Goal: Task Accomplishment & Management: Manage account settings

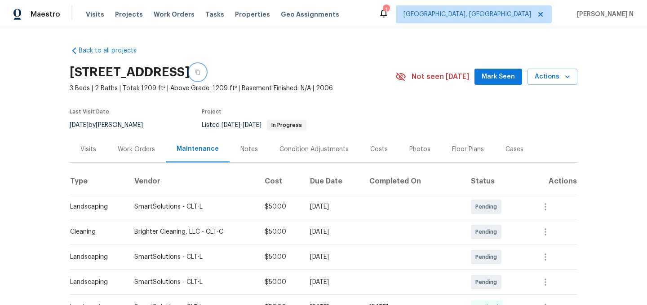
click at [200, 70] on icon "button" at bounding box center [197, 72] width 5 height 5
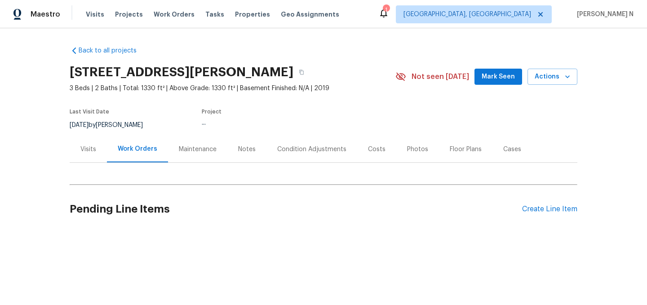
click at [182, 150] on div "Maintenance" at bounding box center [198, 149] width 38 height 9
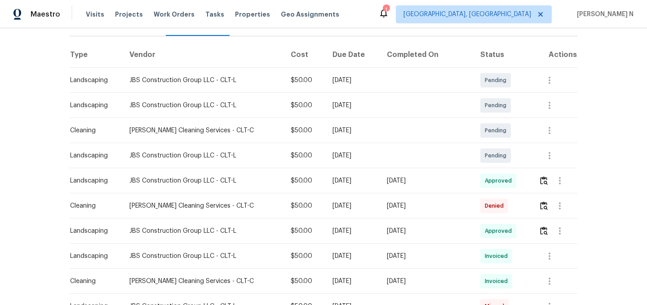
scroll to position [133, 0]
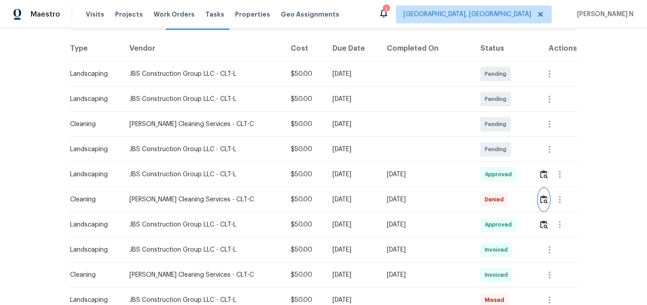
click at [542, 199] on img "button" at bounding box center [544, 199] width 8 height 9
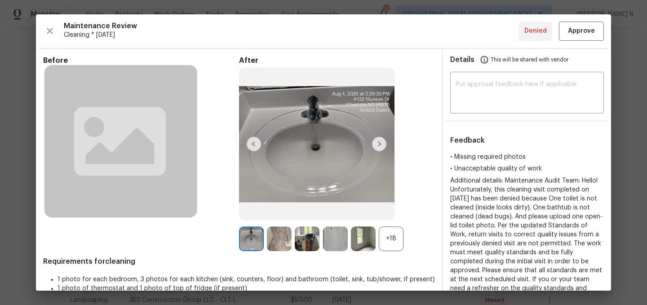
click at [391, 244] on div "+18" at bounding box center [391, 239] width 25 height 25
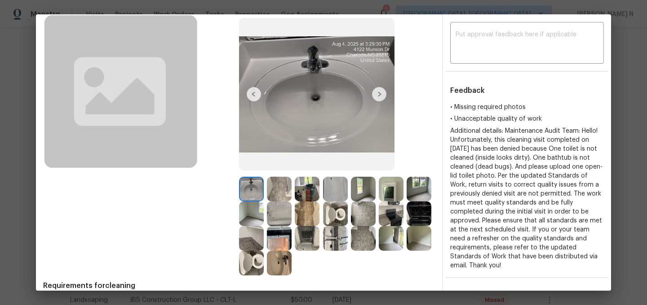
scroll to position [0, 0]
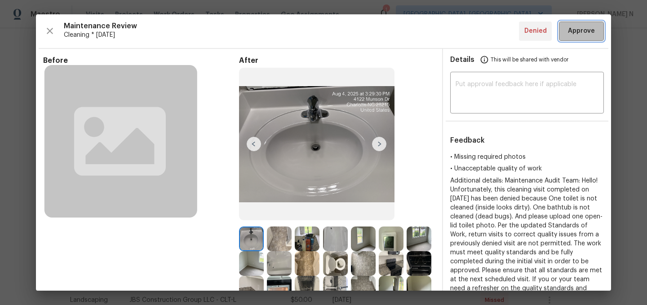
click at [577, 37] on button "Approve" at bounding box center [581, 31] width 45 height 19
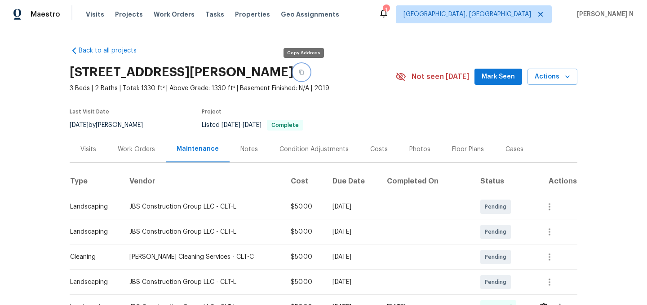
click at [303, 71] on icon "button" at bounding box center [301, 72] width 5 height 5
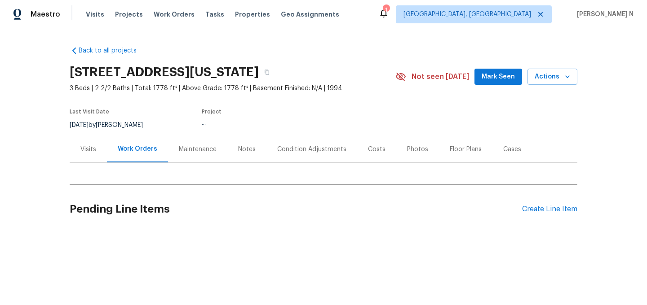
click at [202, 150] on div "Maintenance" at bounding box center [198, 149] width 38 height 9
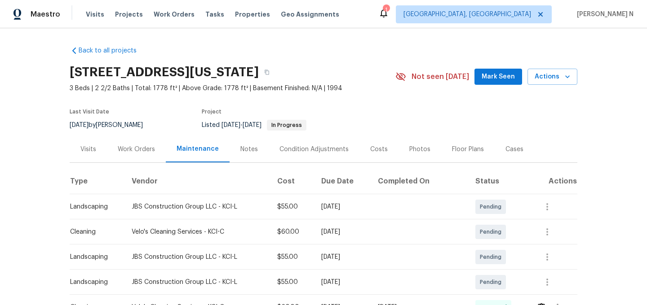
click at [336, 78] on div "8226 NW 82nd Ct, Kansas City, MO 64152" at bounding box center [233, 72] width 326 height 23
click at [269, 74] on icon "button" at bounding box center [266, 72] width 5 height 5
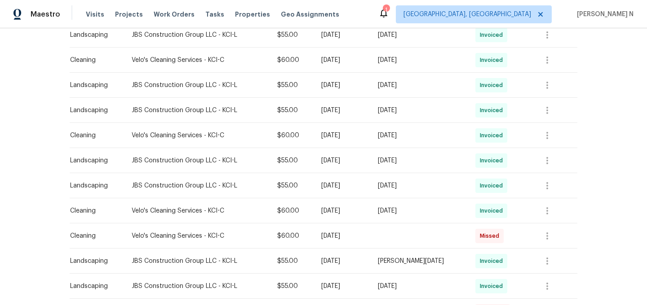
scroll to position [122, 0]
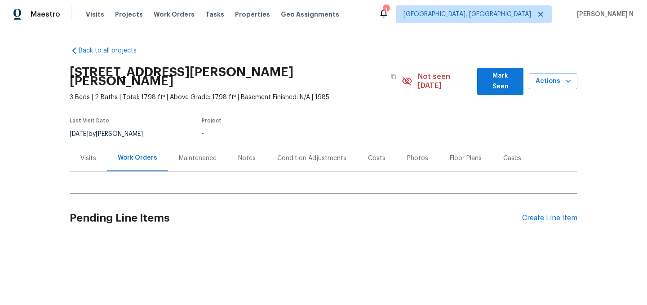
click at [186, 154] on div "Maintenance" at bounding box center [197, 158] width 59 height 26
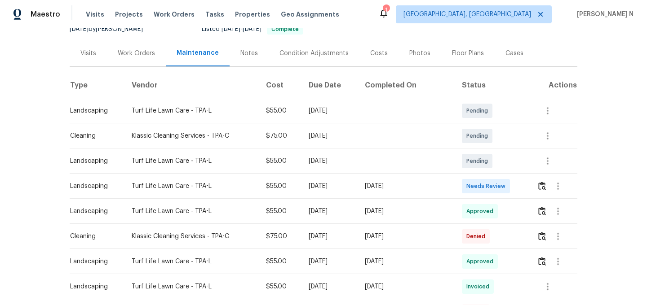
scroll to position [157, 0]
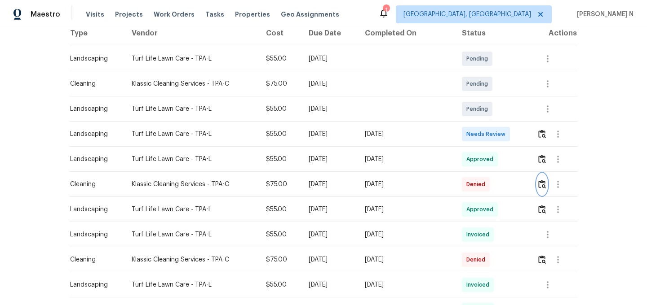
click at [542, 180] on img "button" at bounding box center [542, 184] width 8 height 9
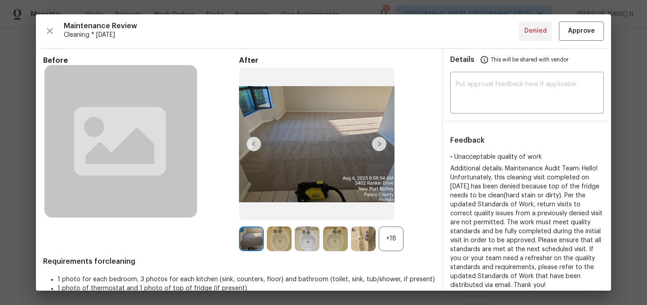
click at [403, 239] on div "+18" at bounding box center [337, 239] width 196 height 25
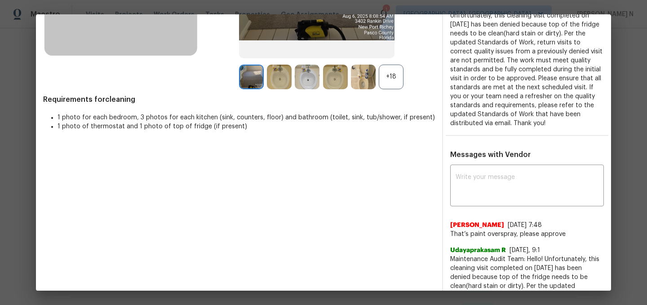
scroll to position [136, 0]
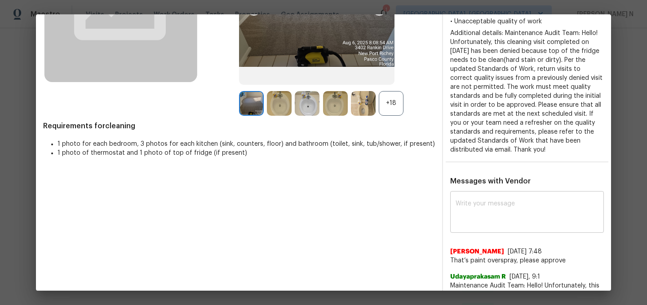
click at [507, 211] on textarea at bounding box center [526, 213] width 143 height 25
paste textarea "Maintenance Audit Team: Hello! Thank you for the feedback after further review …"
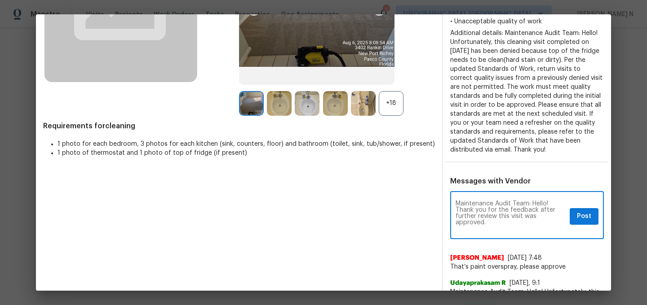
scroll to position [0, 0]
type textarea "Maintenance Audit Team: Hello! Thank you for the feedback after further review …"
click at [584, 215] on span "Post" at bounding box center [584, 216] width 14 height 11
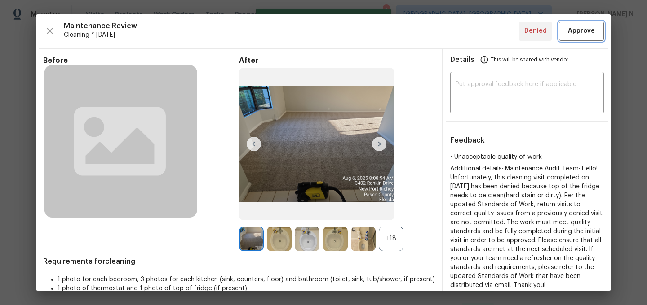
click at [572, 31] on span "Approve" at bounding box center [581, 31] width 27 height 11
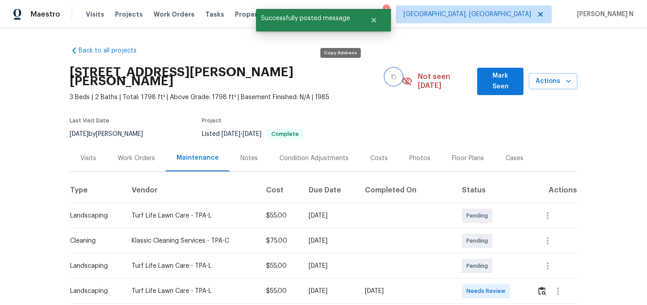
click at [385, 75] on button "button" at bounding box center [393, 77] width 16 height 16
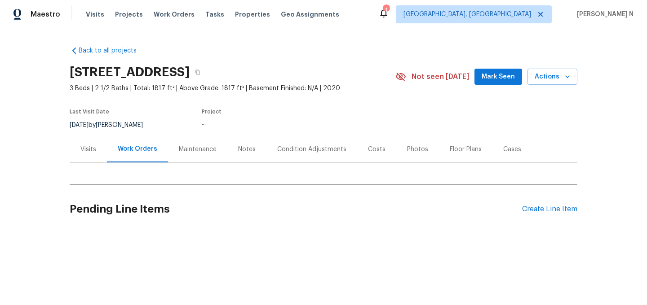
click at [195, 145] on div "Maintenance" at bounding box center [198, 149] width 38 height 9
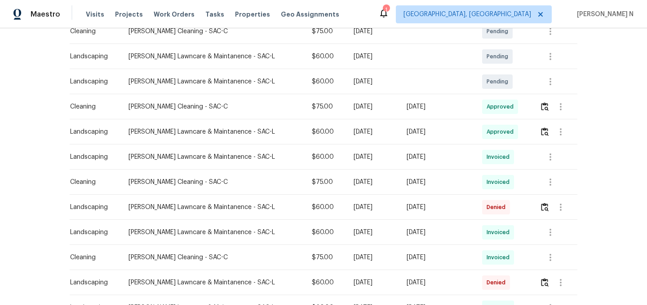
scroll to position [233, 0]
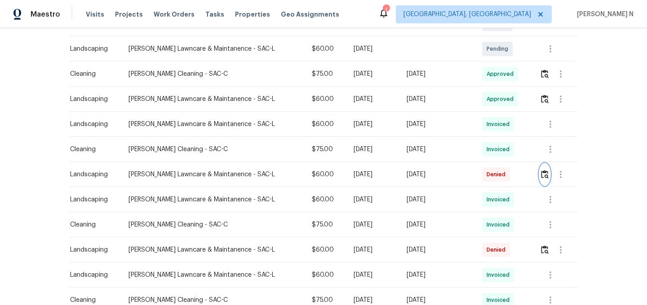
click at [542, 176] on img "button" at bounding box center [545, 174] width 8 height 9
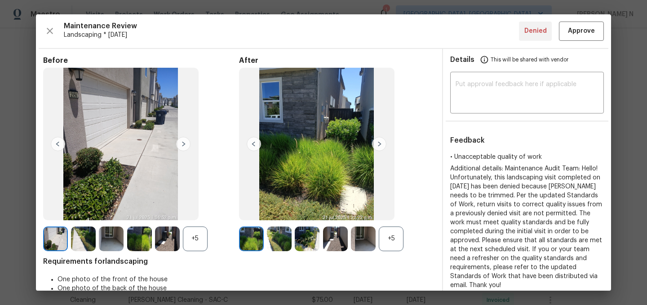
click at [400, 234] on div "+5" at bounding box center [391, 239] width 25 height 25
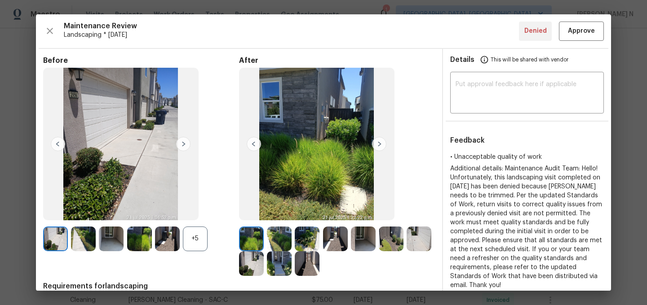
click at [195, 241] on div "+5" at bounding box center [195, 239] width 25 height 25
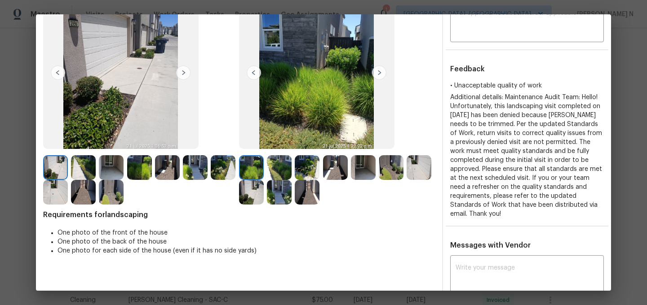
scroll to position [105, 0]
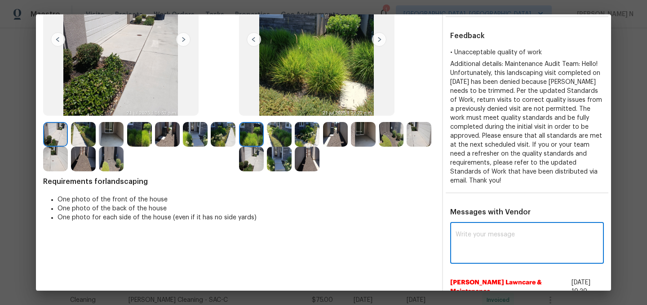
click at [529, 246] on textarea at bounding box center [526, 244] width 143 height 25
paste textarea "Maintenance Audit Team: Hello! Thank you for the feedback after further review …"
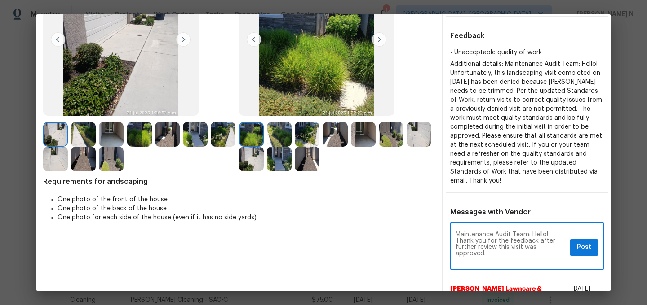
scroll to position [0, 0]
type textarea "Maintenance Audit Team: Hello! Thank you for the feedback after further review …"
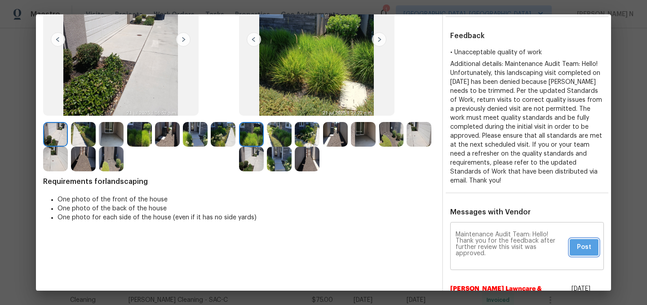
click at [592, 242] on button "Post" at bounding box center [583, 247] width 29 height 17
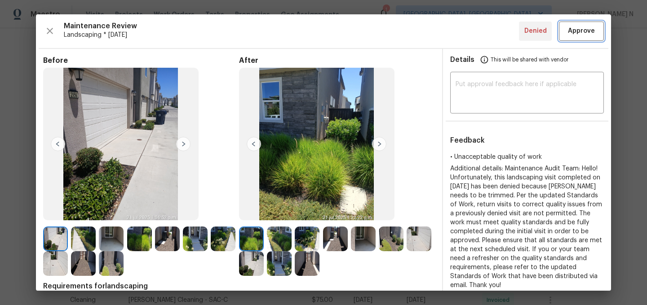
click at [572, 35] on span "Approve" at bounding box center [581, 31] width 27 height 11
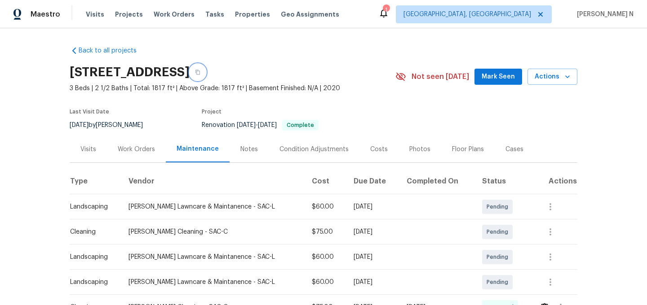
click at [200, 75] on icon "button" at bounding box center [197, 72] width 4 height 5
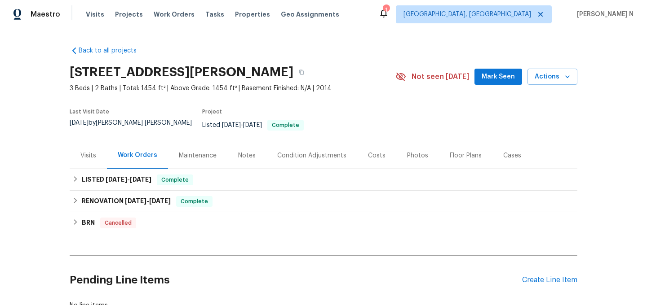
click at [205, 151] on div "Maintenance" at bounding box center [198, 155] width 38 height 9
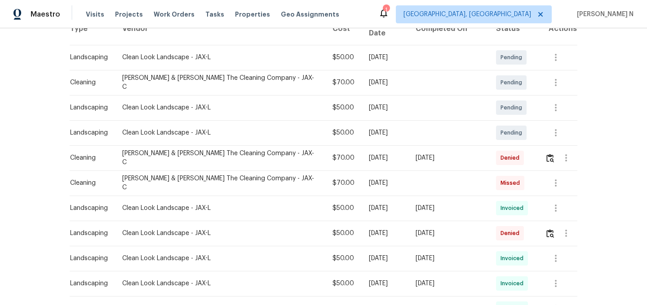
scroll to position [201, 0]
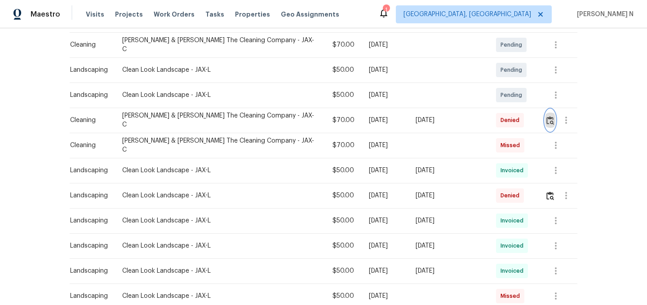
click at [545, 111] on button "button" at bounding box center [550, 121] width 10 height 22
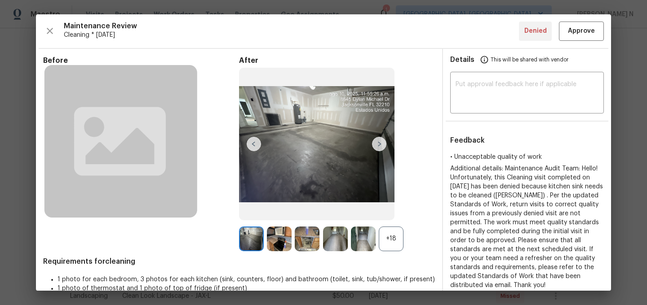
click at [391, 240] on div "+18" at bounding box center [391, 239] width 25 height 25
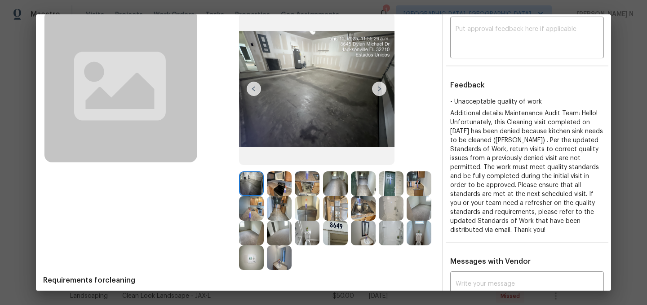
scroll to position [108, 0]
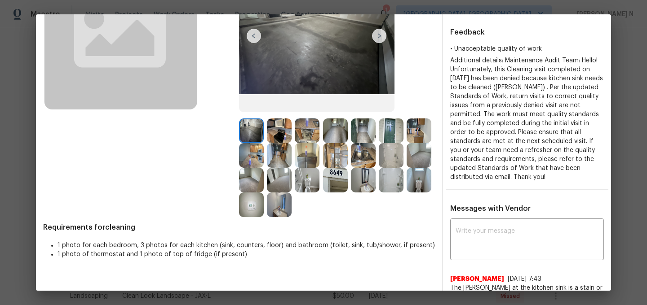
click at [361, 158] on img at bounding box center [363, 155] width 25 height 25
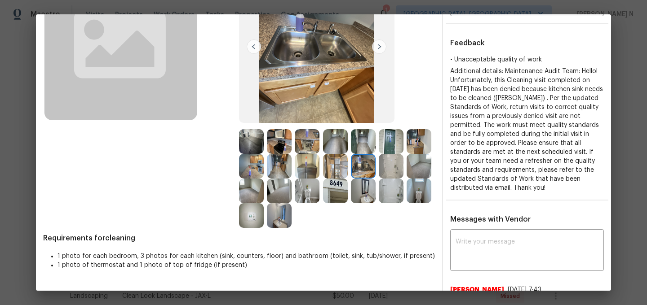
scroll to position [202, 0]
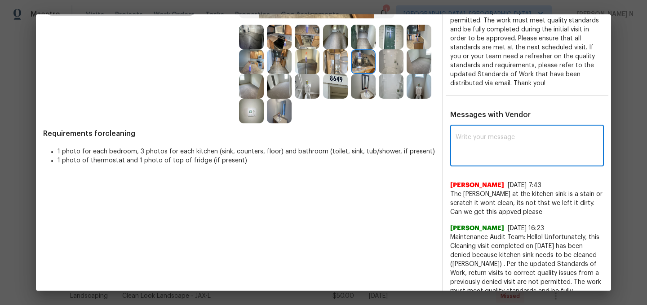
click at [472, 151] on textarea at bounding box center [526, 146] width 143 height 25
paste textarea "Maintenance Audit Team: Hello! Thank you for the feedback after further review …"
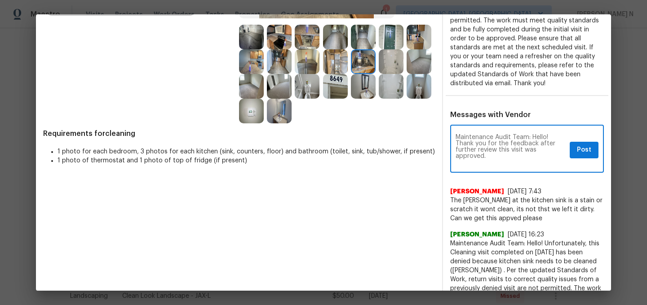
scroll to position [0, 0]
type textarea "Maintenance Audit Team: Hello! Thank you for the feedback after further review …"
click at [580, 151] on span "Post" at bounding box center [584, 150] width 14 height 11
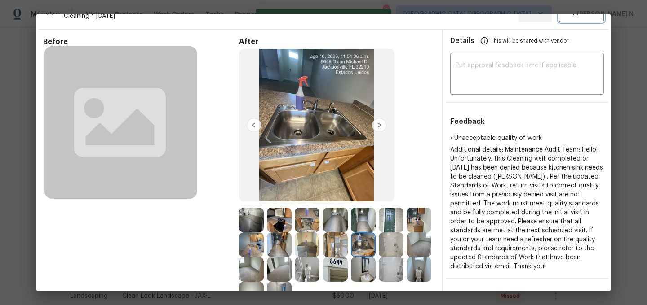
click at [580, 19] on button "Approve" at bounding box center [581, 12] width 45 height 19
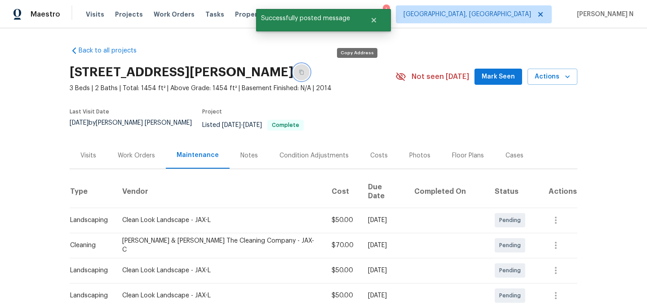
click at [309, 77] on button "button" at bounding box center [301, 72] width 16 height 16
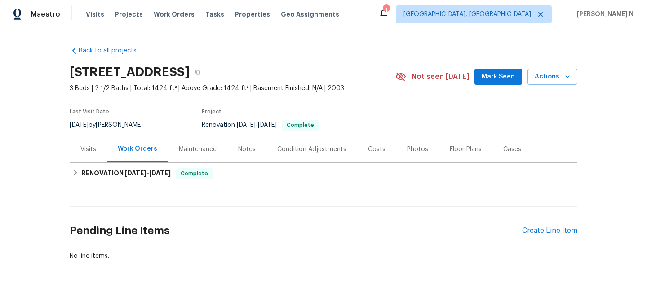
click at [202, 145] on div "Maintenance" at bounding box center [198, 149] width 38 height 9
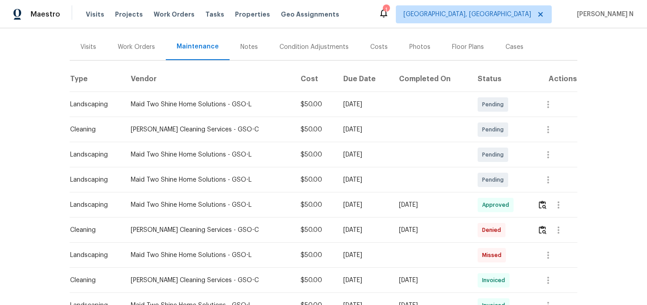
scroll to position [116, 0]
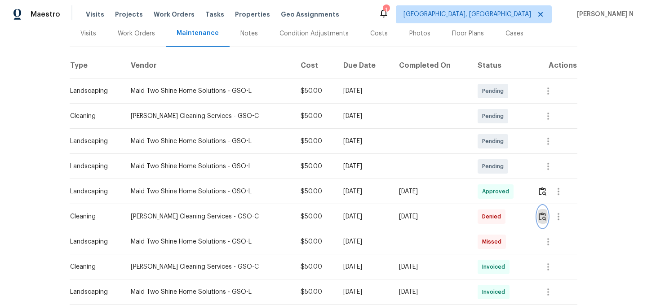
click at [540, 212] on img "button" at bounding box center [542, 216] width 8 height 9
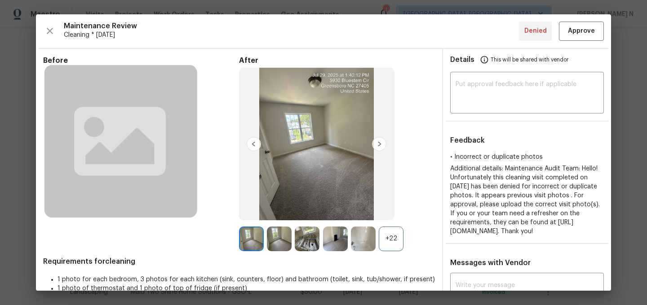
click at [391, 238] on div "+22" at bounding box center [391, 239] width 25 height 25
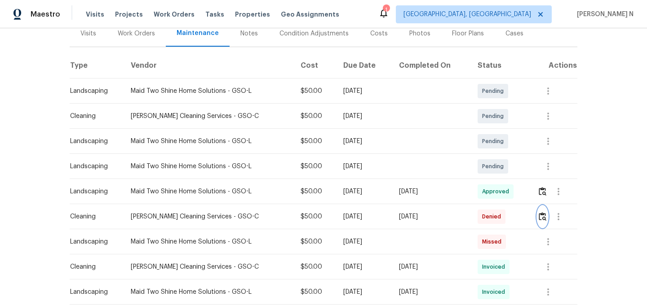
scroll to position [0, 0]
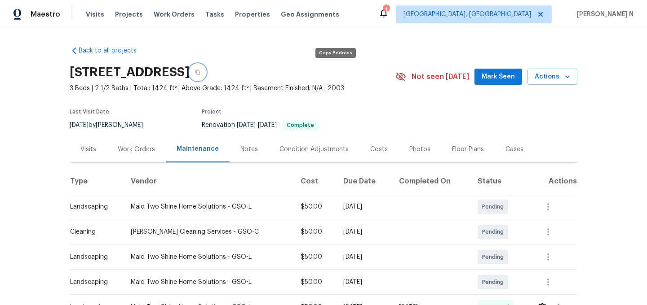
click at [206, 78] on button "button" at bounding box center [197, 72] width 16 height 16
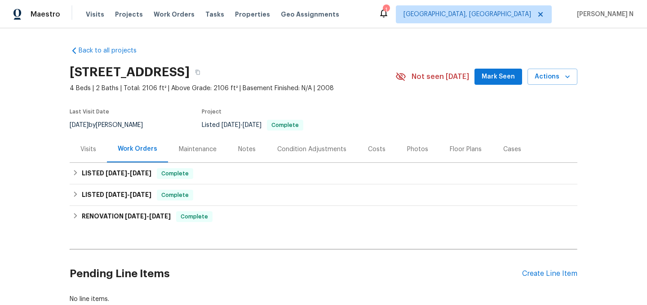
click at [204, 153] on div "Maintenance" at bounding box center [198, 149] width 38 height 9
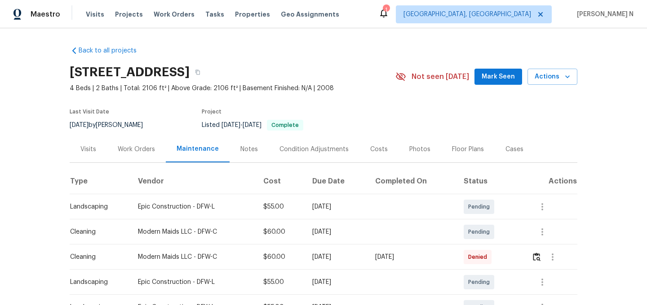
scroll to position [64, 0]
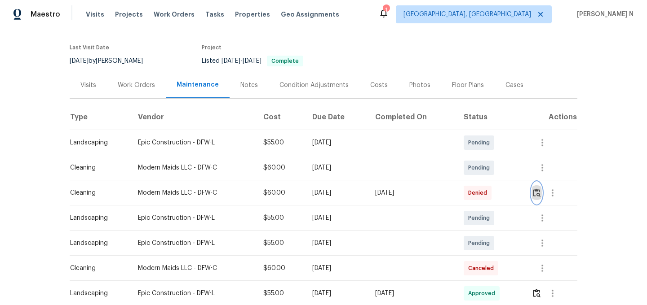
click at [539, 192] on img "button" at bounding box center [537, 193] width 8 height 9
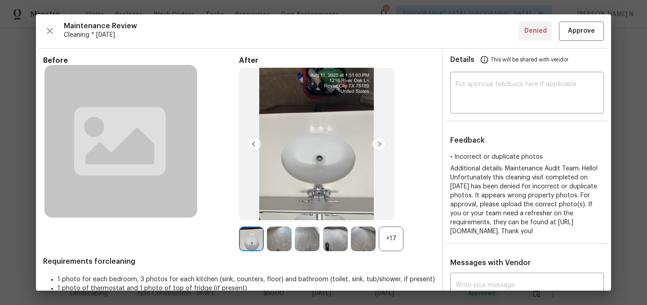
click at [388, 251] on div "+17" at bounding box center [391, 239] width 25 height 25
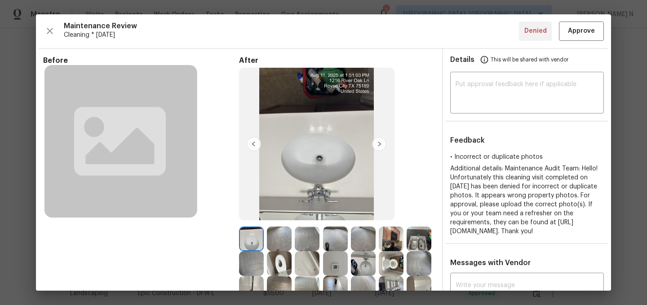
scroll to position [48, 0]
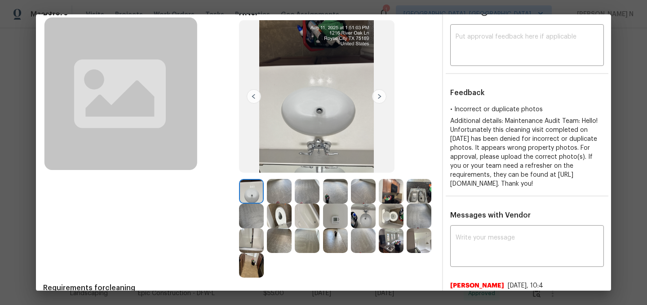
click at [388, 185] on img at bounding box center [391, 191] width 25 height 25
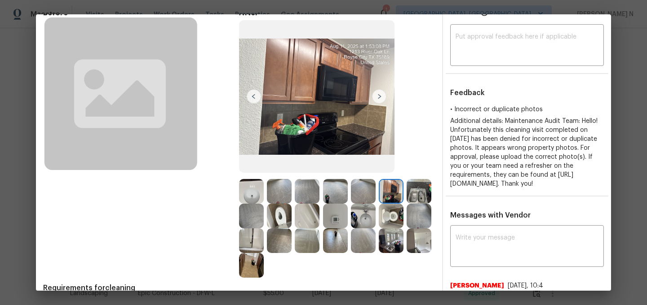
click at [420, 249] on img at bounding box center [418, 241] width 25 height 25
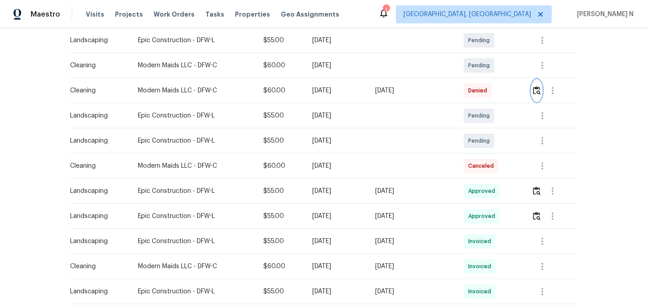
scroll to position [169, 0]
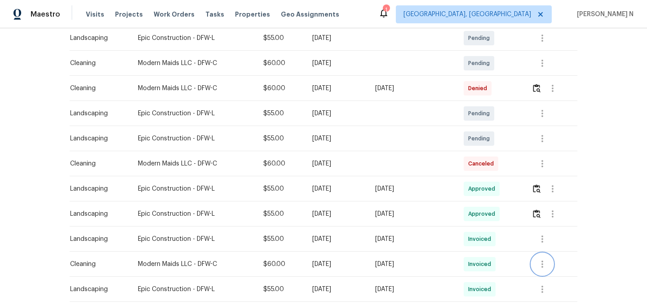
click at [537, 271] on button "button" at bounding box center [542, 265] width 22 height 22
click at [553, 275] on li "View details" at bounding box center [565, 272] width 63 height 15
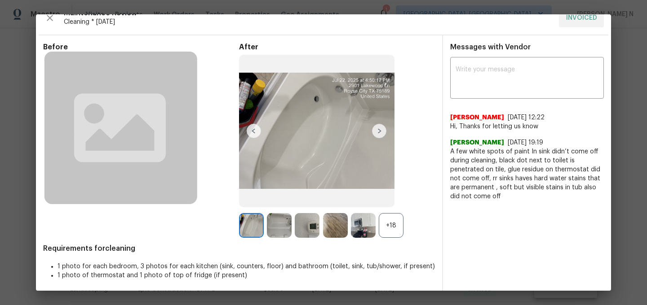
scroll to position [14, 0]
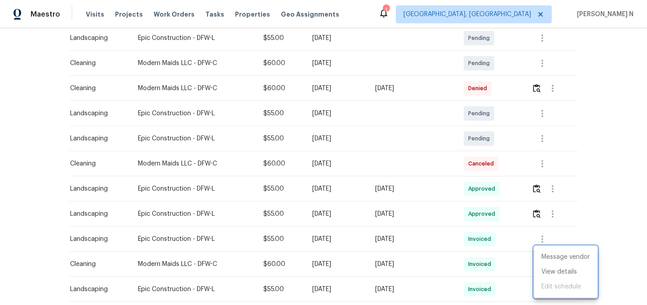
click at [486, 184] on div at bounding box center [323, 152] width 647 height 305
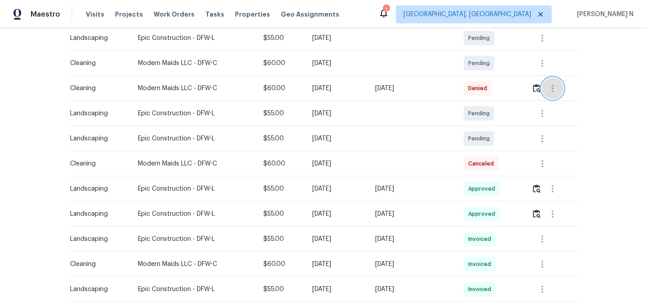
click at [544, 88] on button "button" at bounding box center [552, 89] width 22 height 22
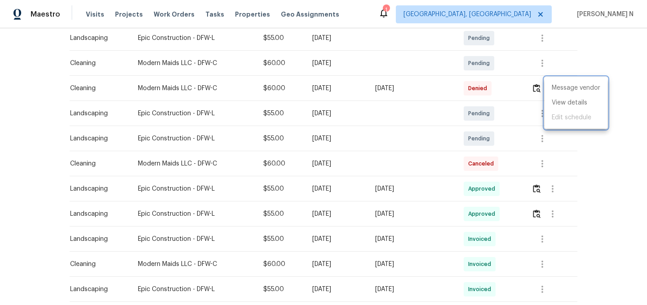
click at [541, 88] on div at bounding box center [323, 152] width 647 height 305
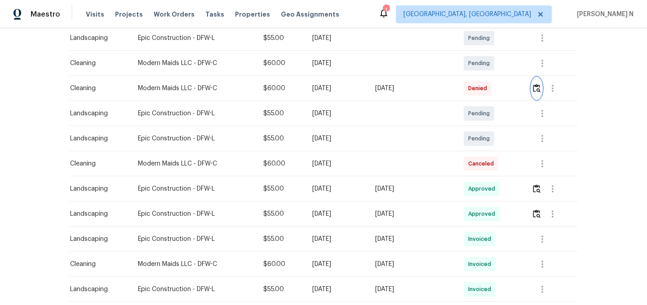
click at [537, 88] on img "button" at bounding box center [537, 88] width 8 height 9
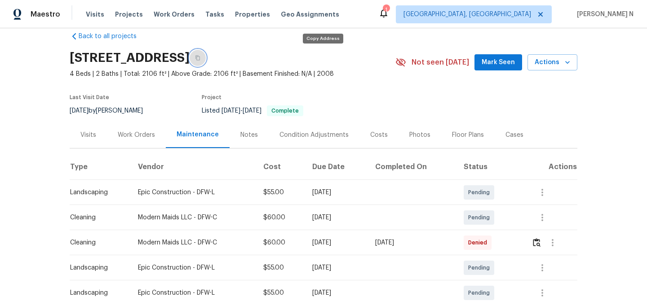
click at [206, 55] on button "button" at bounding box center [197, 58] width 16 height 16
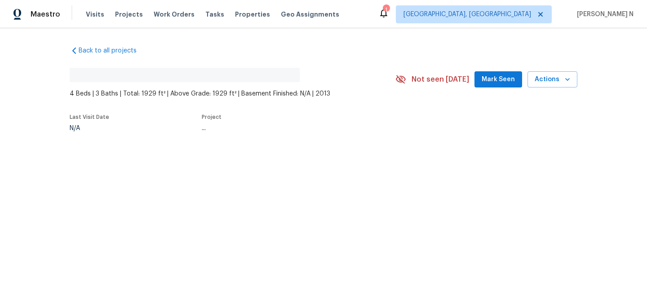
click at [172, 142] on div "Back to all projects No address found 4 Beds | 3 Baths | Total: 1929 ft² | Abov…" at bounding box center [323, 109] width 647 height 163
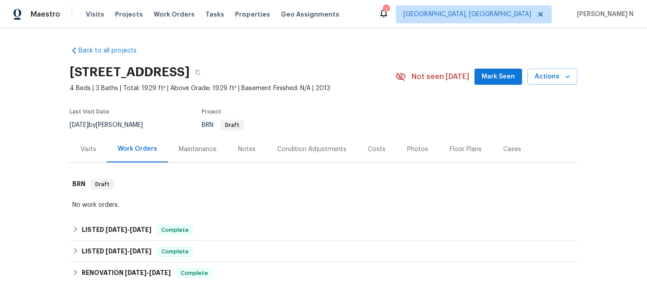
click at [188, 156] on div "Maintenance" at bounding box center [197, 149] width 59 height 26
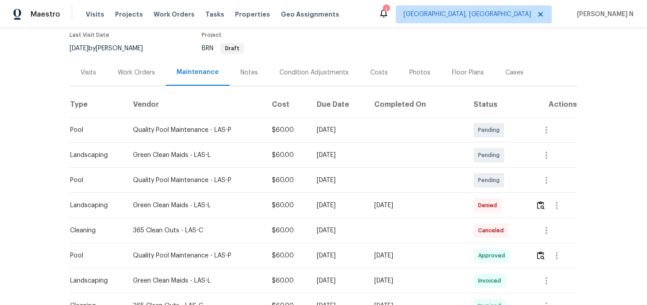
scroll to position [82, 0]
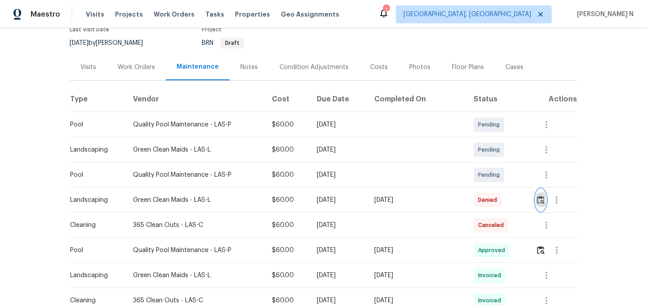
click at [543, 201] on img "button" at bounding box center [541, 200] width 8 height 9
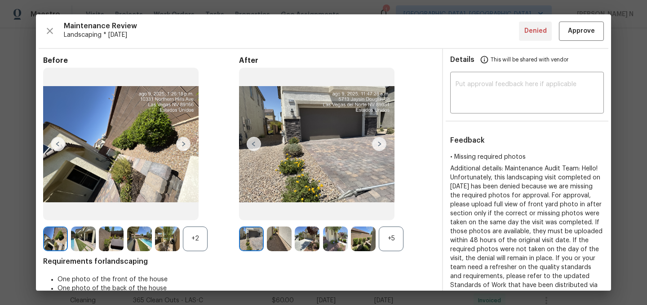
click at [396, 243] on div "+5" at bounding box center [391, 239] width 25 height 25
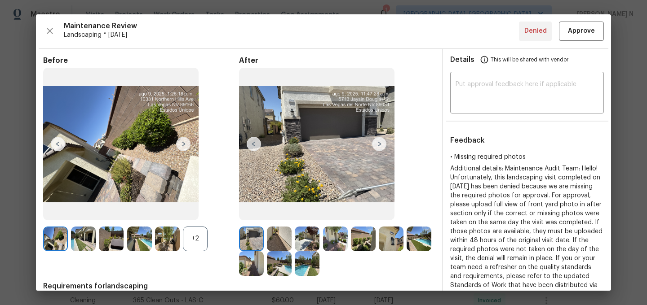
click at [196, 233] on div "+2" at bounding box center [195, 239] width 25 height 25
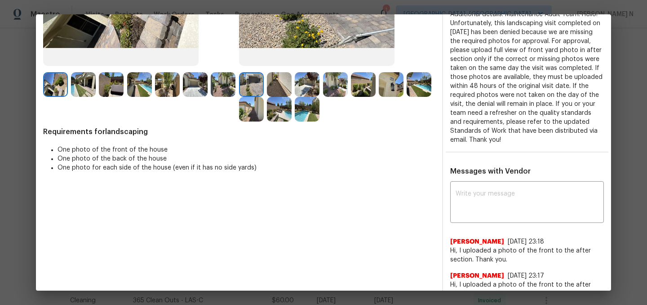
scroll to position [158, 0]
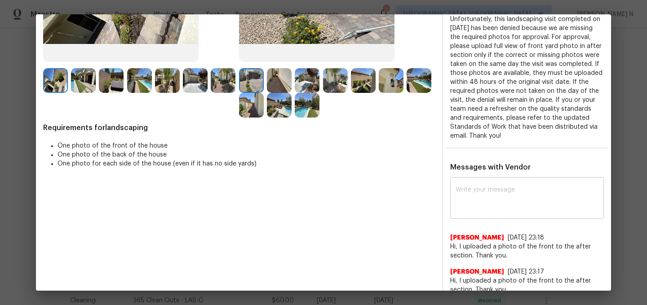
click at [503, 194] on textarea at bounding box center [526, 199] width 143 height 25
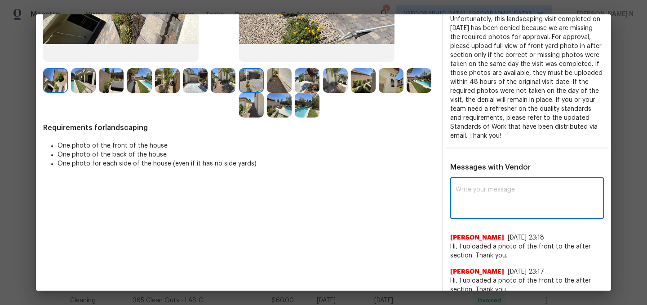
paste textarea "Maintenance Audit Team: Hello! Thank you for the feedback after further review …"
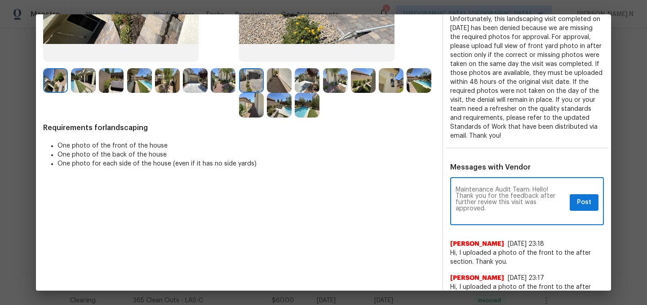
scroll to position [0, 0]
type textarea "Maintenance Audit Team: Hello! Thank you for the feedback after further review …"
click at [585, 202] on span "Post" at bounding box center [584, 202] width 14 height 11
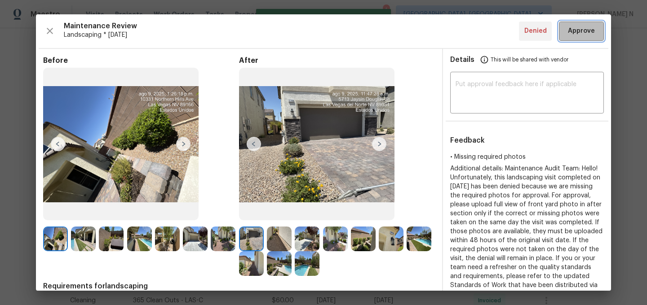
click at [572, 28] on span "Approve" at bounding box center [581, 31] width 27 height 11
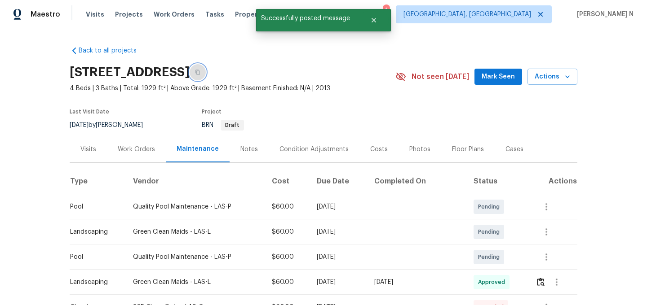
click at [200, 70] on icon "button" at bounding box center [197, 72] width 4 height 5
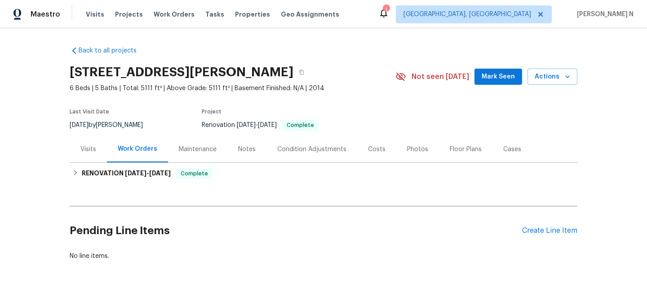
click at [202, 153] on div "Maintenance" at bounding box center [198, 149] width 38 height 9
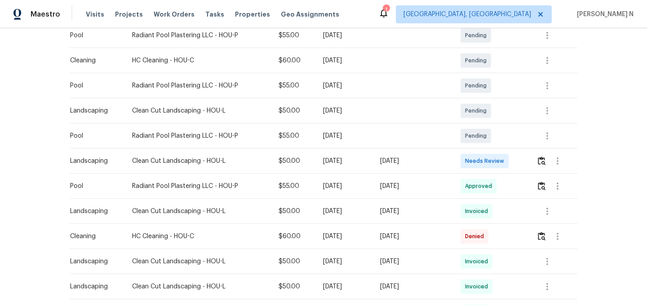
scroll to position [213, 0]
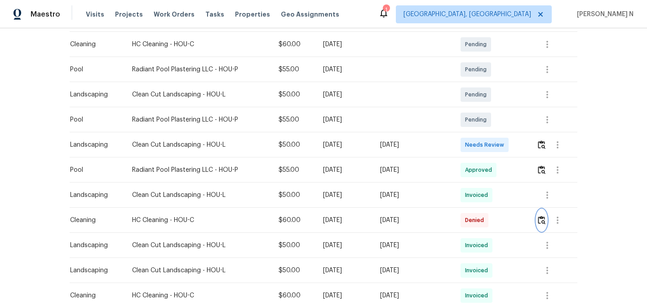
click at [545, 221] on img "button" at bounding box center [541, 220] width 8 height 9
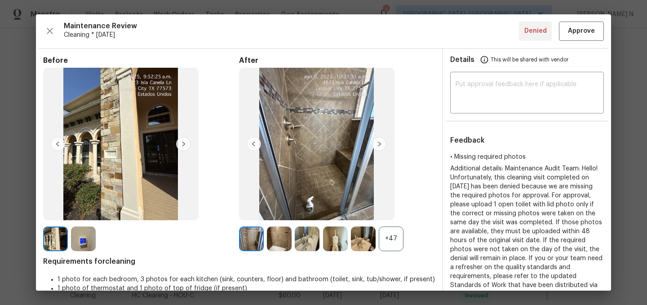
click at [387, 234] on div "+47" at bounding box center [391, 239] width 25 height 25
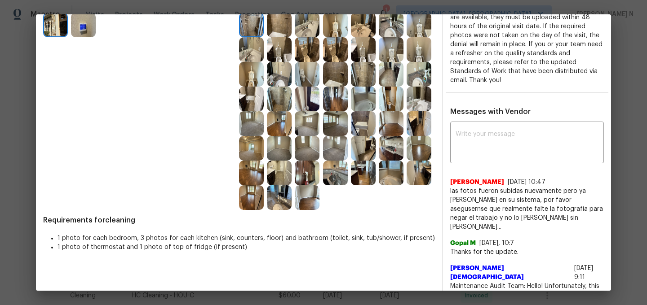
scroll to position [268, 0]
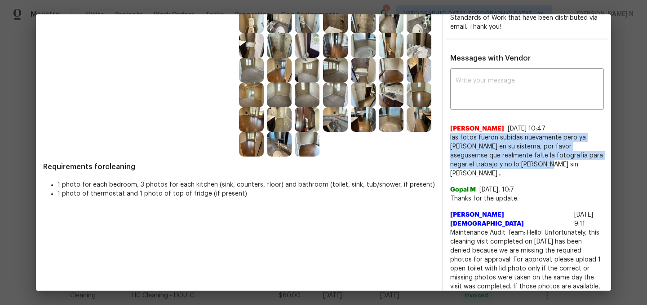
drag, startPoint x: 450, startPoint y: 138, endPoint x: 511, endPoint y: 168, distance: 68.5
click at [511, 168] on span "las fotos fueron subidas nuevamente pero ya estaban en su sistema, por favor as…" at bounding box center [527, 155] width 154 height 45
copy span "las fotos fueron subidas nuevamente pero ya estaban en su sistema, por favor as…"
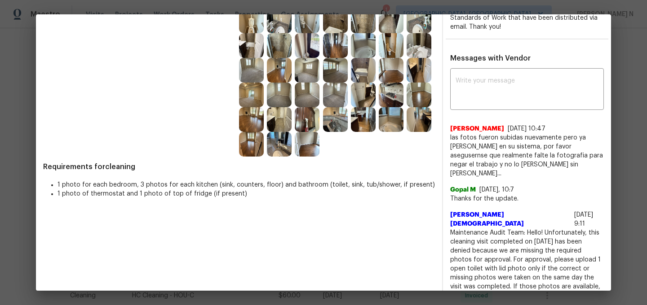
click at [439, 173] on div "Before After Requirements for cleaning 1 photo for each bedroom, 3 photos for e…" at bounding box center [323, 139] width 575 height 717
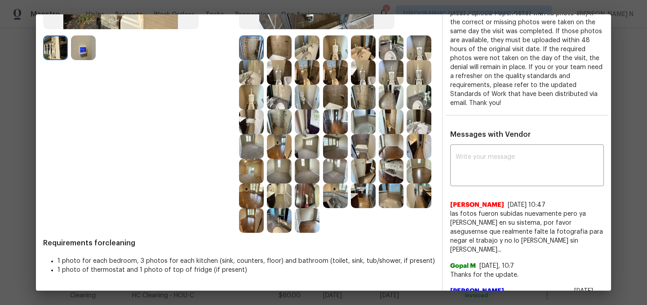
scroll to position [243, 0]
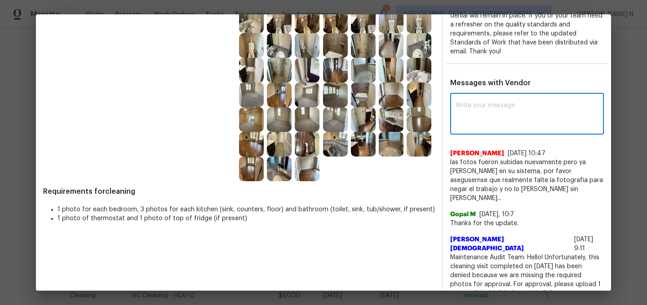
click at [503, 107] on textarea at bounding box center [526, 114] width 143 height 25
paste textarea "Maintenance Audit Team: Hello! Thank you for uploading the photo, after further…"
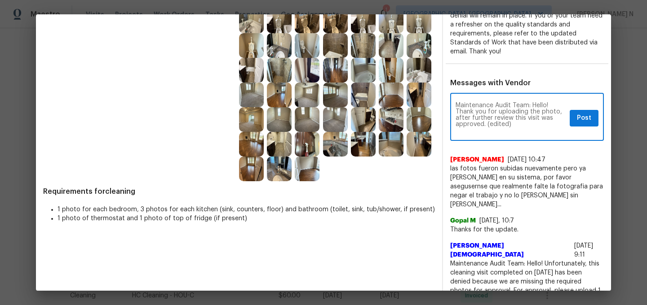
scroll to position [0, 0]
drag, startPoint x: 484, startPoint y: 123, endPoint x: 539, endPoint y: 123, distance: 54.8
click at [539, 123] on textarea "Maintenance Audit Team: Hello! Thank you for uploading the photo, after further…" at bounding box center [510, 117] width 110 height 31
type textarea "Maintenance Audit Team: Hello! Thank you for uploading the photo, after further…"
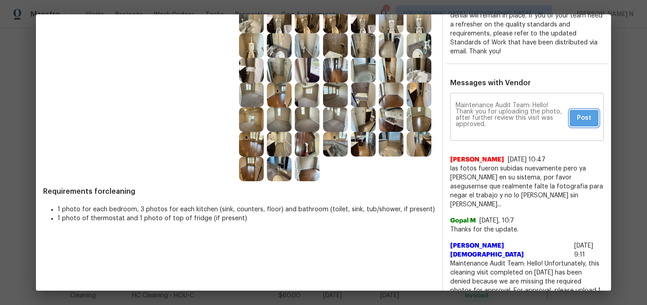
click at [571, 114] on button "Post" at bounding box center [583, 118] width 29 height 17
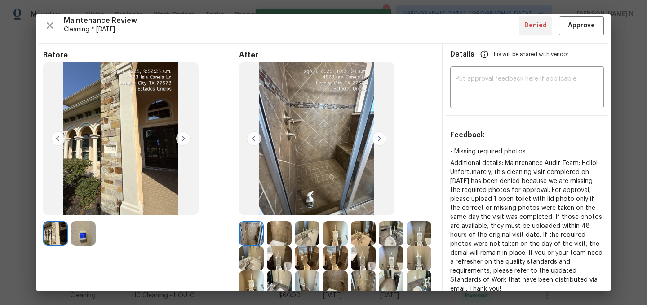
scroll to position [1, 0]
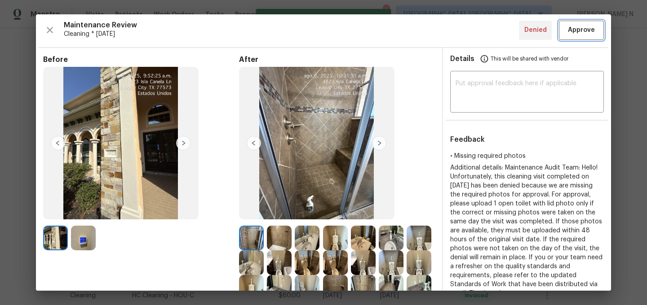
click at [575, 33] on span "Approve" at bounding box center [581, 30] width 27 height 11
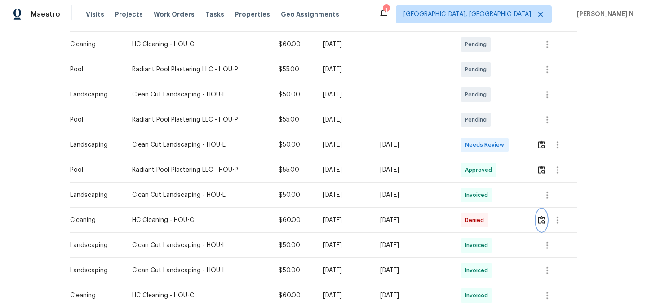
scroll to position [0, 0]
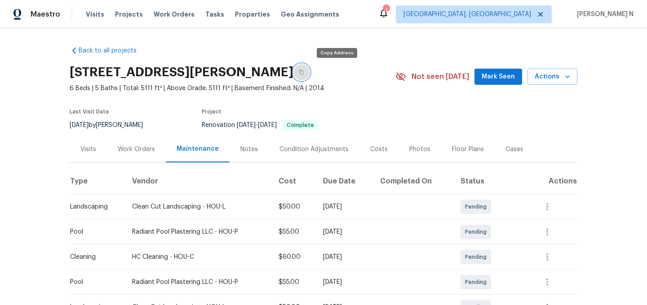
click at [309, 68] on button "button" at bounding box center [301, 72] width 16 height 16
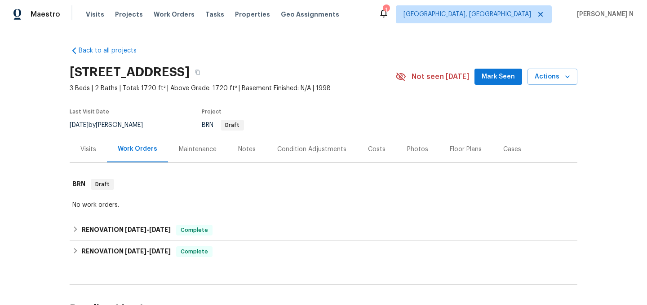
click at [200, 154] on div "Maintenance" at bounding box center [197, 149] width 59 height 26
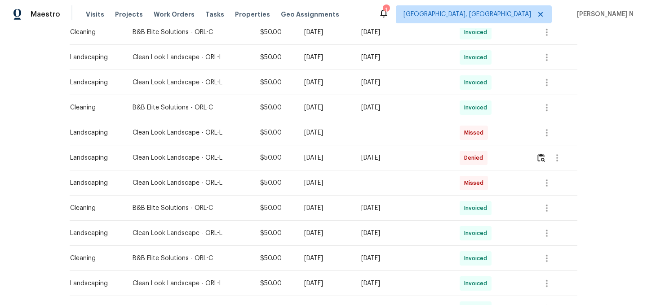
scroll to position [387, 0]
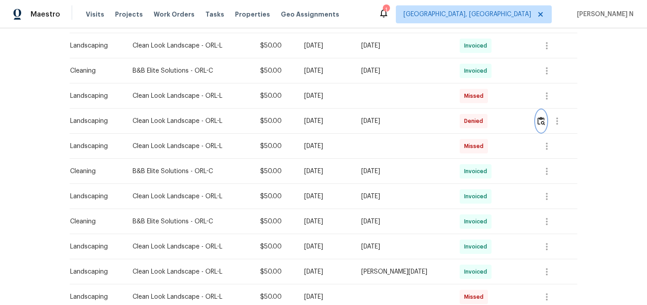
click at [543, 126] on button "button" at bounding box center [541, 121] width 10 height 22
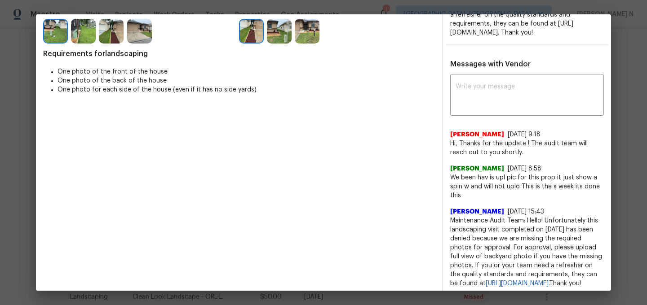
scroll to position [250, 0]
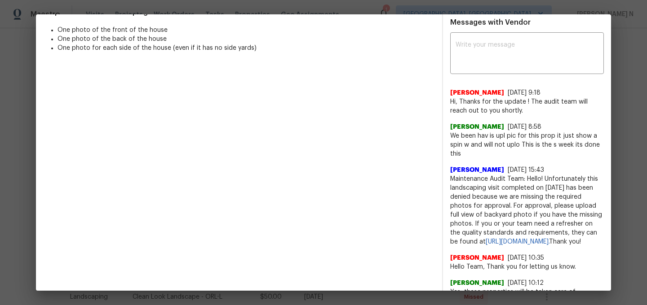
click at [472, 187] on span "Maintenance Audit Team: Hello! Unfortunately this landscaping visit completed o…" at bounding box center [527, 211] width 154 height 72
drag, startPoint x: 472, startPoint y: 187, endPoint x: 534, endPoint y: 184, distance: 61.6
click at [534, 184] on span "Maintenance Audit Team: Hello! Unfortunately this landscaping visit completed o…" at bounding box center [527, 211] width 154 height 72
copy span "Maintenance Audit Team: Hello!"
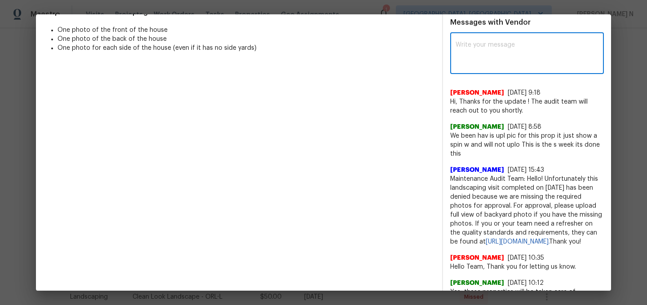
click at [514, 55] on textarea at bounding box center [526, 54] width 143 height 25
paste textarea "Maintenance Audit Team: Hello!"
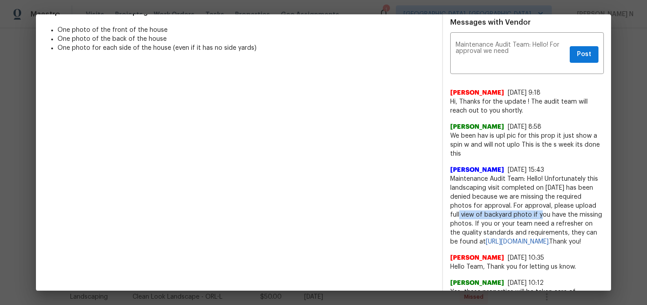
drag, startPoint x: 594, startPoint y: 215, endPoint x: 520, endPoint y: 225, distance: 74.9
click at [520, 225] on span "Maintenance Audit Team: Hello! Unfortunately this landscaping visit completed o…" at bounding box center [527, 211] width 154 height 72
copy span "full view of backyard photo"
click at [539, 61] on textarea "Maintenance Audit Team: Hello! For approval we need" at bounding box center [510, 54] width 110 height 25
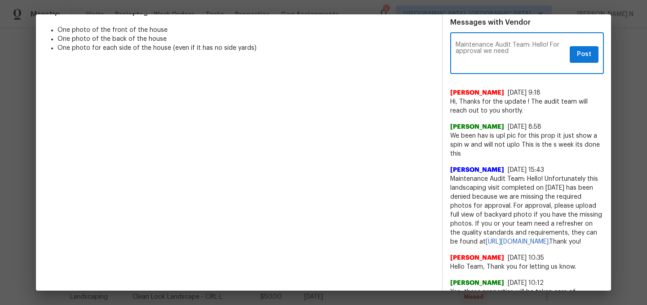
paste textarea "full view of backyard photo"
paste textarea "As per our updated SWO the photos must be uploaded within 48 hours of the origi…"
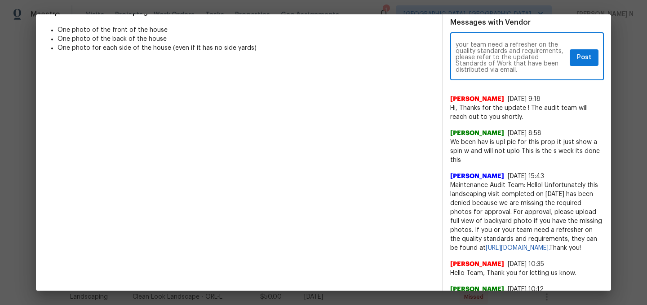
type textarea "Maintenance Audit Team: Hello! For approval we need full view of backyard photo…"
click at [577, 63] on span "Post" at bounding box center [584, 57] width 14 height 11
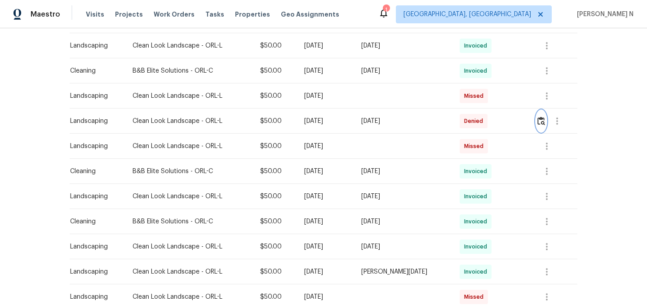
scroll to position [2, 0]
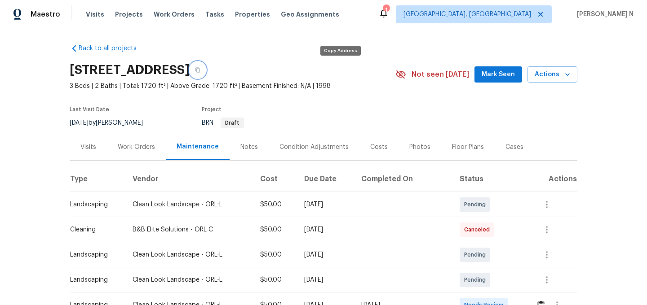
click at [200, 72] on icon "button" at bounding box center [197, 70] width 4 height 5
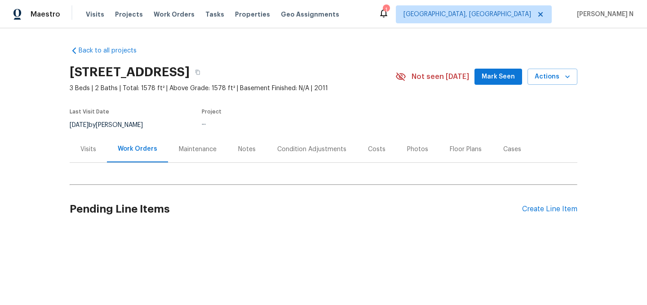
click at [198, 149] on div "Maintenance" at bounding box center [198, 149] width 38 height 9
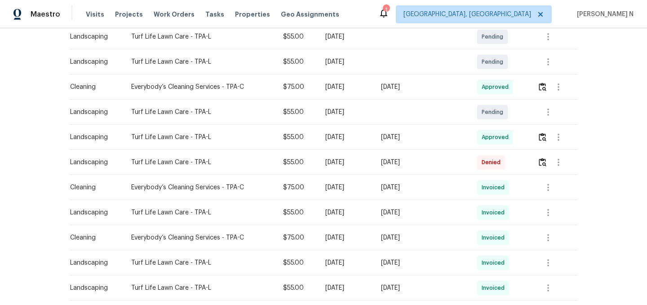
scroll to position [215, 0]
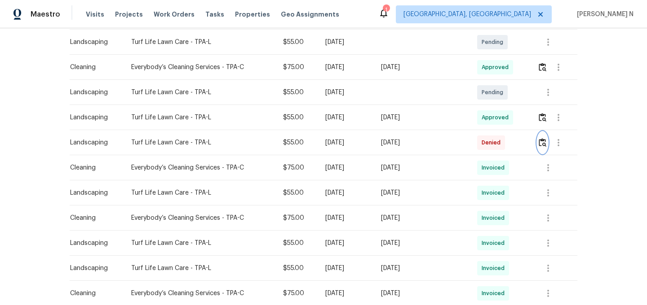
click at [541, 149] on button "button" at bounding box center [542, 143] width 10 height 22
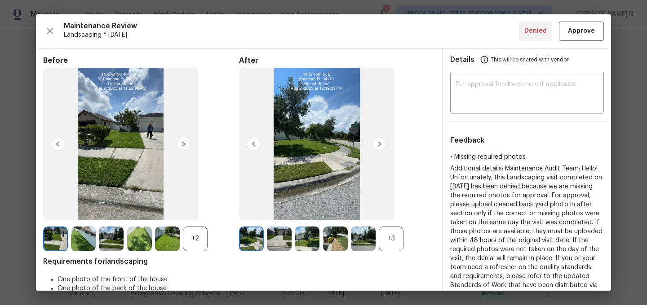
click at [392, 241] on div "+3" at bounding box center [391, 239] width 25 height 25
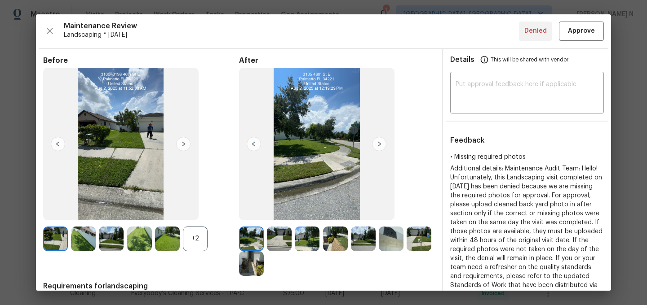
click at [185, 245] on div "+2" at bounding box center [195, 239] width 25 height 25
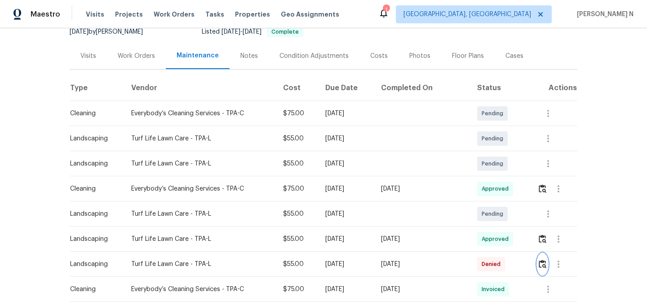
scroll to position [0, 0]
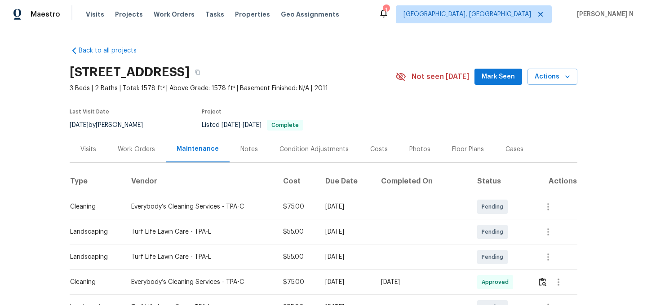
click at [277, 64] on div "[STREET_ADDRESS]" at bounding box center [233, 72] width 326 height 23
click at [200, 73] on icon "button" at bounding box center [197, 72] width 5 height 5
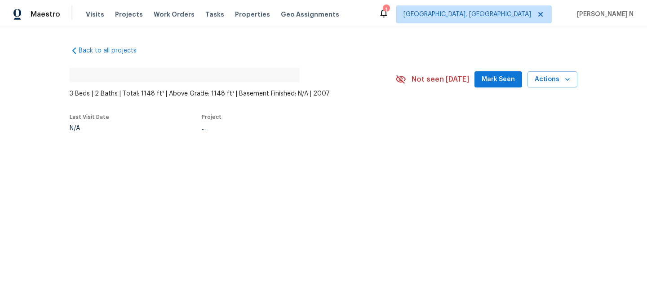
click at [184, 150] on div "Back to all projects No address found 3 Beds | 2 Baths | Total: 1148 ft² | Abov…" at bounding box center [323, 109] width 647 height 163
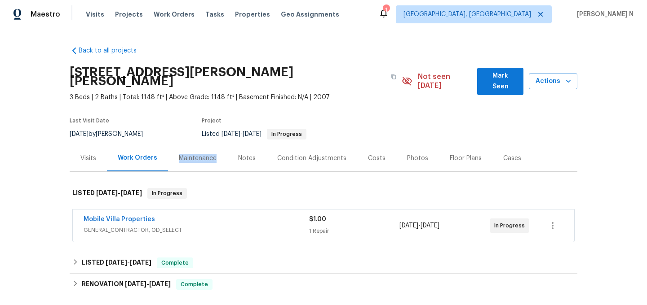
click at [184, 154] on div "Maintenance" at bounding box center [198, 158] width 38 height 9
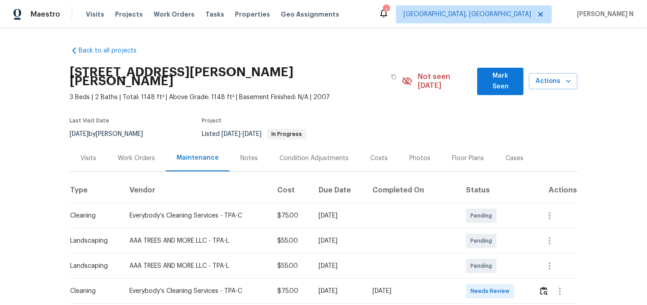
click at [296, 178] on th "Cost" at bounding box center [290, 190] width 41 height 25
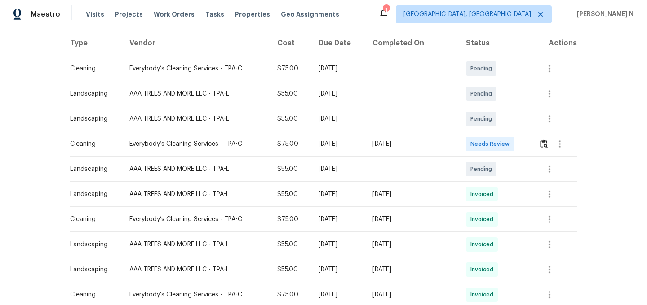
scroll to position [129, 0]
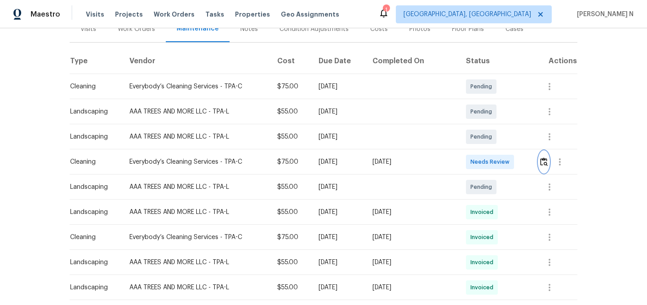
click at [545, 158] on img "button" at bounding box center [544, 162] width 8 height 9
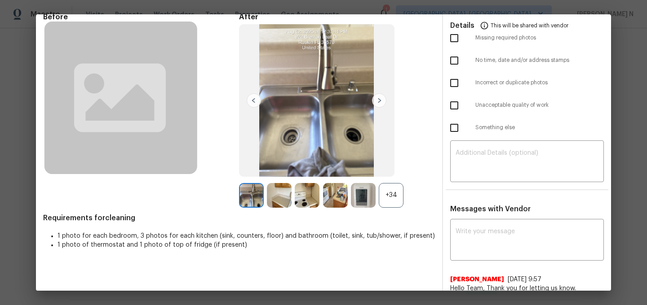
scroll to position [0, 0]
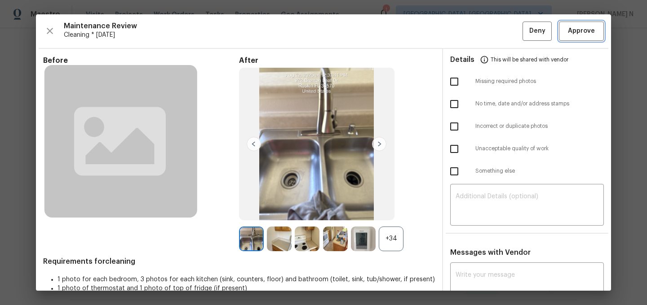
click at [569, 38] on button "Approve" at bounding box center [581, 31] width 45 height 19
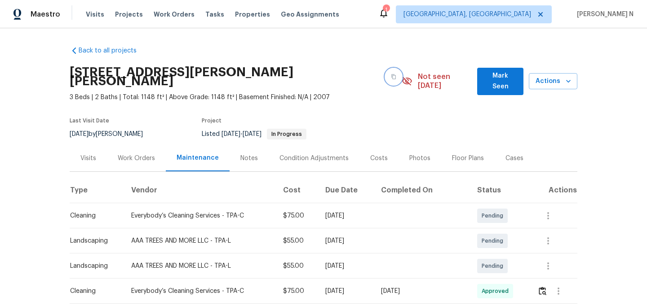
click at [391, 74] on icon "button" at bounding box center [393, 76] width 5 height 5
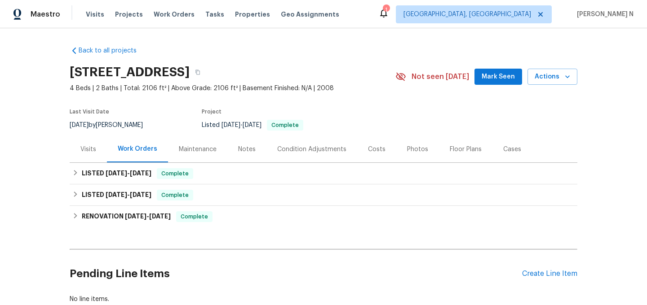
click at [211, 149] on div "Maintenance" at bounding box center [198, 149] width 38 height 9
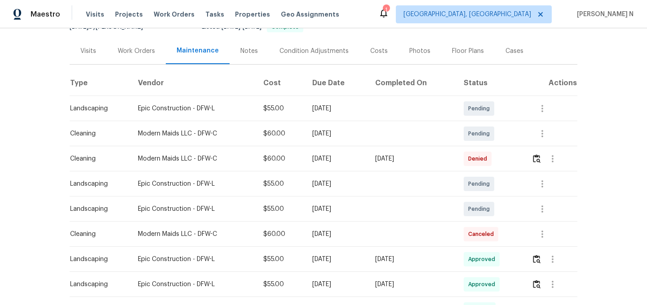
scroll to position [131, 0]
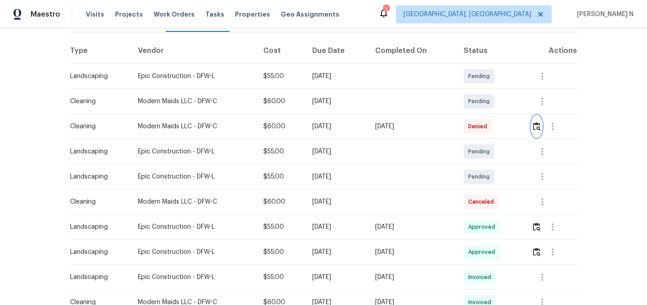
click at [541, 130] on button "button" at bounding box center [536, 127] width 10 height 22
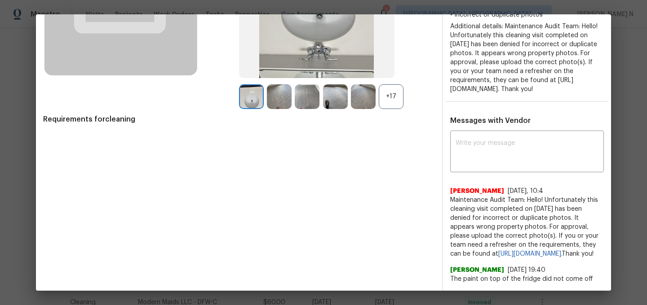
scroll to position [160, 0]
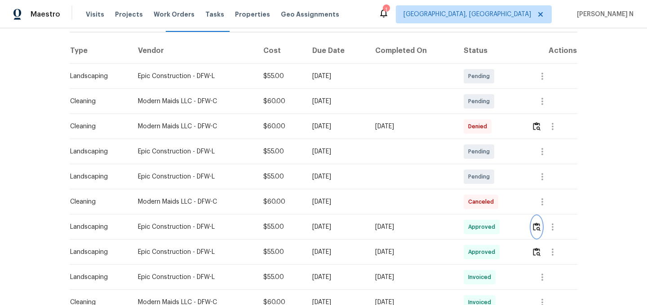
click at [541, 229] on button "button" at bounding box center [536, 227] width 10 height 22
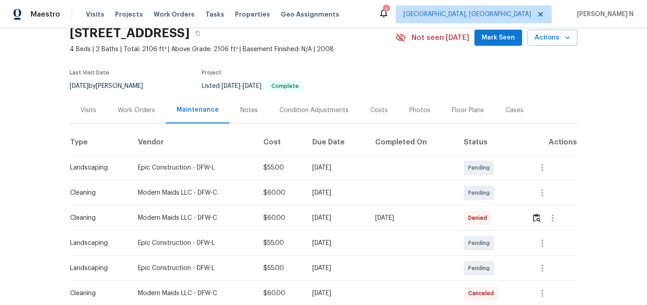
scroll to position [44, 0]
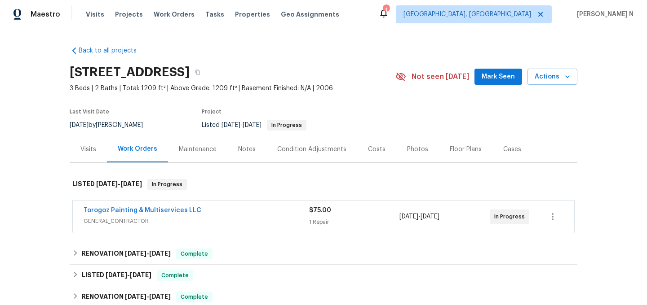
click at [199, 145] on div "Maintenance" at bounding box center [198, 149] width 38 height 9
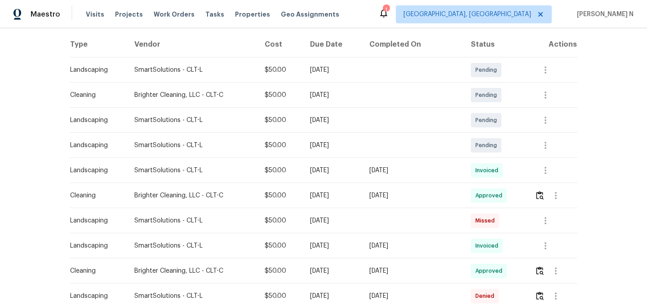
scroll to position [144, 0]
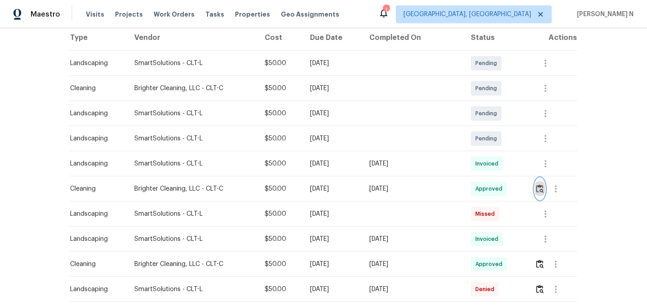
click at [543, 192] on img "button" at bounding box center [540, 189] width 8 height 9
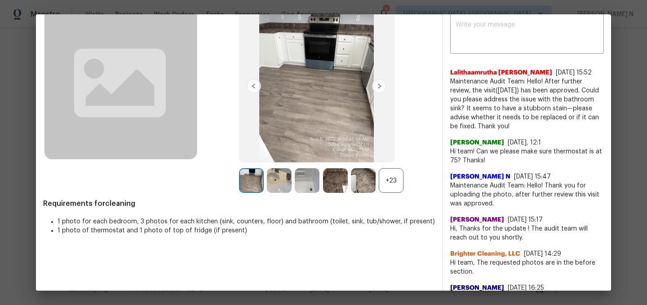
scroll to position [62, 0]
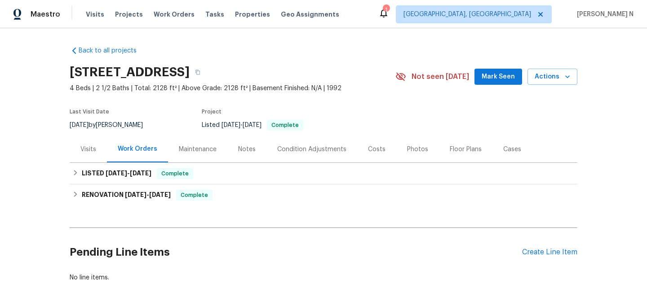
click at [192, 145] on div "Maintenance" at bounding box center [198, 149] width 38 height 9
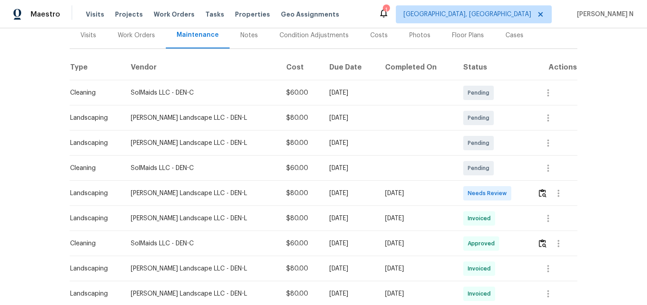
scroll to position [160, 0]
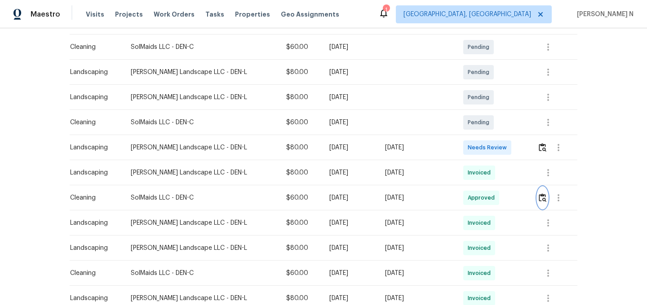
click at [541, 203] on button "button" at bounding box center [542, 198] width 10 height 22
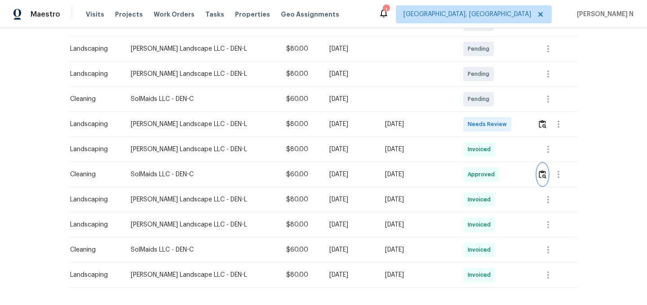
scroll to position [206, 0]
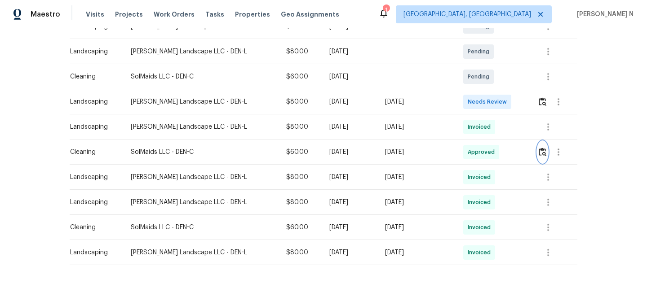
click at [543, 150] on img "button" at bounding box center [542, 152] width 8 height 9
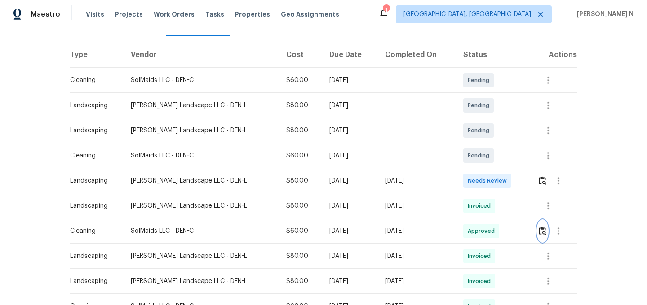
scroll to position [0, 0]
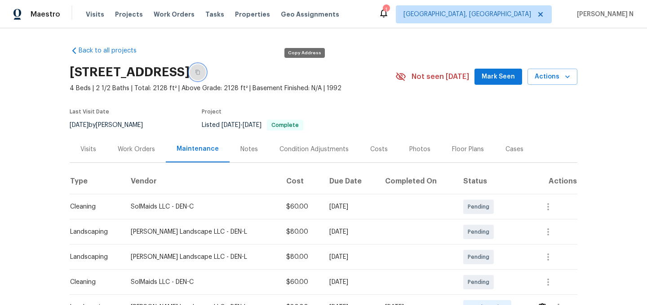
click at [200, 72] on icon "button" at bounding box center [197, 72] width 5 height 5
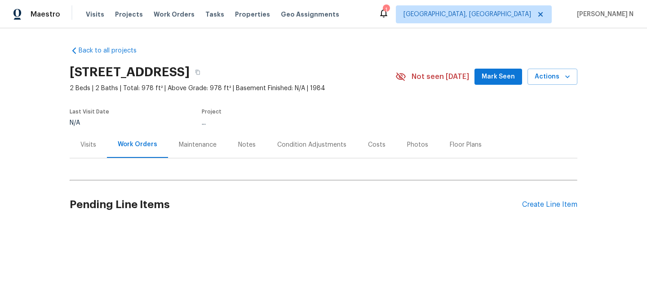
click at [208, 146] on div "Maintenance" at bounding box center [198, 145] width 38 height 9
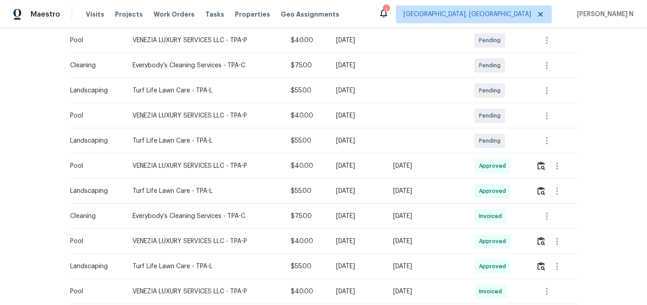
scroll to position [224, 0]
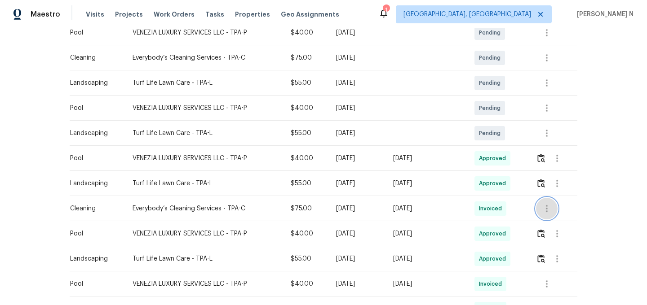
click at [549, 215] on button "button" at bounding box center [547, 209] width 22 height 22
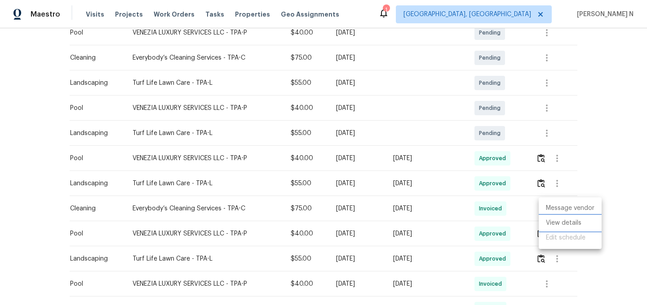
click at [550, 220] on li "View details" at bounding box center [569, 223] width 63 height 15
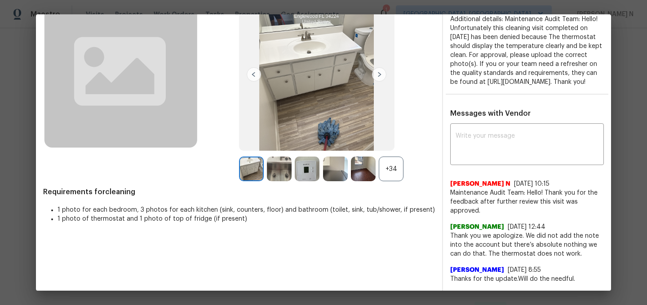
scroll to position [94, 0]
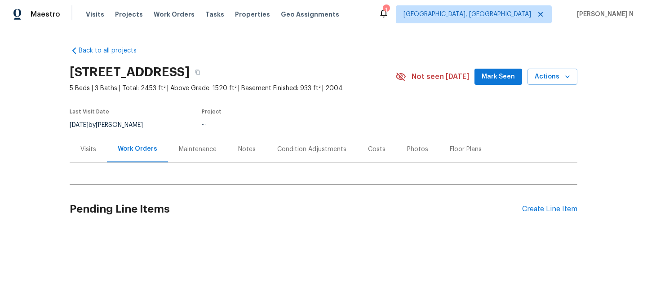
click at [182, 150] on div "Maintenance" at bounding box center [198, 149] width 38 height 9
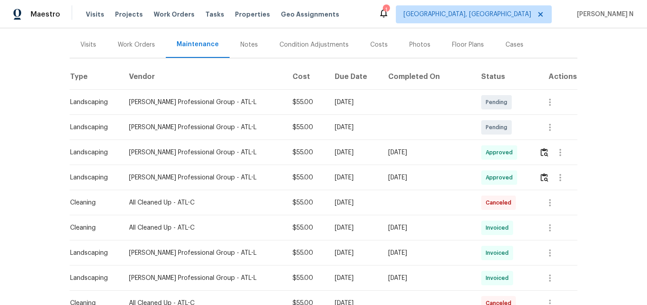
scroll to position [107, 0]
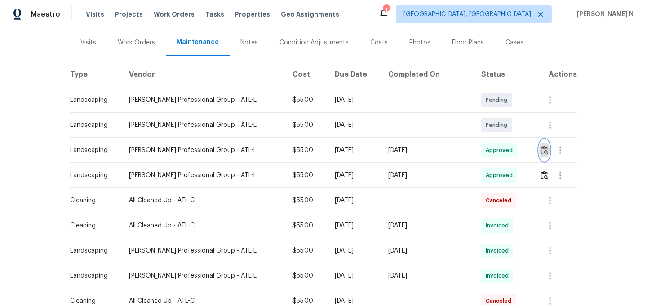
click at [541, 149] on img "button" at bounding box center [544, 150] width 8 height 9
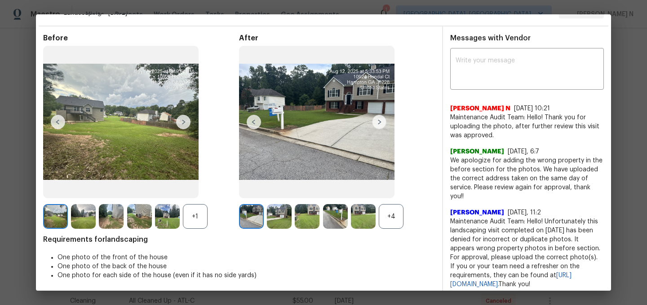
scroll to position [40, 0]
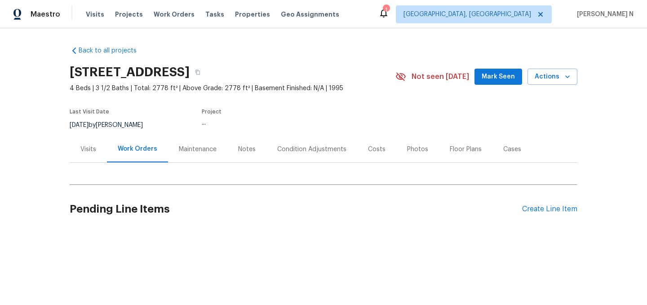
click at [187, 149] on div "Maintenance" at bounding box center [198, 149] width 38 height 9
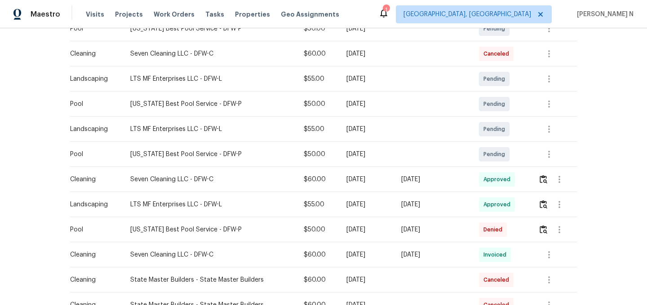
scroll to position [220, 0]
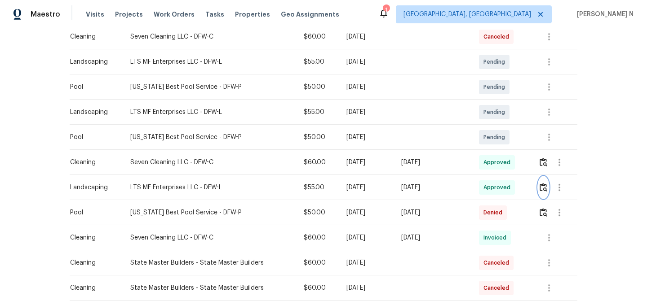
click at [546, 190] on img "button" at bounding box center [543, 187] width 8 height 9
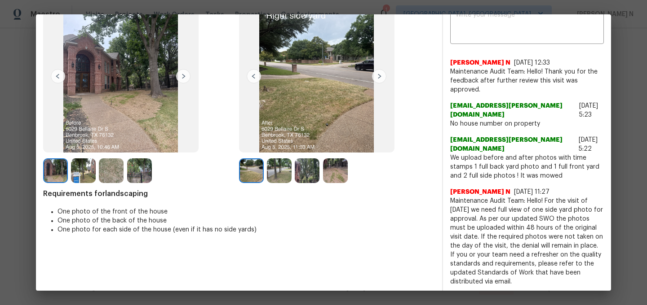
scroll to position [26, 0]
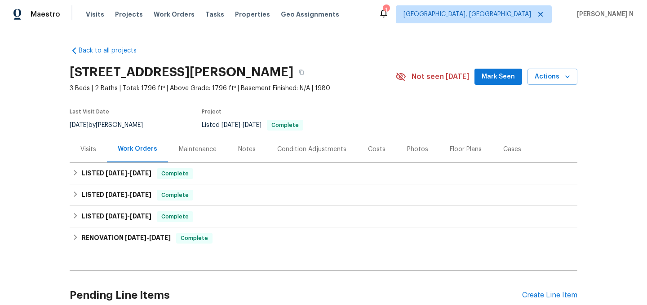
click at [199, 150] on div "Maintenance" at bounding box center [198, 149] width 38 height 9
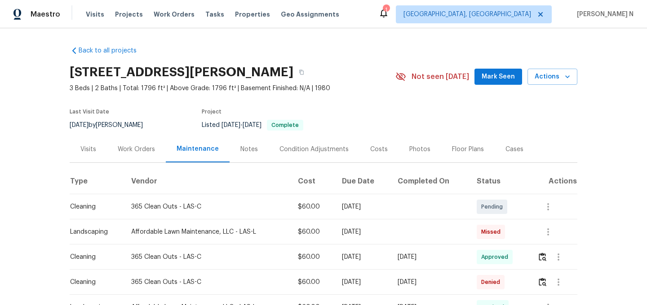
scroll to position [75, 0]
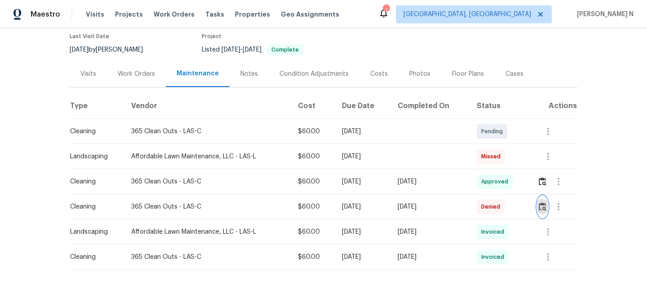
click at [546, 211] on img "button" at bounding box center [542, 206] width 8 height 9
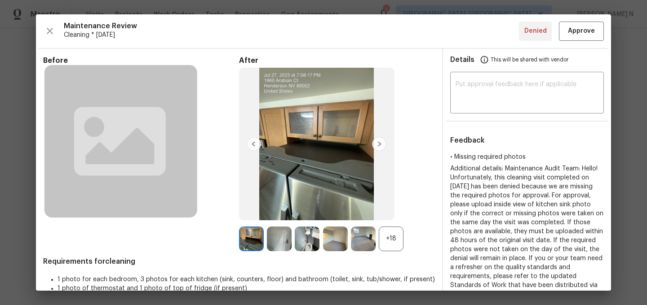
click at [391, 238] on div "+18" at bounding box center [391, 239] width 25 height 25
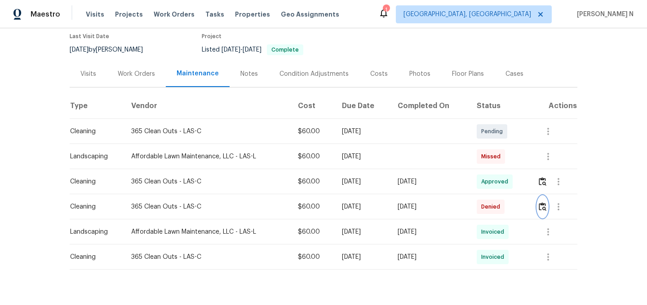
scroll to position [0, 0]
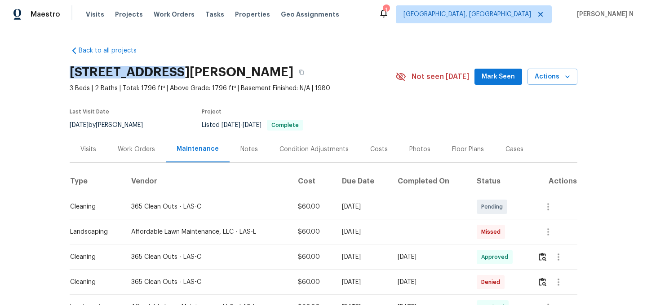
drag, startPoint x: 70, startPoint y: 71, endPoint x: 166, endPoint y: 72, distance: 96.5
click at [166, 72] on h2 "1960 Arabian Ct, Henderson, NV 89002" at bounding box center [182, 72] width 224 height 9
copy h2 "1960 Arabian Ct"
click at [544, 282] on img "button" at bounding box center [542, 282] width 8 height 9
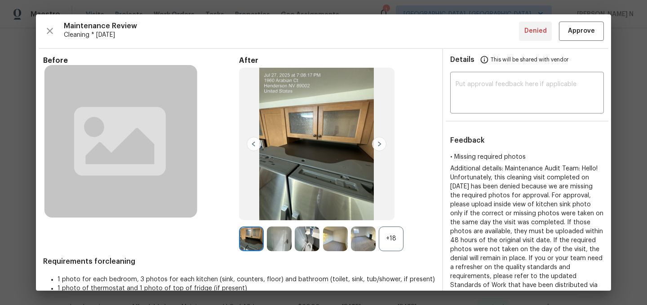
click at [395, 246] on div "+18" at bounding box center [391, 239] width 25 height 25
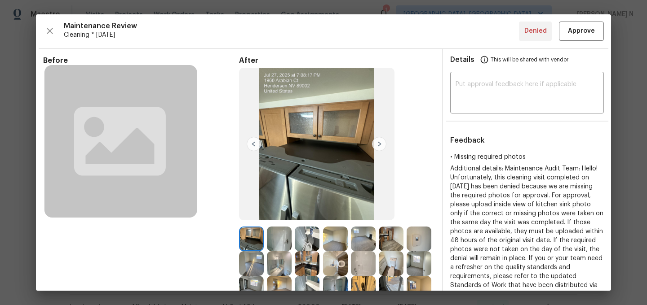
click at [392, 275] on img at bounding box center [391, 263] width 25 height 25
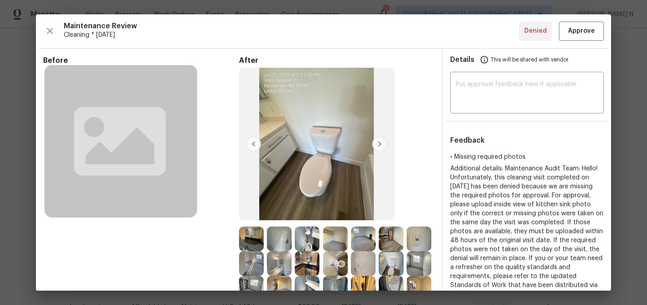
click at [257, 246] on img at bounding box center [251, 239] width 25 height 25
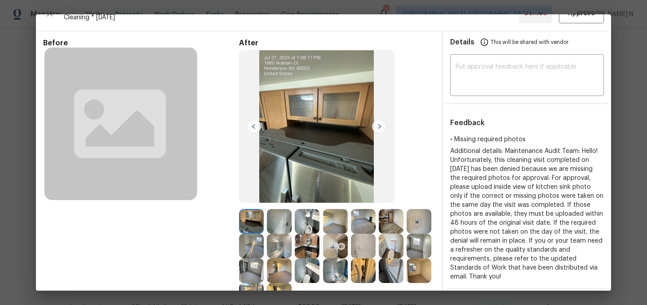
scroll to position [5, 0]
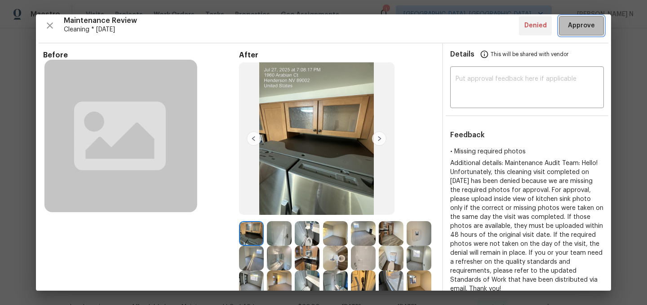
click at [594, 29] on span "Approve" at bounding box center [581, 25] width 31 height 11
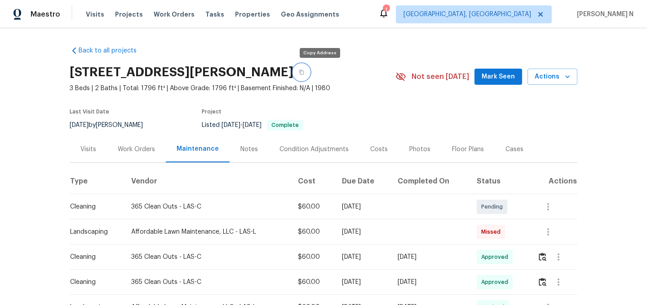
click at [309, 70] on button "button" at bounding box center [301, 72] width 16 height 16
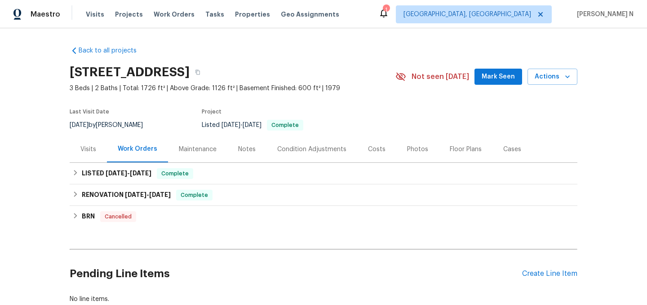
click at [199, 148] on div "Maintenance" at bounding box center [198, 149] width 38 height 9
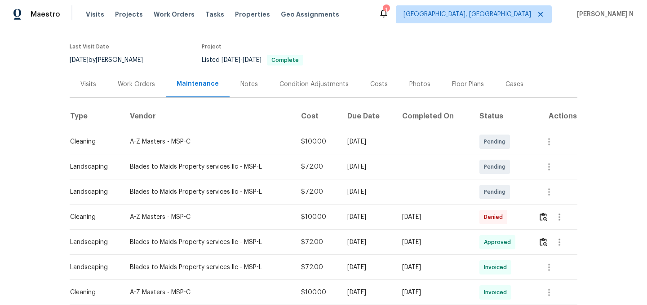
scroll to position [107, 0]
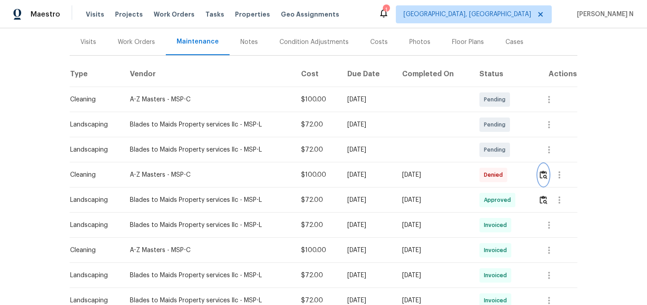
click at [544, 180] on button "button" at bounding box center [543, 175] width 10 height 22
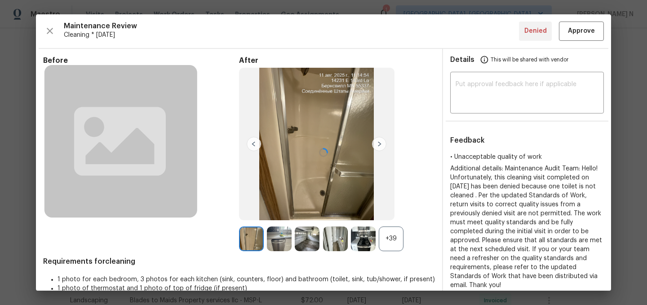
click at [395, 240] on div "+39" at bounding box center [391, 239] width 25 height 25
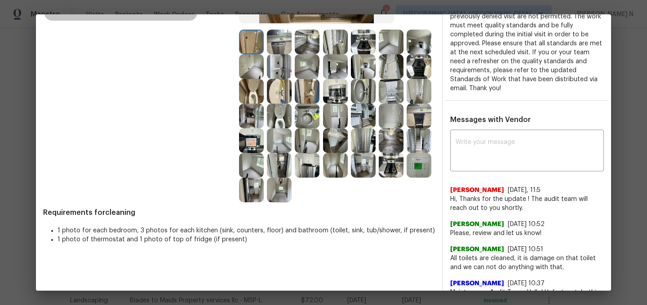
scroll to position [195, 0]
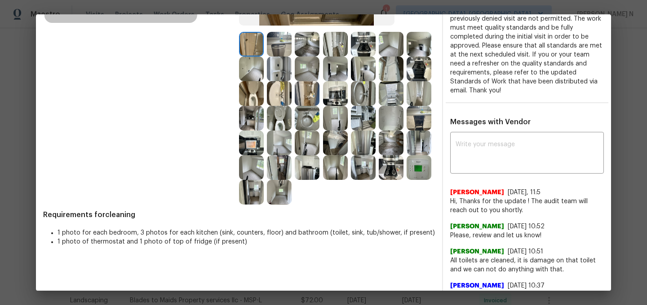
click at [284, 118] on img at bounding box center [279, 118] width 25 height 25
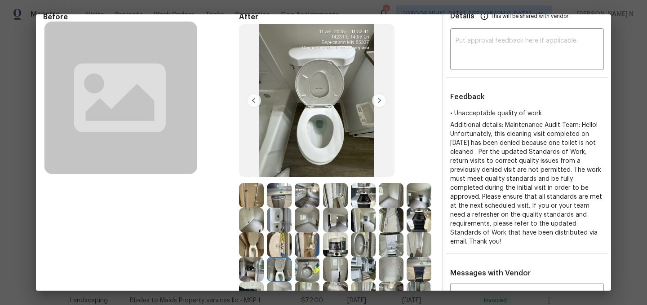
scroll to position [36, 0]
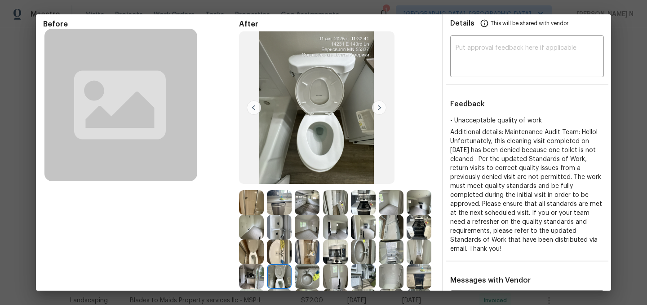
click at [251, 259] on img at bounding box center [251, 252] width 25 height 25
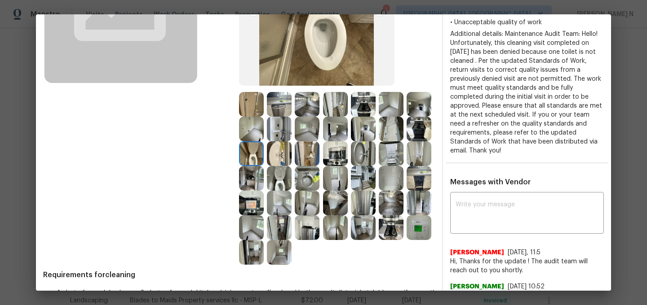
scroll to position [225, 0]
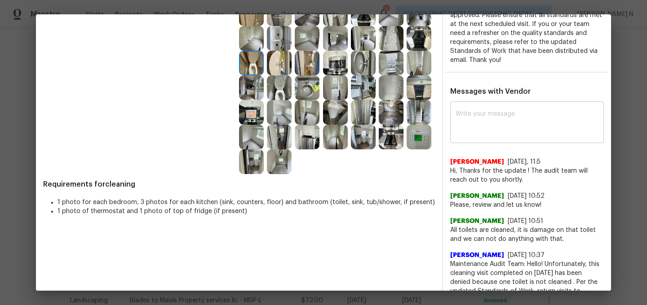
click at [502, 126] on textarea at bounding box center [526, 123] width 143 height 25
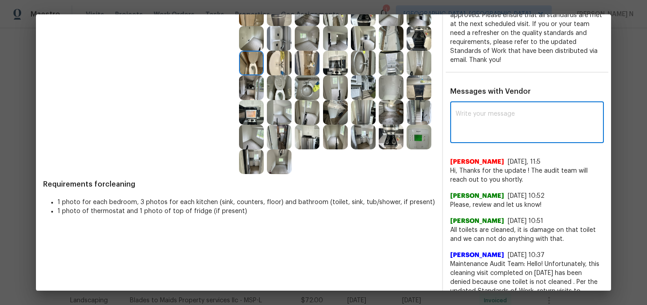
paste textarea "Maintenance Audit Team: Hello! Thank you for the feedback after further review …"
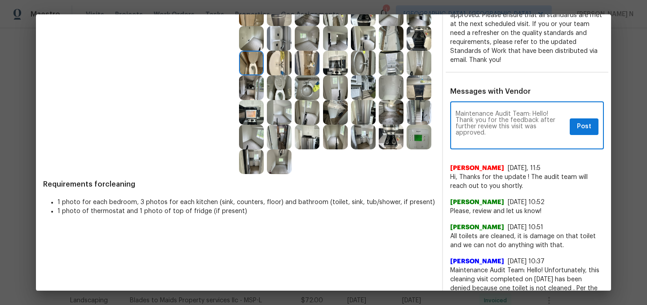
scroll to position [0, 0]
type textarea "Maintenance Audit Team: Hello! Thank you for the feedback after further review …"
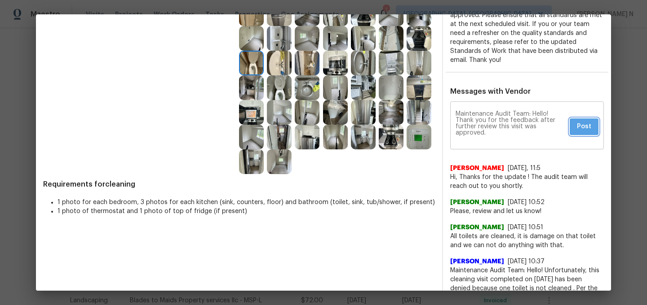
click at [571, 124] on button "Post" at bounding box center [583, 127] width 29 height 17
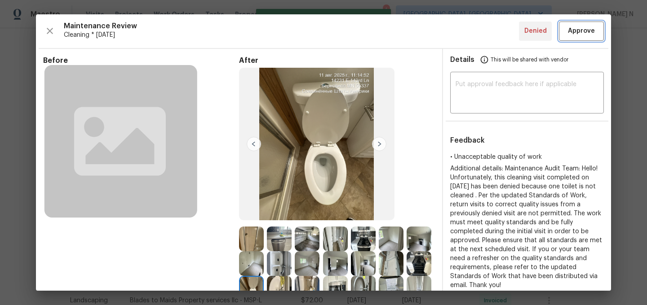
click at [576, 27] on span "Approve" at bounding box center [581, 31] width 27 height 11
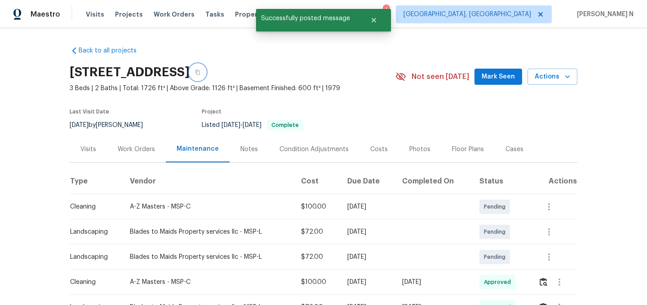
click at [200, 71] on icon "button" at bounding box center [197, 72] width 4 height 5
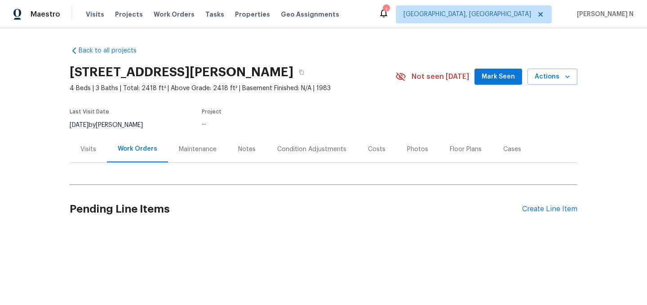
click at [192, 149] on div "Maintenance" at bounding box center [198, 149] width 38 height 9
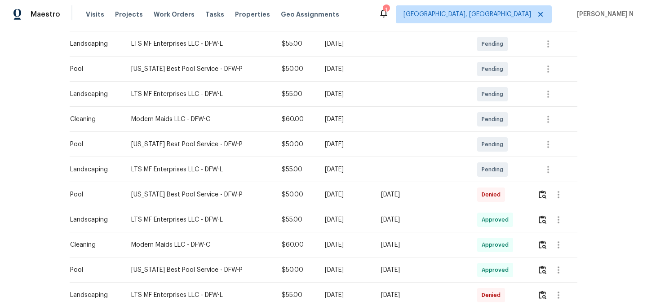
scroll to position [187, 0]
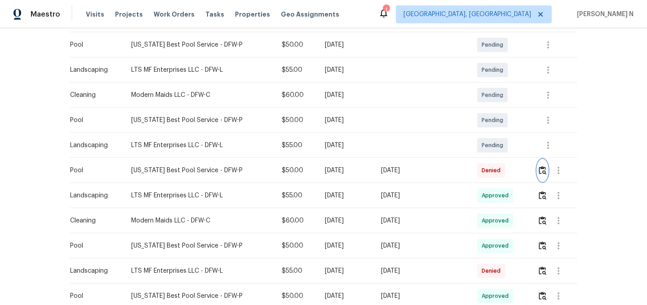
click at [542, 175] on button "button" at bounding box center [542, 171] width 10 height 22
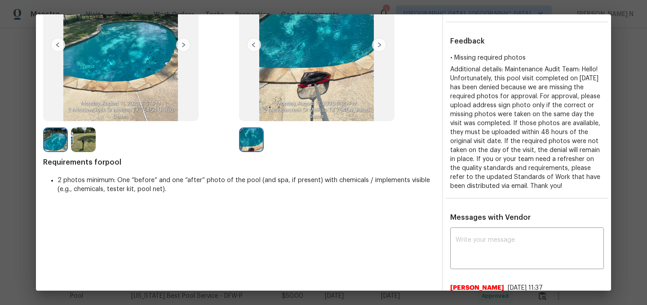
scroll to position [77, 0]
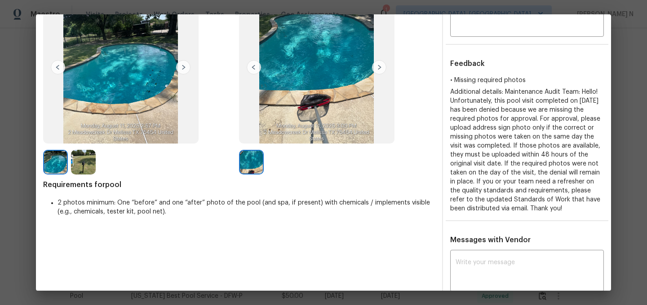
click at [88, 164] on img at bounding box center [83, 162] width 25 height 25
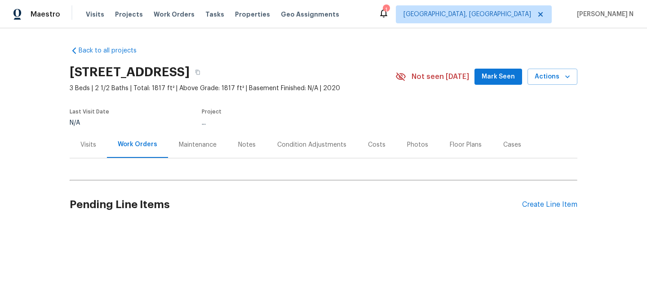
click at [187, 142] on div "Maintenance" at bounding box center [198, 145] width 38 height 9
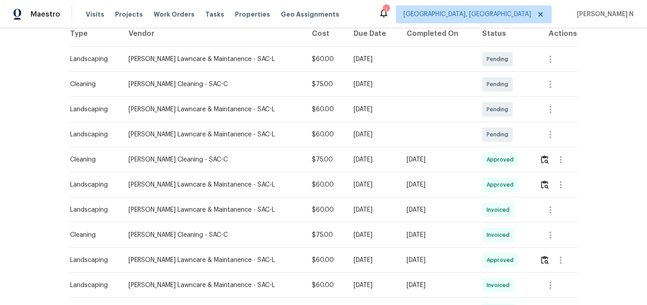
scroll to position [154, 0]
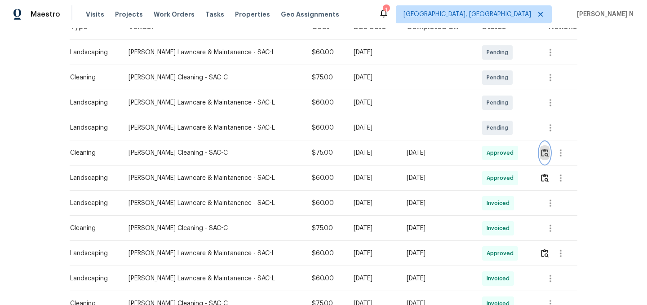
click at [546, 158] on button "button" at bounding box center [544, 153] width 10 height 22
click at [546, 184] on button "button" at bounding box center [544, 178] width 10 height 22
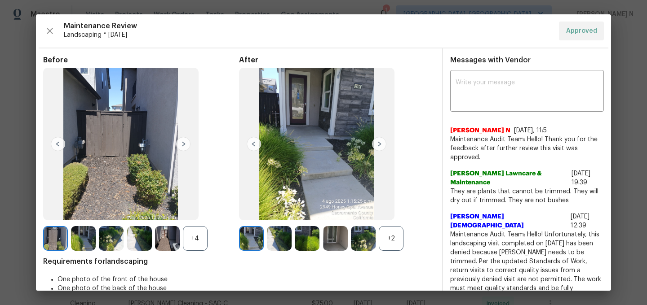
click at [392, 240] on div "+2" at bounding box center [391, 238] width 25 height 25
click at [196, 239] on div "+4" at bounding box center [195, 238] width 25 height 25
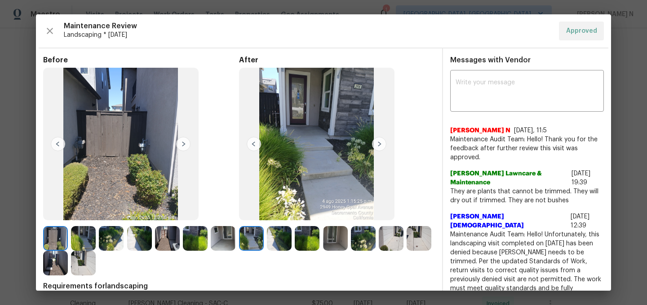
click at [307, 244] on img at bounding box center [307, 238] width 25 height 25
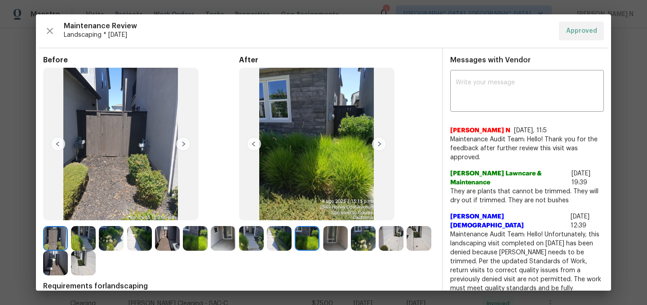
click at [248, 249] on img at bounding box center [251, 238] width 25 height 25
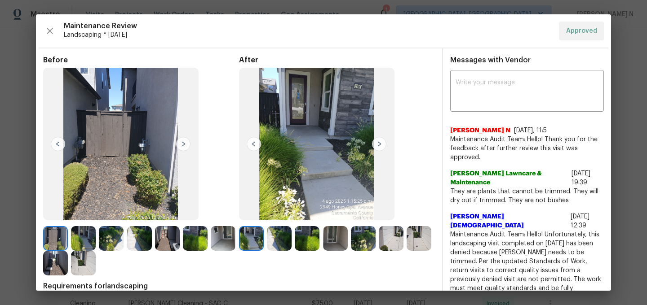
click at [308, 240] on img at bounding box center [307, 238] width 25 height 25
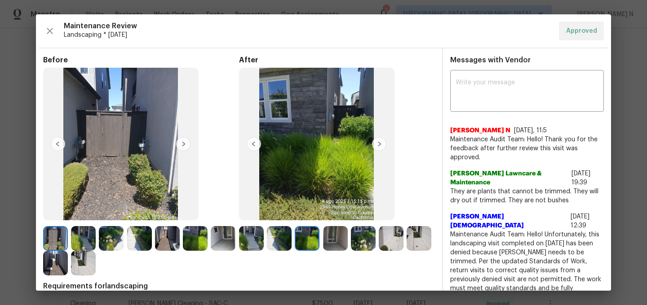
click at [77, 240] on img at bounding box center [83, 238] width 25 height 25
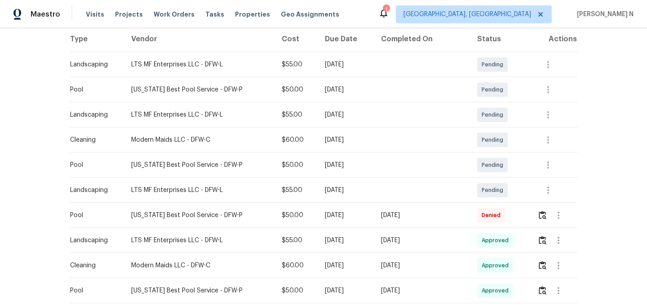
scroll to position [154, 0]
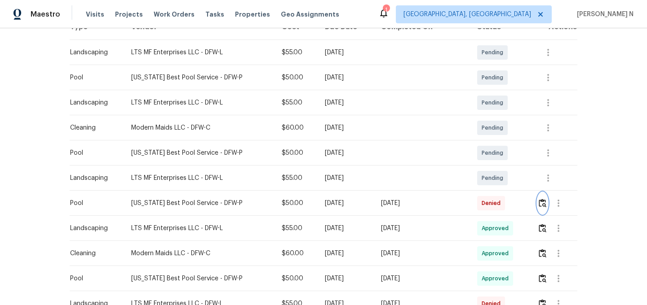
click at [546, 205] on button "button" at bounding box center [542, 204] width 10 height 22
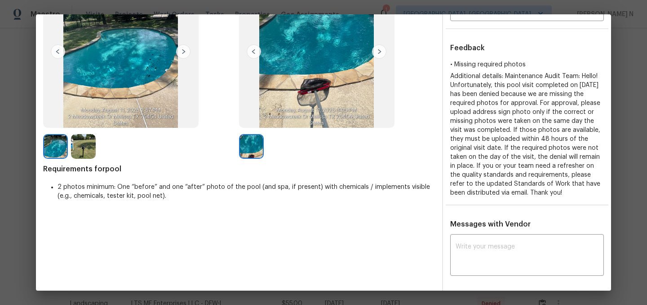
scroll to position [273, 0]
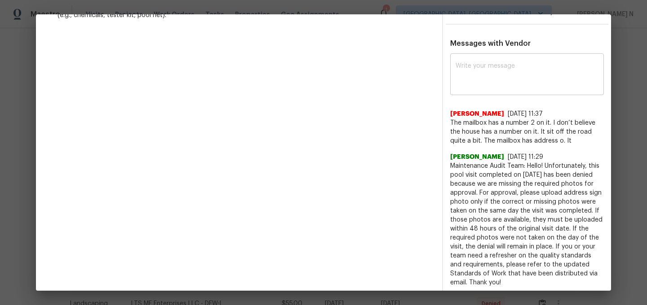
click at [497, 95] on div "x ​" at bounding box center [527, 76] width 154 height 40
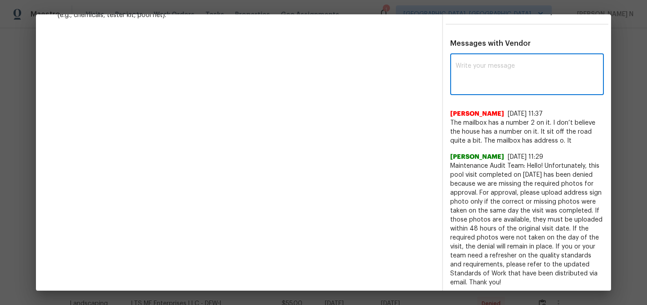
paste textarea "Maintenance Audit Team: Hello! Thank you for the feedback after further review …"
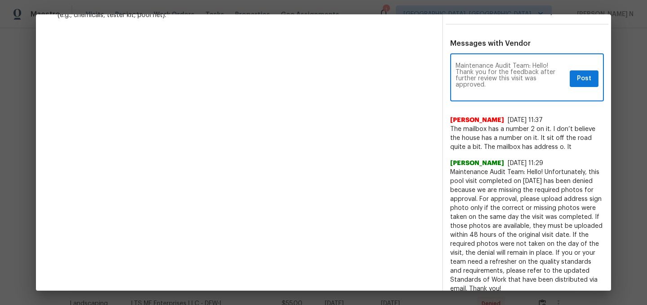
scroll to position [0, 0]
type textarea "Maintenance Audit Team: Hello! Thank you for the feedback after further review …"
click at [590, 84] on span "Post" at bounding box center [584, 78] width 14 height 11
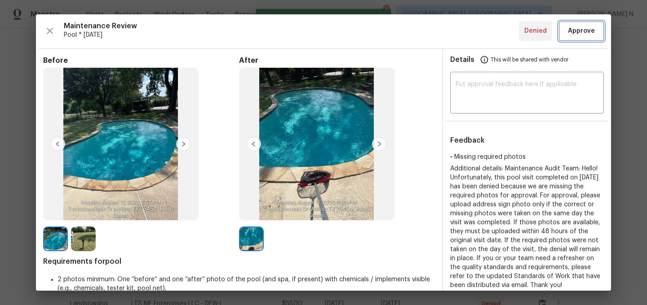
click at [575, 26] on span "Approve" at bounding box center [581, 31] width 27 height 11
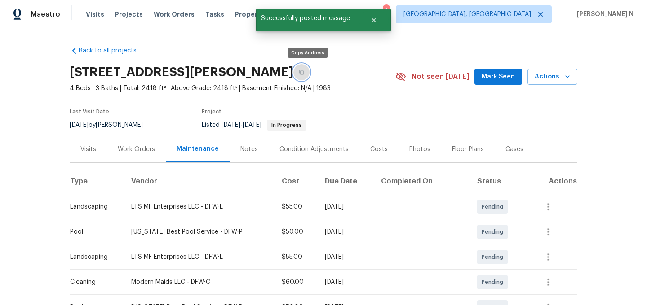
click at [307, 77] on button "button" at bounding box center [301, 72] width 16 height 16
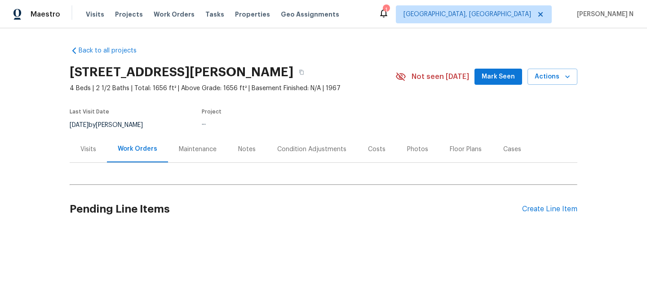
click at [195, 150] on div "Maintenance" at bounding box center [198, 149] width 38 height 9
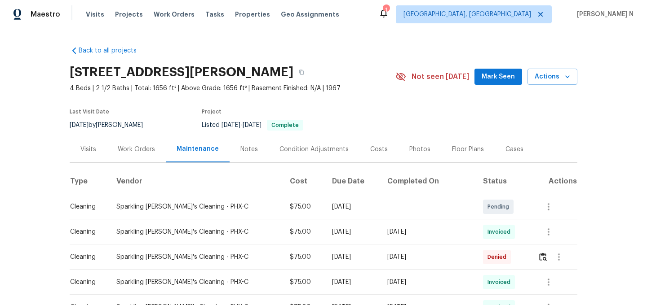
scroll to position [27, 0]
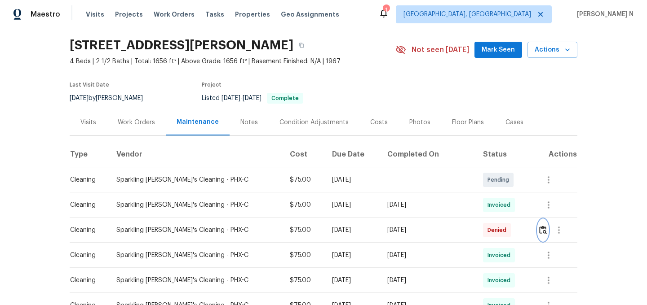
click at [541, 226] on img "button" at bounding box center [543, 230] width 8 height 9
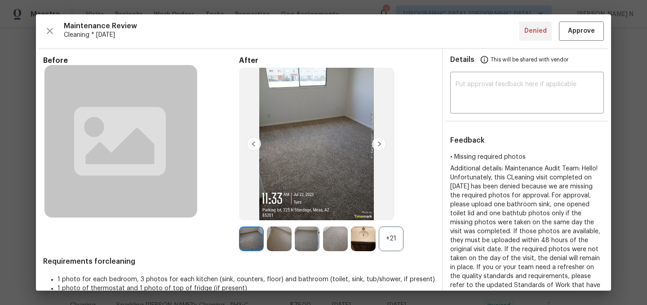
click at [381, 238] on div "+21" at bounding box center [391, 239] width 25 height 25
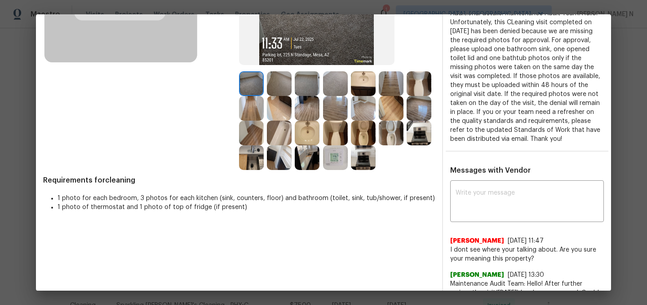
scroll to position [110, 0]
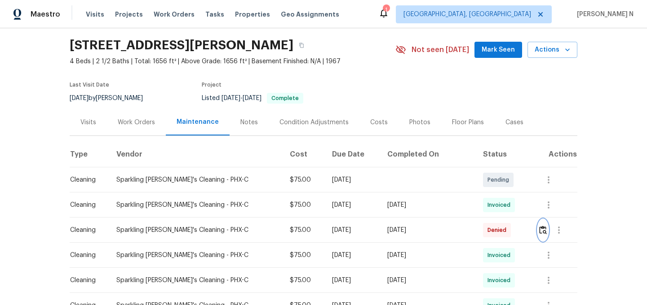
click at [539, 234] on img "button" at bounding box center [543, 230] width 8 height 9
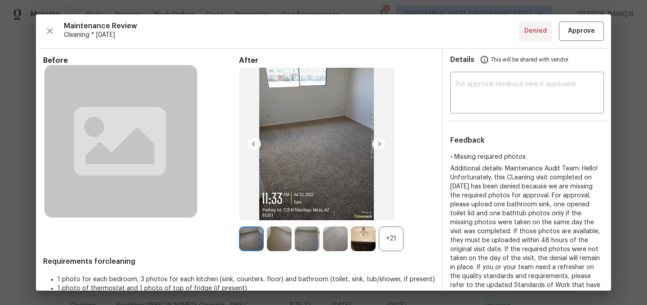
click at [386, 238] on div "+21" at bounding box center [391, 239] width 25 height 25
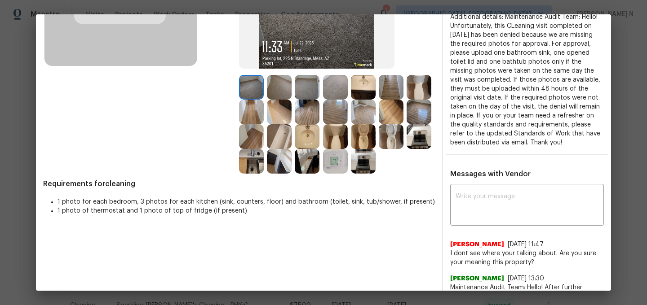
scroll to position [116, 0]
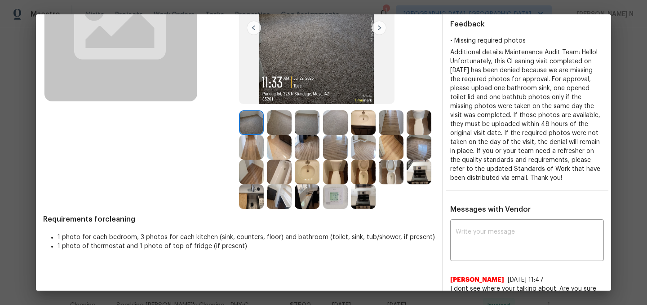
click at [272, 179] on img at bounding box center [279, 172] width 25 height 25
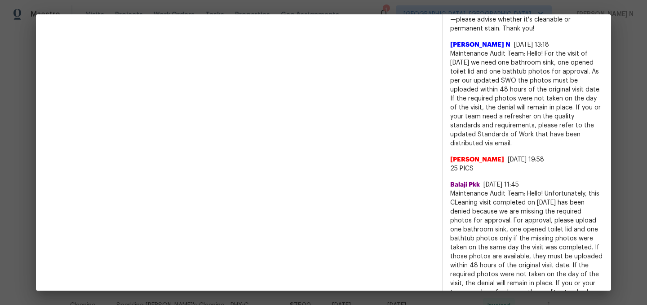
scroll to position [455, 0]
drag, startPoint x: 534, startPoint y: 205, endPoint x: 573, endPoint y: 205, distance: 38.6
click at [573, 205] on span "Maintenance Audit Team: Hello! Unfortunately, this CLeaning visit completed on …" at bounding box center [527, 257] width 154 height 135
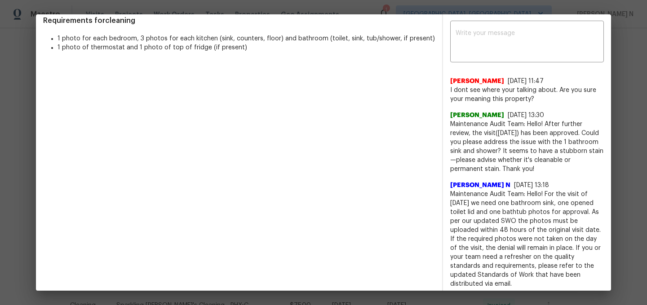
scroll to position [299, 0]
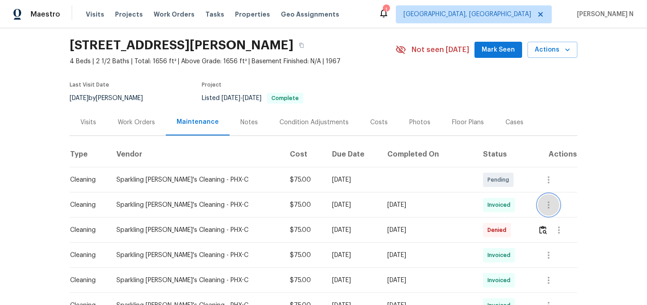
click at [544, 203] on icon "button" at bounding box center [548, 205] width 11 height 11
click at [556, 218] on li "View details" at bounding box center [567, 219] width 63 height 15
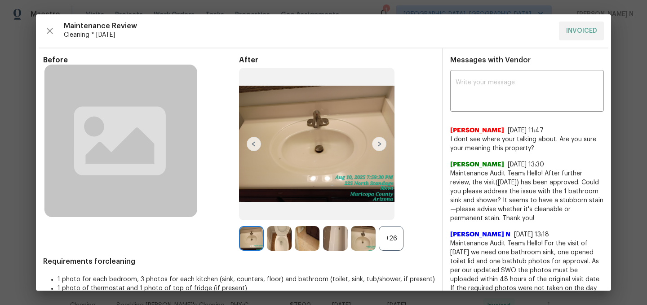
click at [401, 228] on div "+26" at bounding box center [391, 238] width 25 height 25
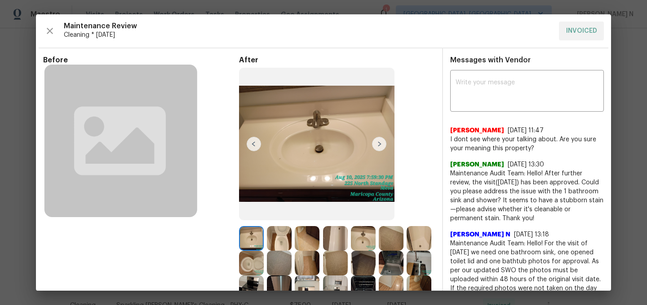
scroll to position [98, 0]
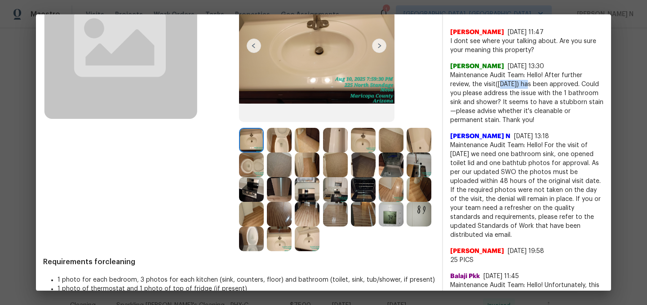
drag, startPoint x: 500, startPoint y: 86, endPoint x: 531, endPoint y: 86, distance: 31.0
click at [531, 86] on span "Maintenance Audit Team: Hello! After further review, the visit(08/10/2025) has …" at bounding box center [527, 98] width 154 height 54
click at [524, 92] on span "Maintenance Audit Team: Hello! After further review, the visit(08/10/2025) has …" at bounding box center [527, 98] width 154 height 54
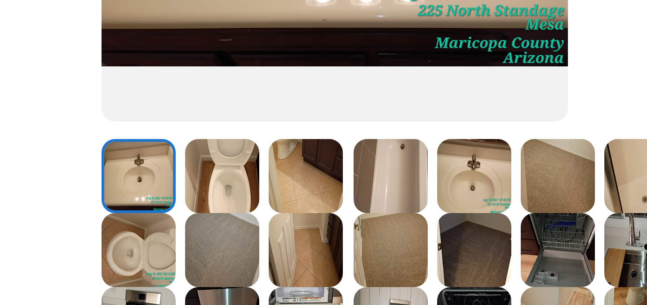
click at [281, 148] on img at bounding box center [279, 140] width 25 height 25
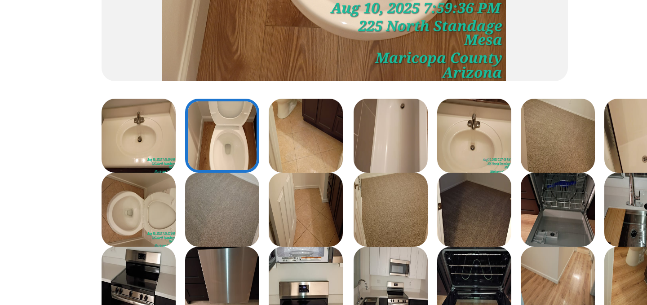
scroll to position [119, 0]
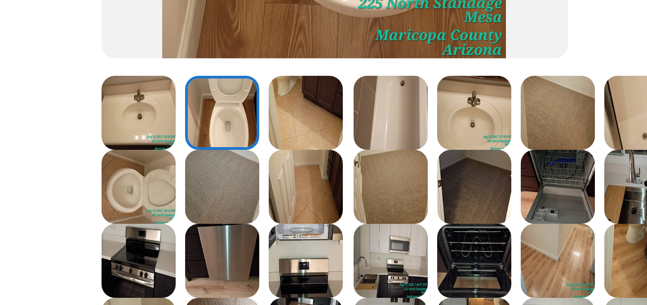
click at [263, 144] on img at bounding box center [251, 144] width 25 height 25
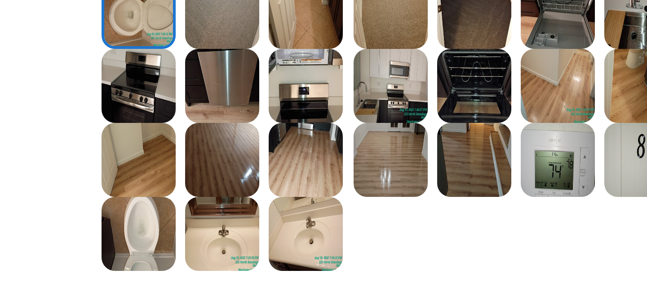
scroll to position [181, 0]
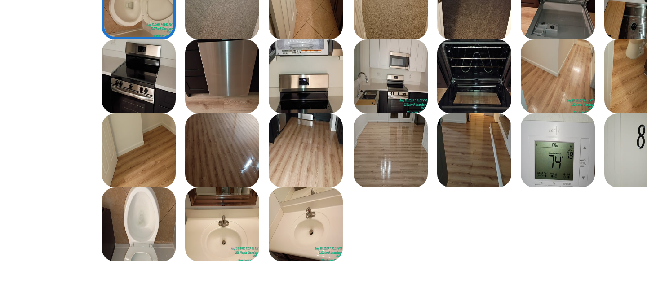
click at [251, 154] on img at bounding box center [251, 156] width 25 height 25
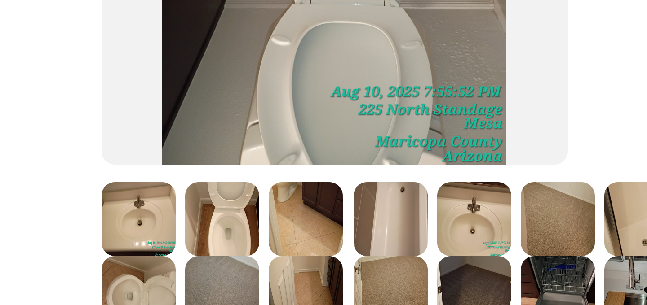
scroll to position [100, 0]
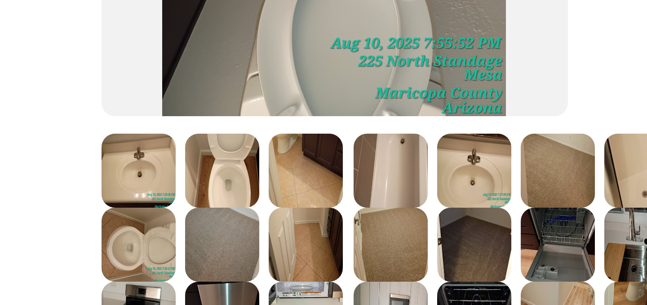
click at [255, 163] on img at bounding box center [251, 163] width 25 height 25
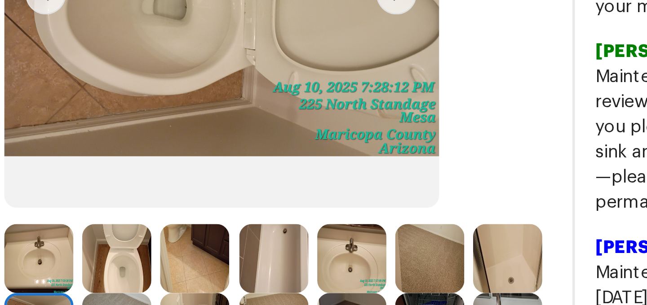
scroll to position [98, 0]
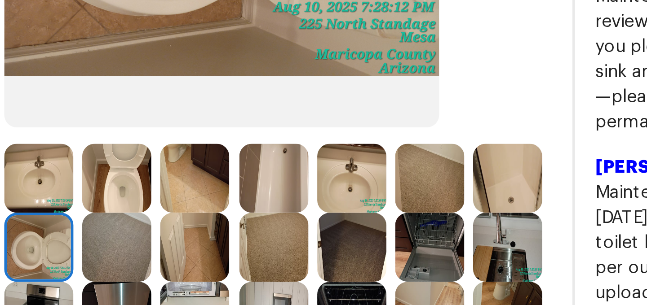
click at [364, 137] on img at bounding box center [363, 140] width 25 height 25
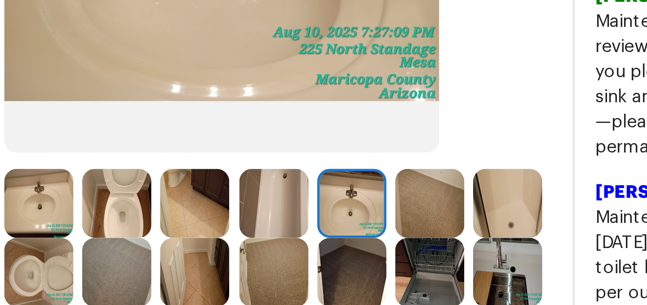
scroll to position [92, 0]
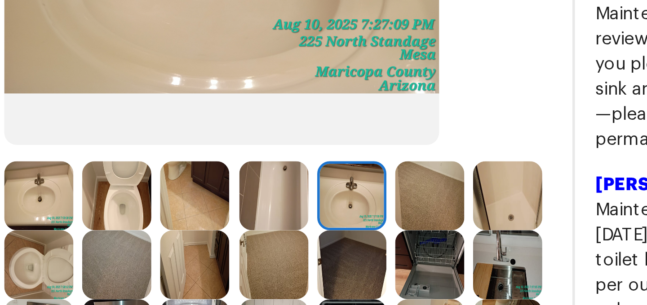
click at [254, 154] on img at bounding box center [251, 146] width 25 height 25
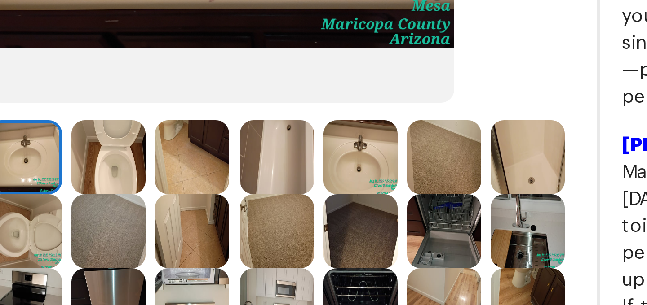
scroll to position [113, 0]
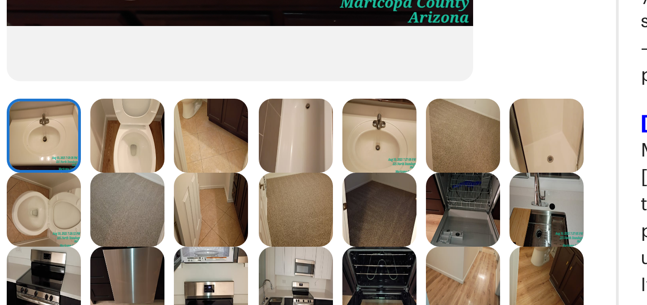
click at [413, 130] on img at bounding box center [418, 126] width 25 height 25
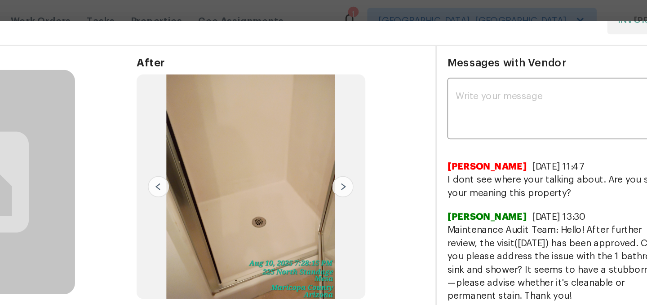
scroll to position [0, 0]
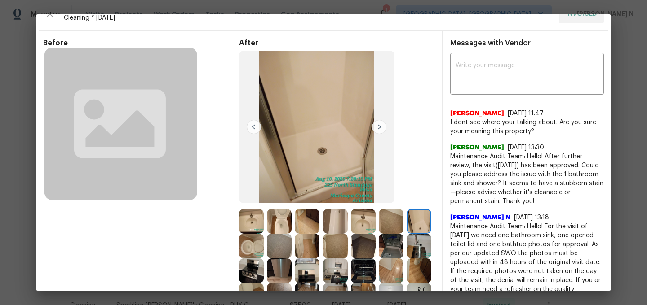
click at [467, 157] on span "Maintenance Audit Team: Hello! After further review, the visit(08/10/2025) has …" at bounding box center [527, 179] width 154 height 54
drag, startPoint x: 467, startPoint y: 157, endPoint x: 532, endPoint y: 157, distance: 64.7
click at [532, 157] on span "Maintenance Audit Team: Hello! After further review, the visit(08/10/2025) has …" at bounding box center [527, 179] width 154 height 54
copy span "Maintenance Audit Team: Hello!"
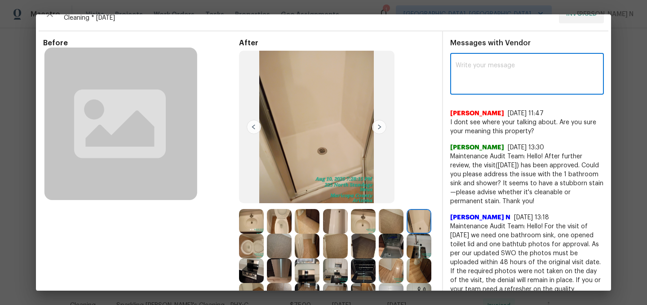
click at [517, 82] on textarea at bounding box center [526, 74] width 143 height 25
paste textarea "Maintenance Audit Team: Hello!"
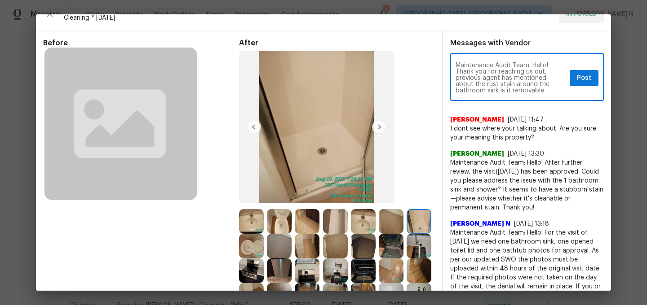
click at [470, 92] on textarea "Maintenance Audit Team: Hello! Thank you for reaching us out, previous agent ha…" at bounding box center [510, 77] width 110 height 31
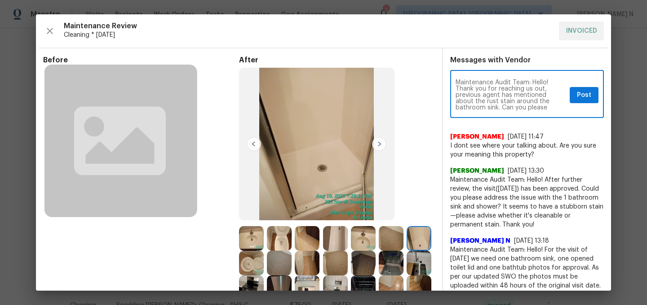
click at [536, 91] on textarea "Maintenance Audit Team: Hello! Thank you for reaching us out, previous agent ha…" at bounding box center [510, 94] width 110 height 31
drag, startPoint x: 533, startPoint y: 83, endPoint x: 556, endPoint y: 109, distance: 34.3
click at [556, 109] on textarea "Maintenance Audit Team: Hello! Thank you for reaching us out, previous agent ha…" at bounding box center [510, 94] width 110 height 31
paste textarea "out to us. The previous agent noted a rust stain around the bathroom sink. Coul…"
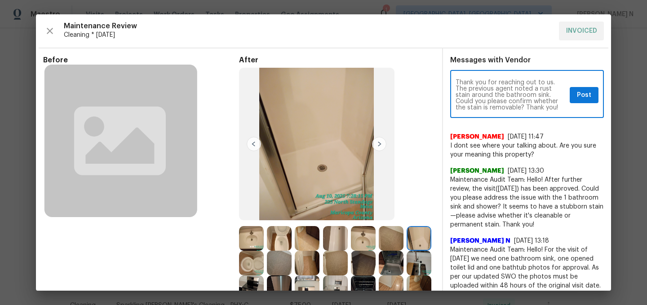
type textarea "Maintenance Audit Team: Hello! Thank you for reaching out to us. The previous a…"
click at [585, 98] on span "Post" at bounding box center [584, 95] width 14 height 11
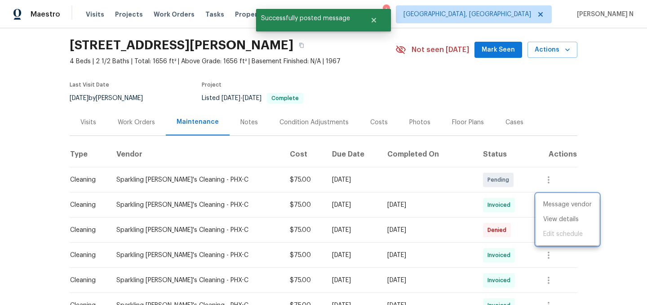
click at [362, 62] on div at bounding box center [323, 152] width 647 height 305
click at [325, 53] on div "225 N Standage Unit 89, Mesa, AZ 85201" at bounding box center [233, 45] width 326 height 23
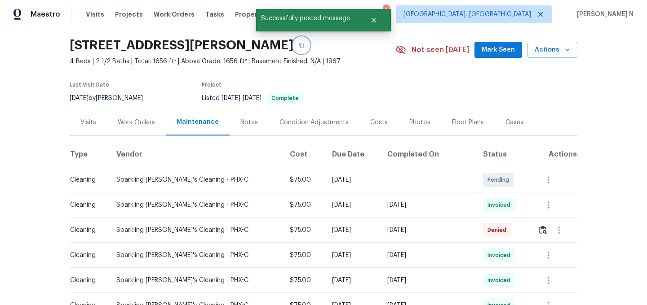
click at [304, 47] on icon "button" at bounding box center [301, 45] width 4 height 5
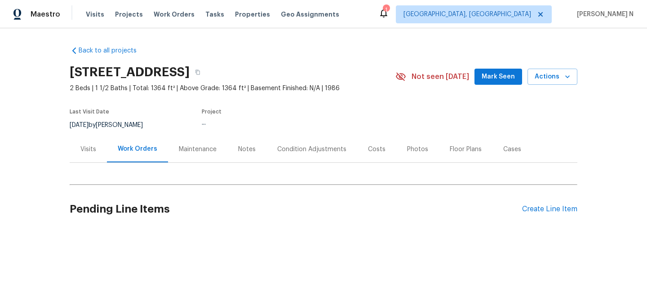
click at [190, 151] on div "Maintenance" at bounding box center [198, 149] width 38 height 9
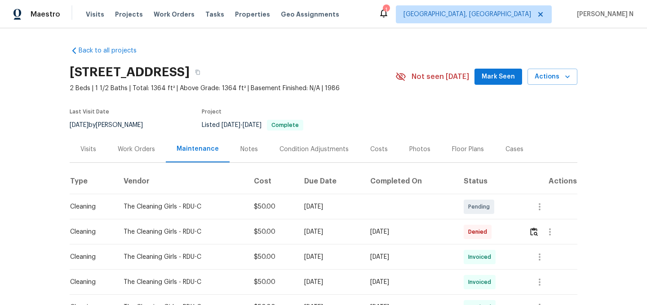
scroll to position [55, 0]
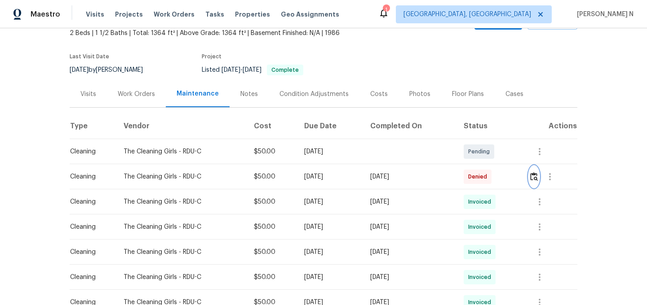
click at [535, 172] on button "button" at bounding box center [533, 177] width 10 height 22
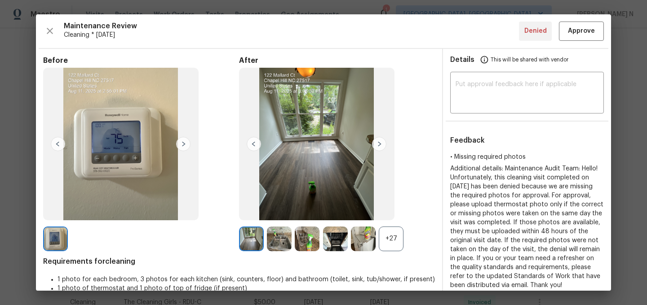
click at [400, 250] on div "+27" at bounding box center [391, 239] width 25 height 25
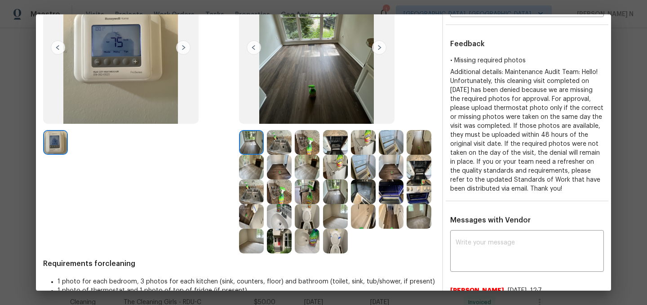
scroll to position [149, 0]
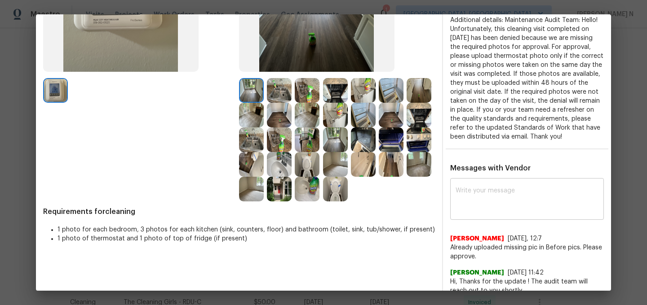
click at [488, 205] on textarea at bounding box center [526, 200] width 143 height 25
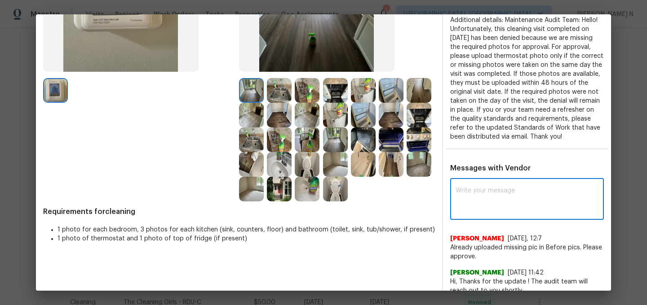
paste textarea "Maintenance Audit Team: Hello! Thank you for uploading the photo, after further…"
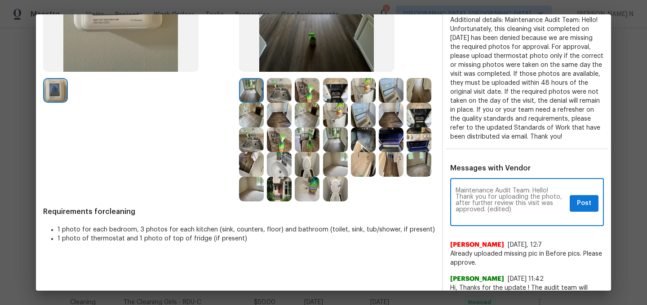
scroll to position [0, 0]
drag, startPoint x: 486, startPoint y: 214, endPoint x: 520, endPoint y: 216, distance: 34.2
click at [520, 216] on textarea "Maintenance Audit Team: Hello! Thank you for uploading the photo, after further…" at bounding box center [510, 203] width 110 height 31
drag, startPoint x: 485, startPoint y: 219, endPoint x: 535, endPoint y: 219, distance: 49.8
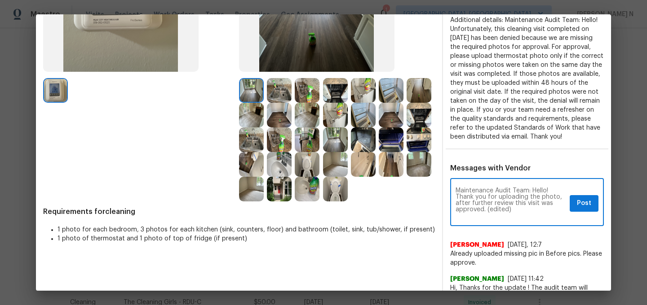
click at [535, 219] on textarea "Maintenance Audit Team: Hello! Thank you for uploading the photo, after further…" at bounding box center [510, 203] width 110 height 31
click at [540, 203] on textarea "Maintenance Audit Team: Hello! Thank you for uploading the photo, after further…" at bounding box center [510, 203] width 110 height 31
type textarea "Maintenance Audit Team: Hello! Thank you for uploading the thermostat photo, af…"
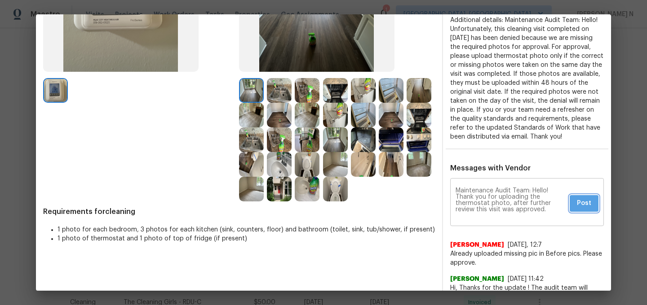
click at [590, 209] on span "Post" at bounding box center [584, 203] width 14 height 11
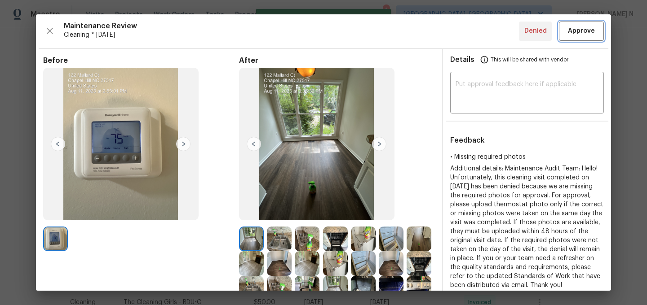
click at [577, 31] on span "Approve" at bounding box center [581, 31] width 27 height 11
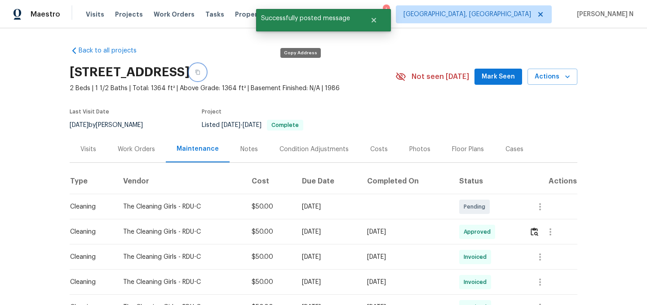
click at [206, 78] on button "button" at bounding box center [197, 72] width 16 height 16
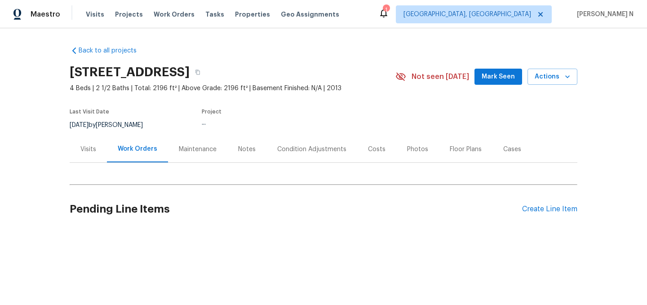
click at [193, 157] on div "Maintenance" at bounding box center [197, 149] width 59 height 26
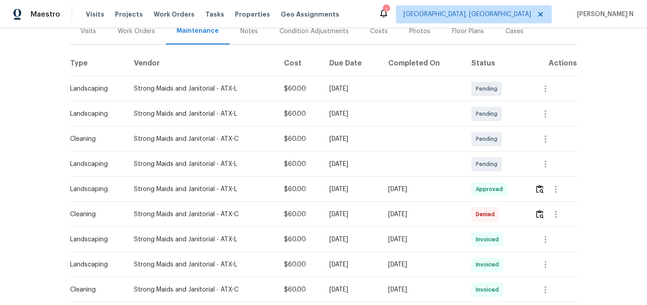
scroll to position [136, 0]
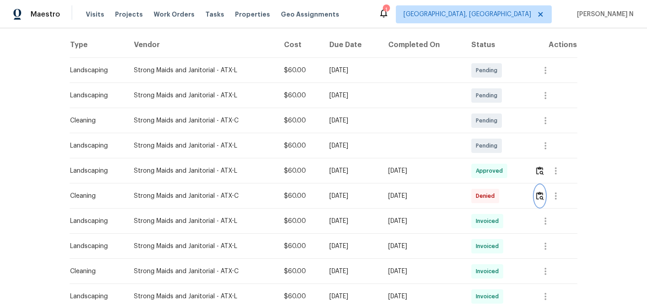
click at [544, 202] on button "button" at bounding box center [539, 196] width 10 height 22
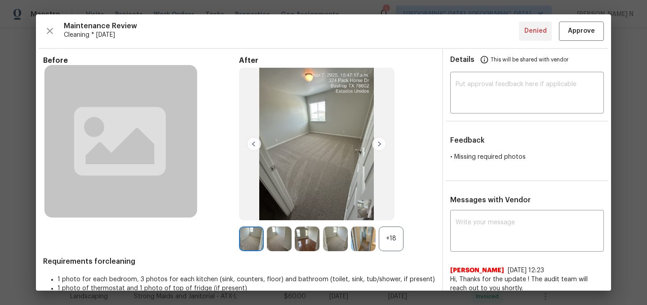
click at [388, 242] on div "+18" at bounding box center [391, 239] width 25 height 25
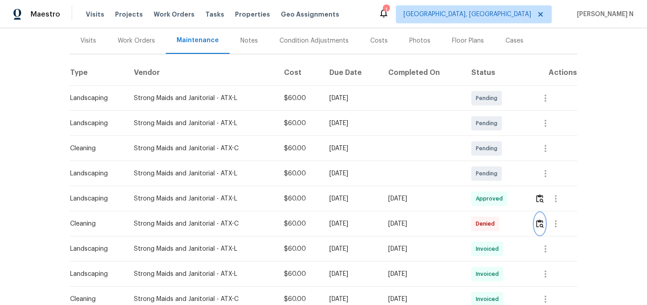
scroll to position [114, 0]
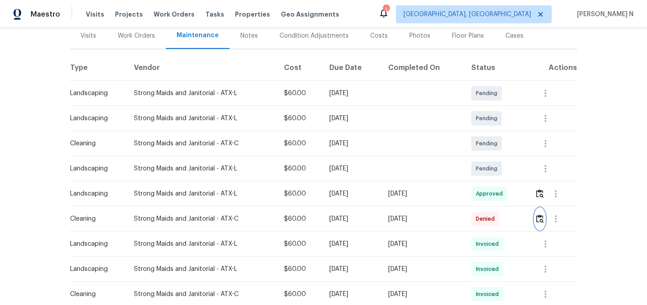
click at [543, 222] on img "button" at bounding box center [540, 219] width 8 height 9
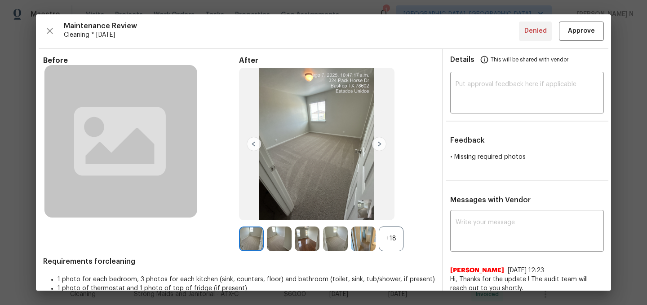
click at [400, 245] on div "+18" at bounding box center [391, 239] width 25 height 25
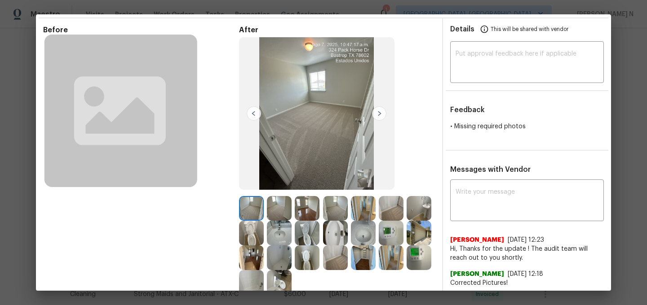
scroll to position [58, 0]
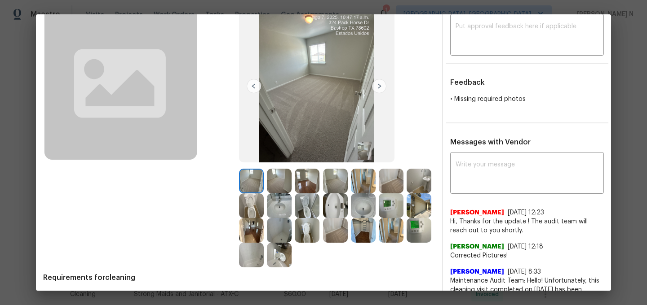
click at [256, 181] on img at bounding box center [251, 181] width 25 height 25
click at [270, 180] on img at bounding box center [279, 181] width 25 height 25
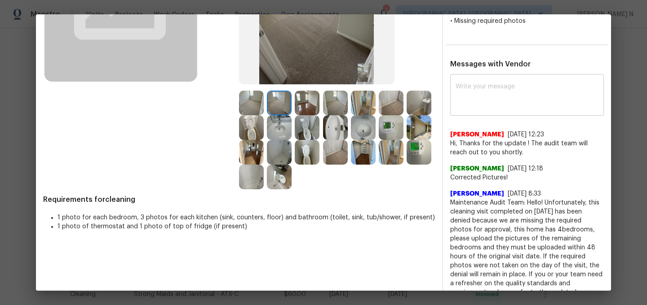
scroll to position [108, 0]
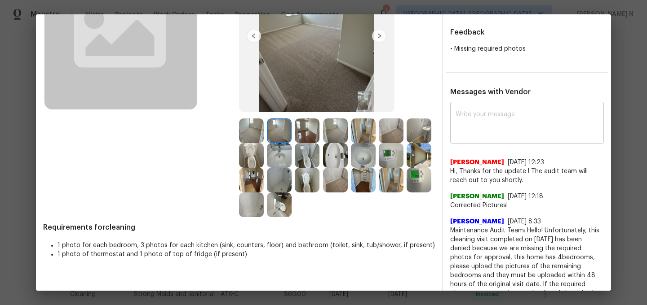
click at [490, 109] on div "x ​" at bounding box center [527, 124] width 154 height 40
paste textarea "Maintenance Audit Team: Hello! Thank you for uploading the photo, after further…"
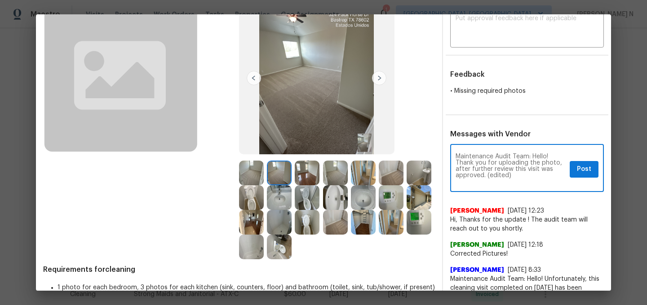
scroll to position [0, 0]
drag, startPoint x: 487, startPoint y: 175, endPoint x: 544, endPoint y: 174, distance: 57.0
click at [544, 174] on textarea "Maintenance Audit Team: Hello! Thank you for uploading the photo, after further…" at bounding box center [510, 169] width 110 height 31
click at [528, 162] on textarea "Maintenance Audit Team: Hello! Thank you for uploading the photo, after further…" at bounding box center [510, 169] width 110 height 31
click at [537, 163] on textarea "Maintenance Audit Team: Hello! Thank you for uploading the photo, after further…" at bounding box center [510, 169] width 110 height 31
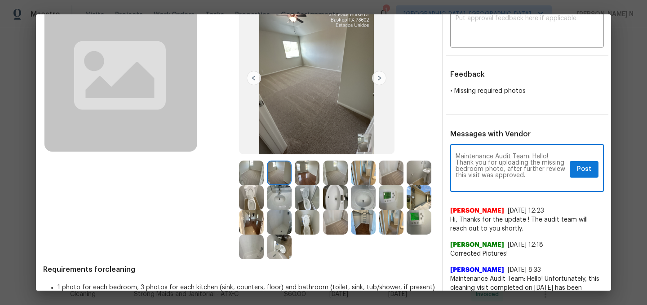
type textarea "Maintenance Audit Team: Hello! Thank you for uploading the missing bedroom phot…"
click at [587, 166] on span "Post" at bounding box center [584, 169] width 14 height 11
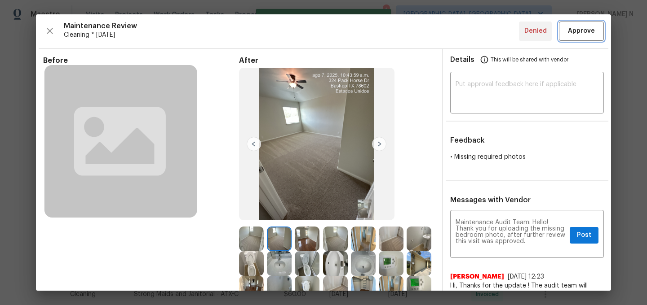
click at [584, 36] on span "Approve" at bounding box center [581, 31] width 27 height 11
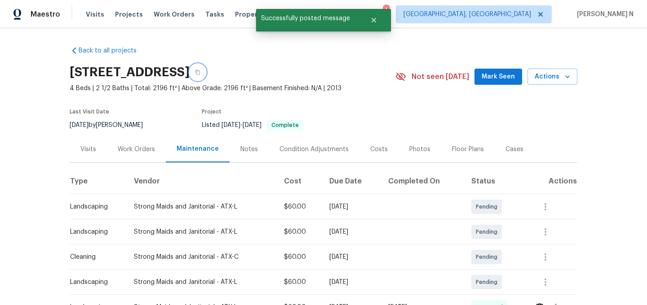
click at [206, 73] on button "button" at bounding box center [197, 72] width 16 height 16
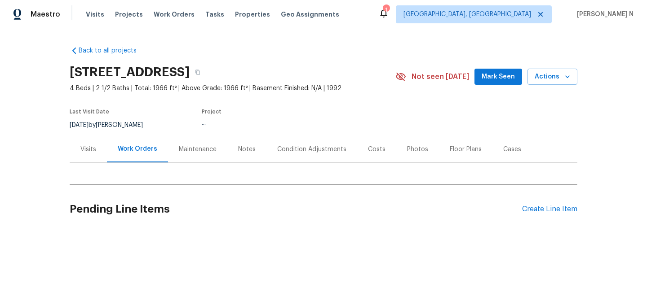
click at [198, 145] on div "Maintenance" at bounding box center [198, 149] width 38 height 9
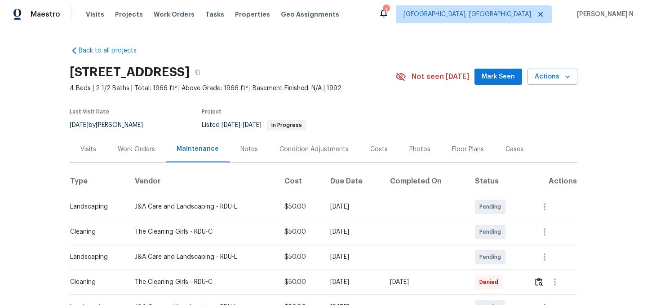
scroll to position [113, 0]
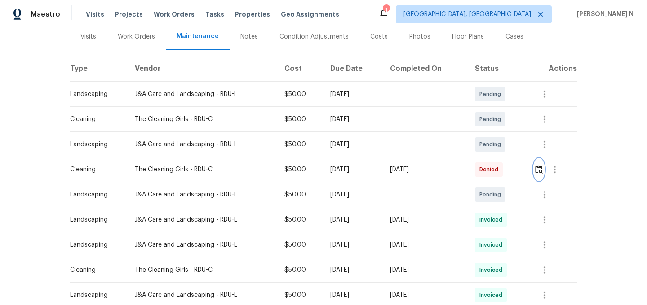
click at [541, 173] on img "button" at bounding box center [539, 169] width 8 height 9
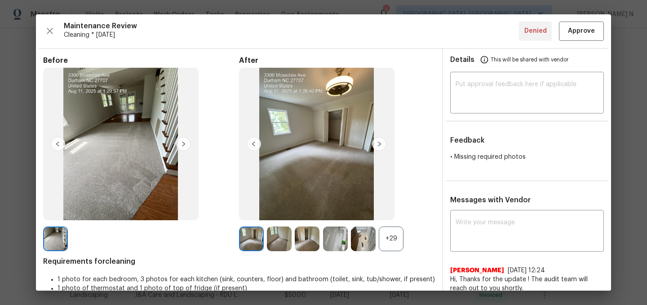
click at [387, 241] on div "+29" at bounding box center [391, 239] width 25 height 25
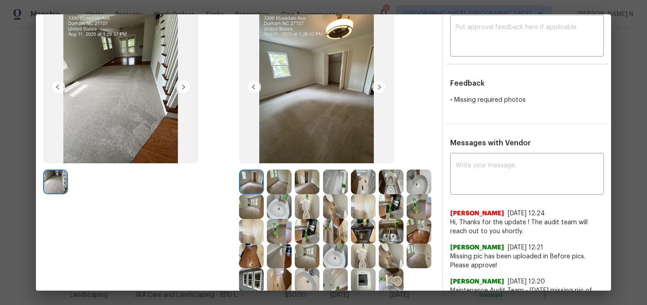
scroll to position [85, 0]
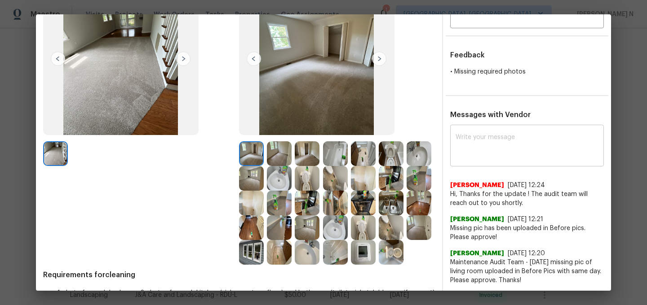
click at [481, 147] on textarea at bounding box center [526, 146] width 143 height 25
paste textarea "Maintenance Audit Team: Hello! Thank you for uploading the photo, after further…"
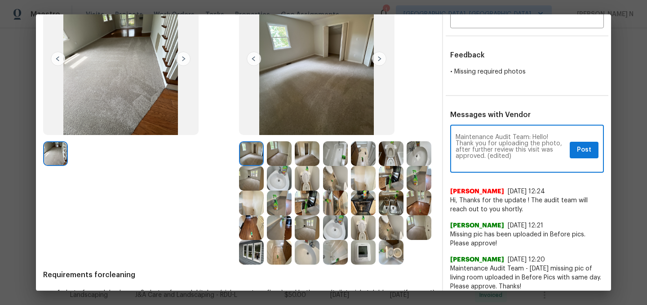
scroll to position [0, 0]
drag, startPoint x: 488, startPoint y: 158, endPoint x: 528, endPoint y: 153, distance: 40.3
click at [528, 153] on textarea "Maintenance Audit Team: Hello! Thank you for uploading the photo, after further…" at bounding box center [510, 149] width 110 height 31
click at [539, 141] on textarea "Maintenance Audit Team: Hello! Thank you for uploading the photo, after further…" at bounding box center [510, 149] width 110 height 31
type textarea "Maintenance Audit Team: Hello! Thank you for uploading the missing living room …"
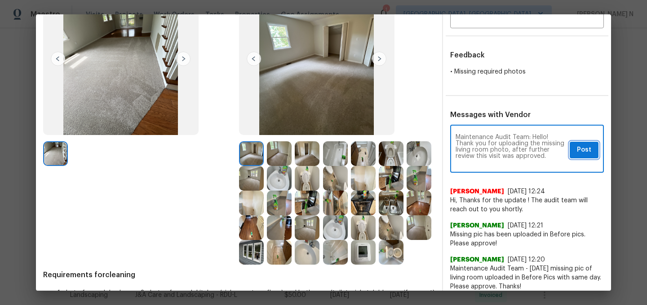
click at [595, 143] on button "Post" at bounding box center [583, 150] width 29 height 17
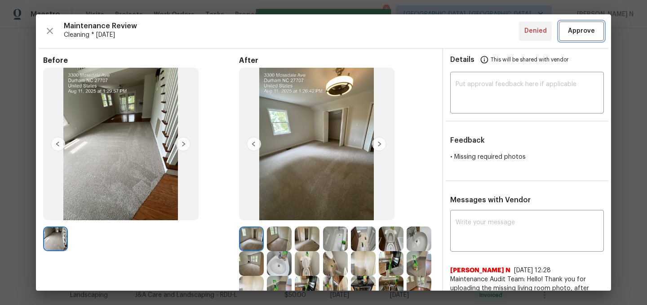
click at [578, 40] on button "Approve" at bounding box center [581, 31] width 45 height 19
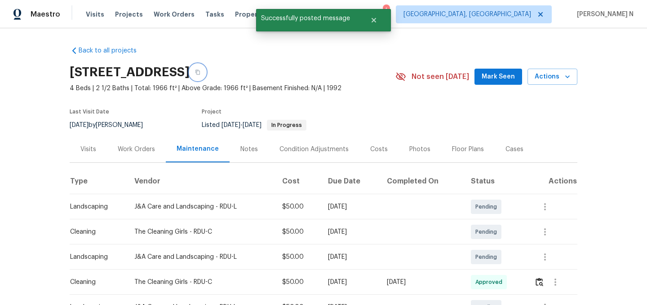
click at [200, 72] on icon "button" at bounding box center [197, 72] width 4 height 5
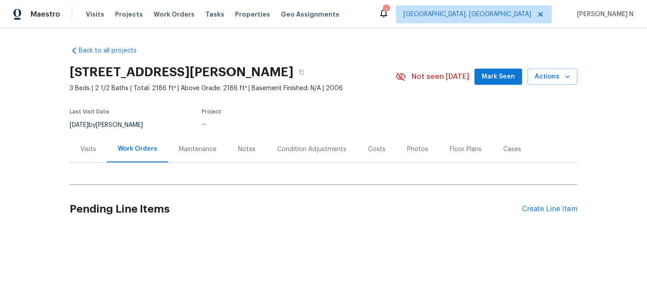
click at [188, 143] on div "Maintenance" at bounding box center [197, 149] width 59 height 26
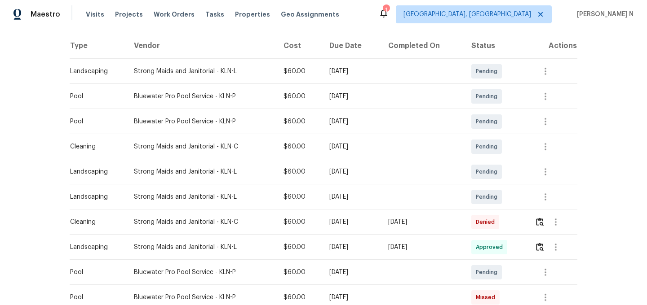
scroll to position [139, 0]
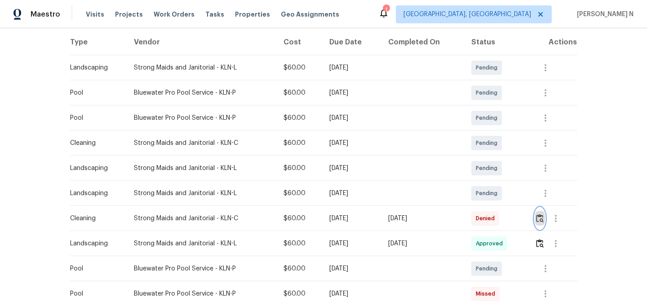
click at [539, 220] on img "button" at bounding box center [540, 218] width 8 height 9
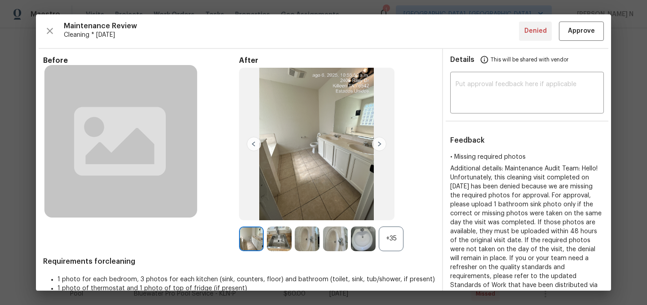
click at [399, 236] on div "+35" at bounding box center [391, 239] width 25 height 25
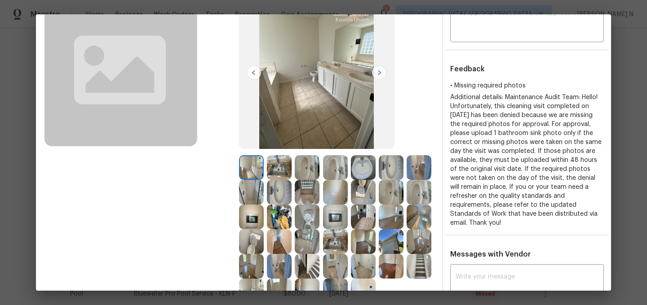
scroll to position [118, 0]
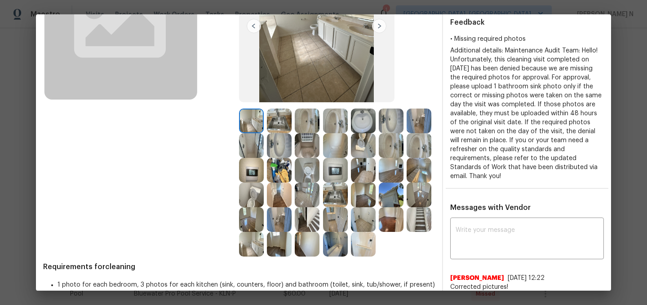
click at [396, 226] on img at bounding box center [391, 219] width 25 height 25
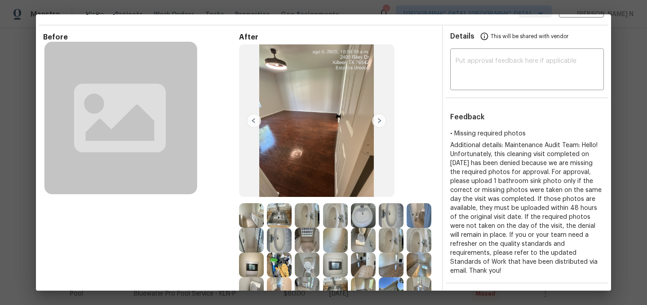
scroll to position [100, 0]
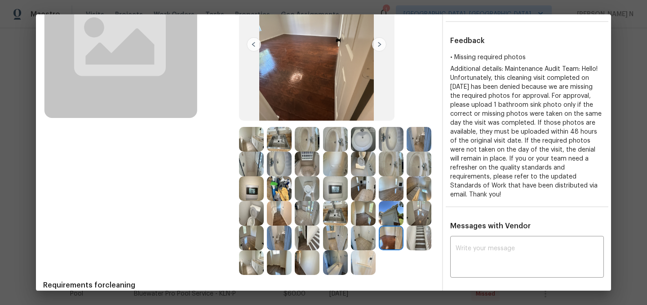
click at [400, 242] on img at bounding box center [391, 238] width 25 height 25
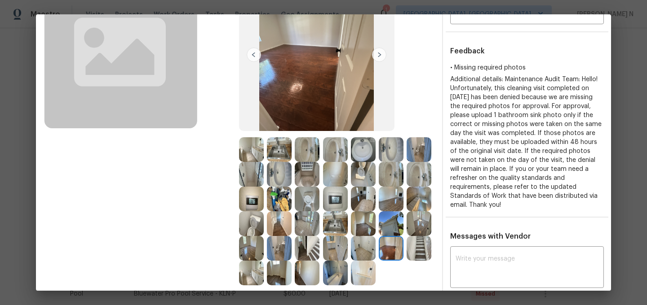
scroll to position [151, 0]
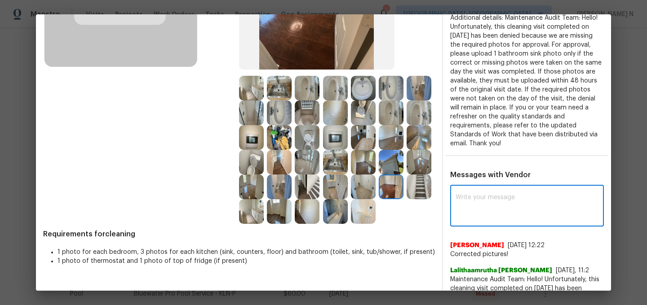
click at [518, 203] on textarea at bounding box center [526, 206] width 143 height 25
paste textarea "Maintenance Audit Team: Hello! Thank you for uploading the photo, after further…"
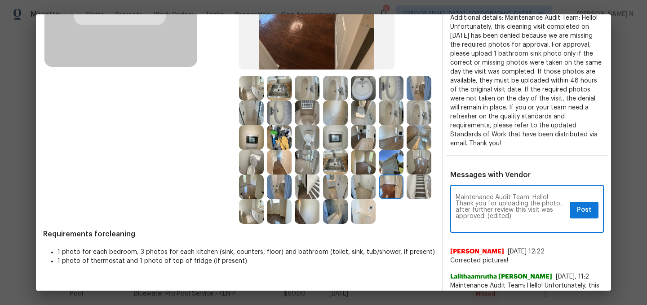
scroll to position [0, 0]
drag, startPoint x: 488, startPoint y: 217, endPoint x: 527, endPoint y: 217, distance: 39.1
click at [527, 217] on textarea "Maintenance Audit Team: Hello! Thank you for uploading the photo, after further…" at bounding box center [510, 209] width 110 height 31
type textarea "Maintenance Audit Team: Hello! Thank you for uploading the photo, after further…"
click at [589, 212] on span "Post" at bounding box center [584, 210] width 14 height 11
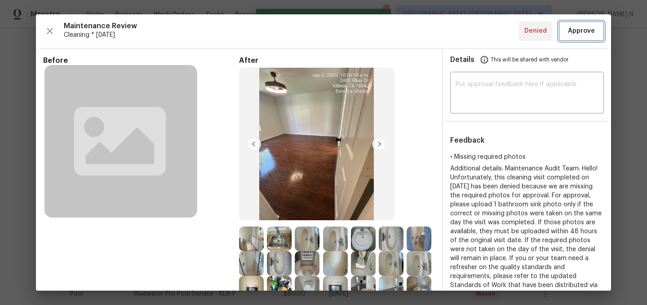
click at [585, 29] on span "Approve" at bounding box center [581, 31] width 27 height 11
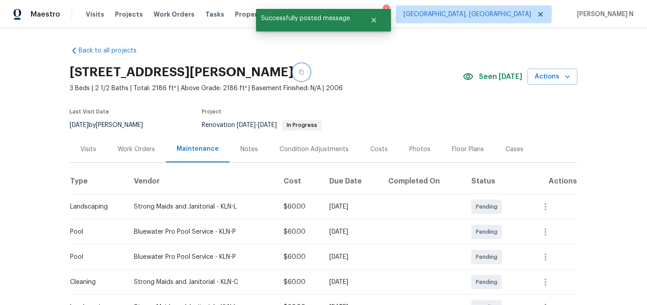
click at [293, 75] on button "button" at bounding box center [301, 72] width 16 height 16
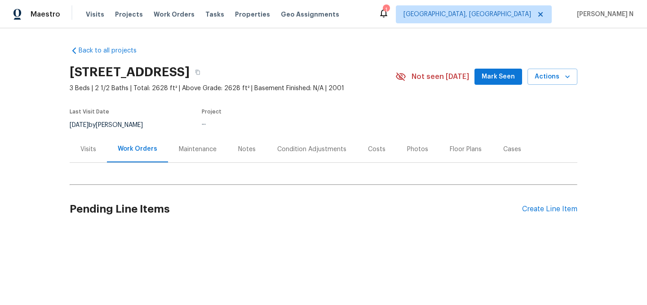
click at [176, 142] on div "Maintenance" at bounding box center [197, 149] width 59 height 26
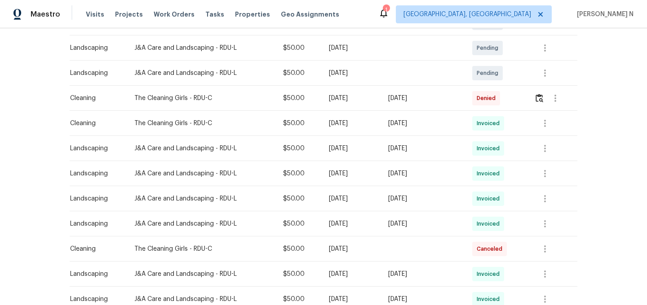
scroll to position [212, 0]
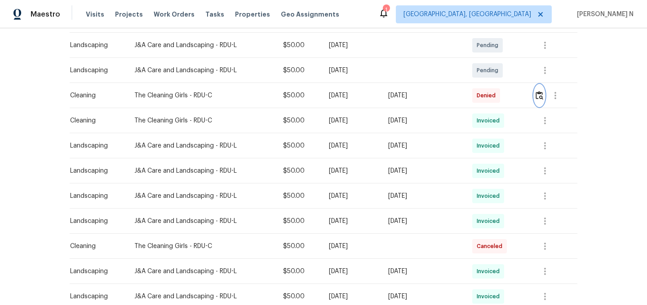
click at [541, 99] on img "button" at bounding box center [539, 95] width 8 height 9
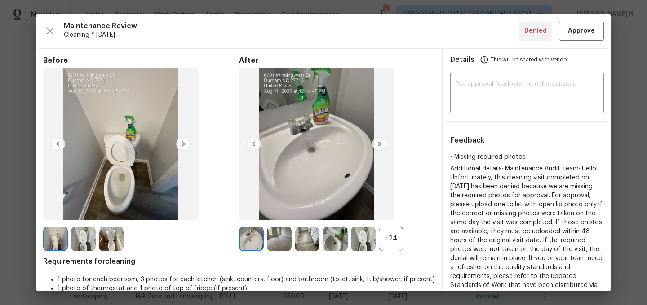
click at [389, 244] on div "+24" at bounding box center [391, 239] width 25 height 25
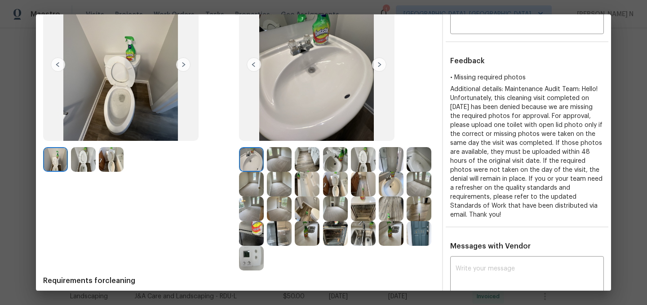
scroll to position [120, 0]
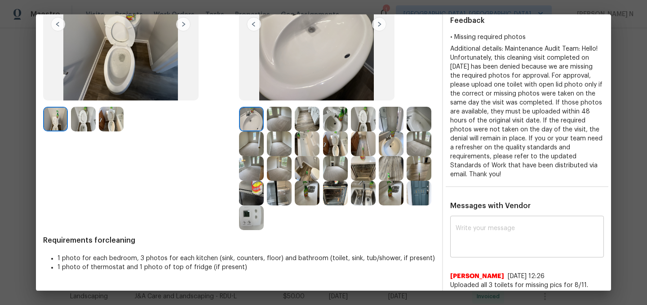
click at [484, 219] on div "x ​" at bounding box center [527, 238] width 154 height 40
paste textarea "Maintenance Audit Team: Hello! Thank you for uploading the photo, after further…"
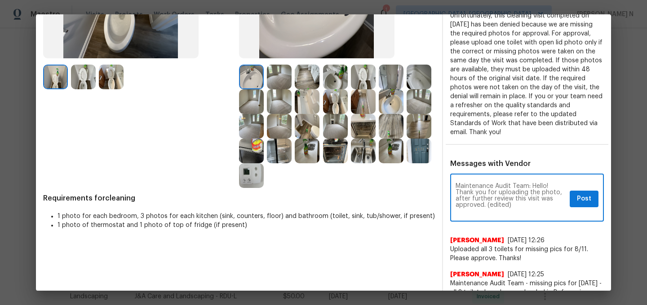
scroll to position [0, 0]
drag, startPoint x: 488, startPoint y: 204, endPoint x: 517, endPoint y: 204, distance: 29.6
click at [517, 204] on textarea "Maintenance Audit Team: Hello! Thank you for uploading the photo, after further…" at bounding box center [510, 198] width 110 height 31
type textarea "Maintenance Audit Team: Hello! Thank you for uploading the photo, after further…"
click at [579, 206] on button "Post" at bounding box center [583, 199] width 29 height 17
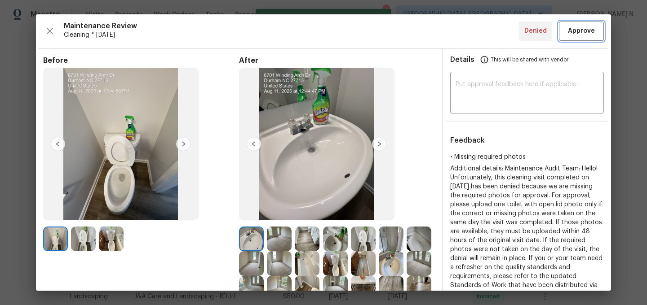
click at [573, 40] on button "Approve" at bounding box center [581, 31] width 45 height 19
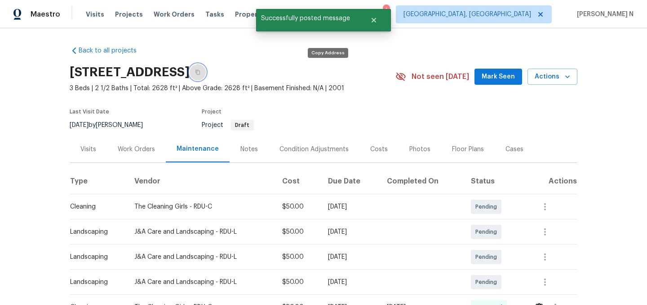
click at [206, 77] on button "button" at bounding box center [197, 72] width 16 height 16
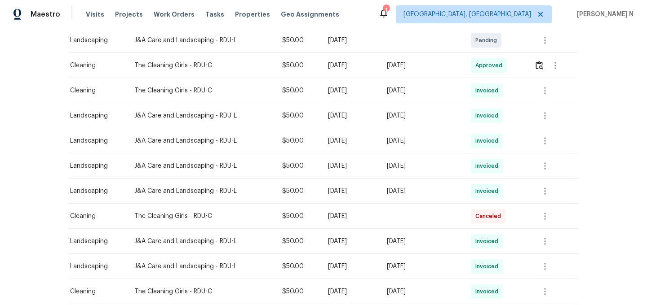
scroll to position [247, 0]
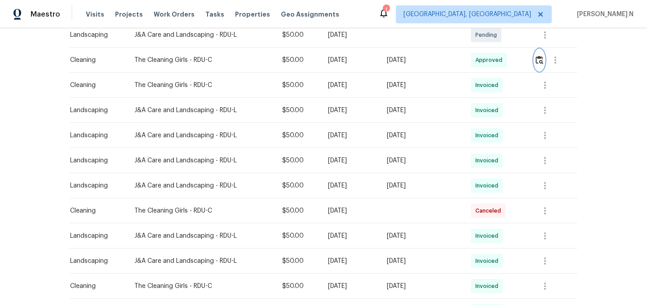
click at [540, 65] on button "button" at bounding box center [539, 60] width 10 height 22
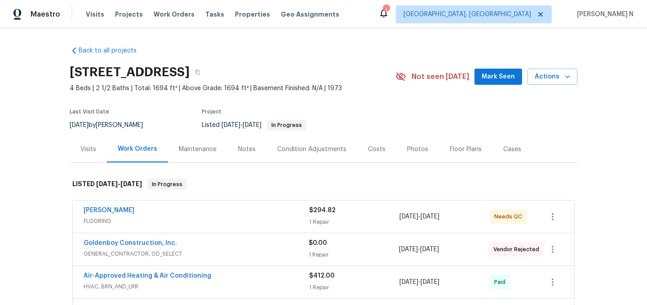
click at [196, 149] on div "Maintenance" at bounding box center [198, 149] width 38 height 9
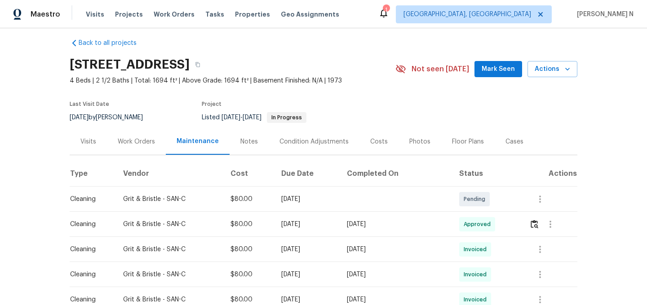
scroll to position [8, 0]
click at [537, 230] on button "button" at bounding box center [534, 224] width 10 height 22
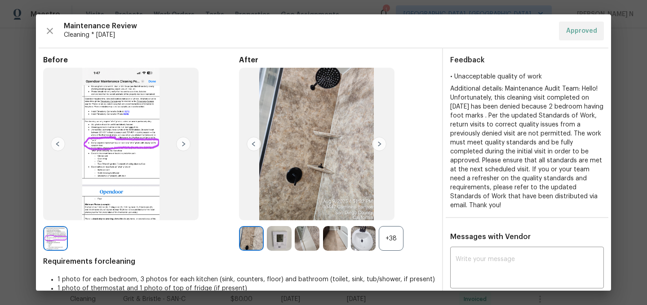
click at [387, 246] on div "+38" at bounding box center [391, 238] width 25 height 25
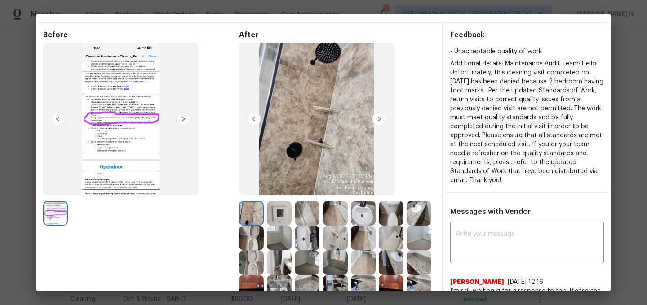
scroll to position [0, 0]
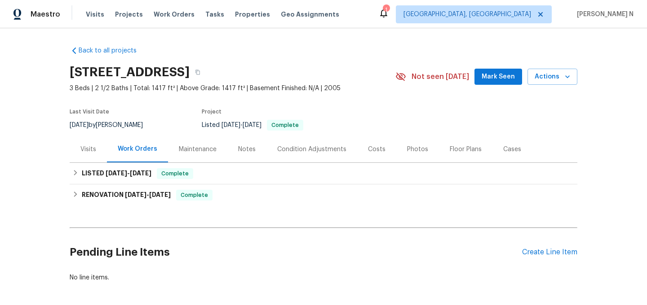
click at [180, 149] on div "Maintenance" at bounding box center [198, 149] width 38 height 9
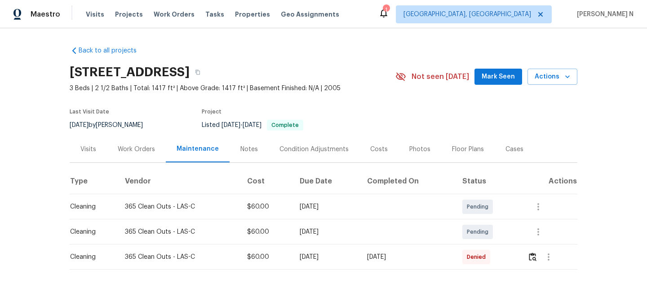
scroll to position [18, 0]
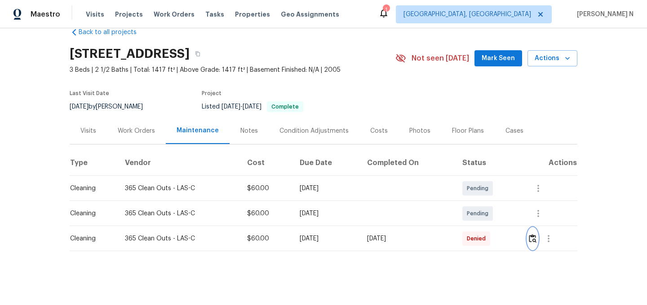
click at [535, 233] on button "button" at bounding box center [532, 239] width 10 height 22
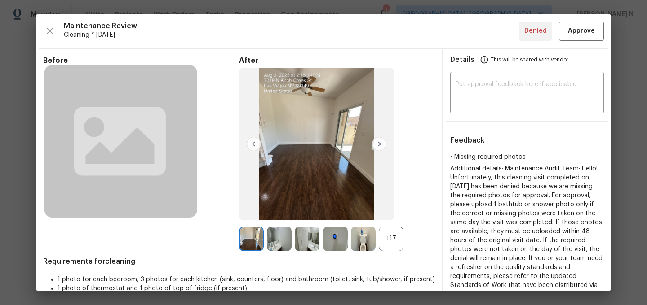
click at [391, 251] on div "+17" at bounding box center [391, 239] width 25 height 25
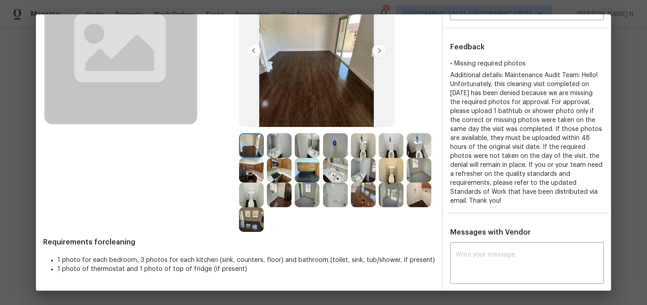
scroll to position [55, 0]
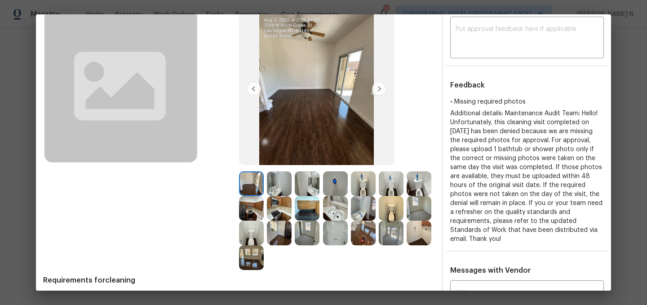
click at [334, 183] on img at bounding box center [335, 184] width 25 height 25
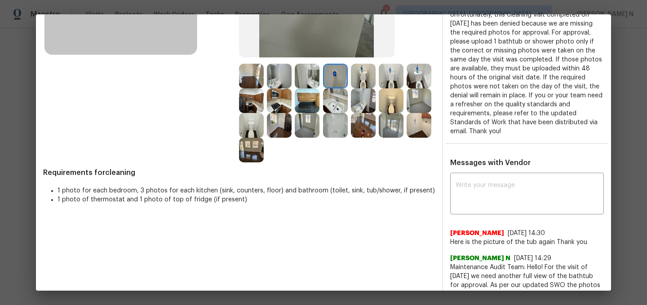
scroll to position [150, 0]
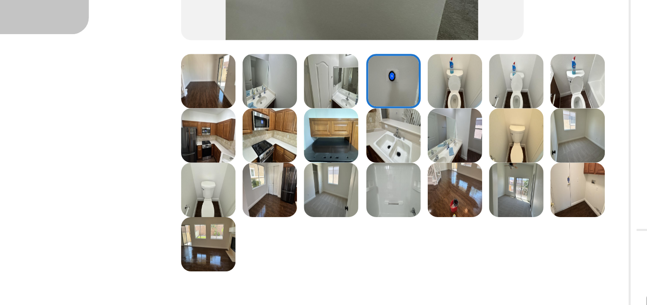
click at [330, 140] on img at bounding box center [335, 139] width 25 height 25
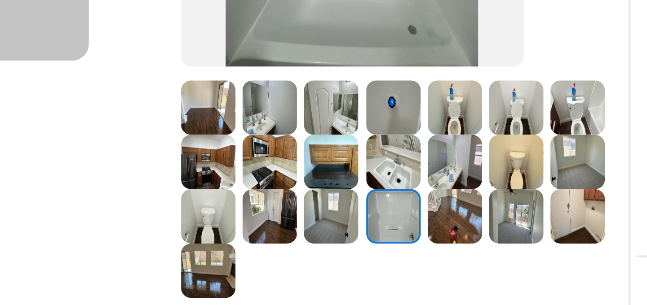
scroll to position [144, 0]
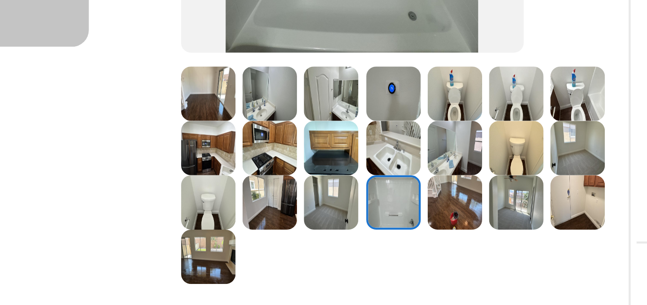
click at [424, 98] on img at bounding box center [418, 95] width 25 height 25
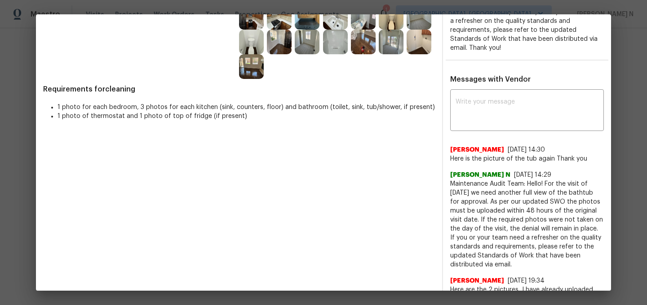
scroll to position [255, 0]
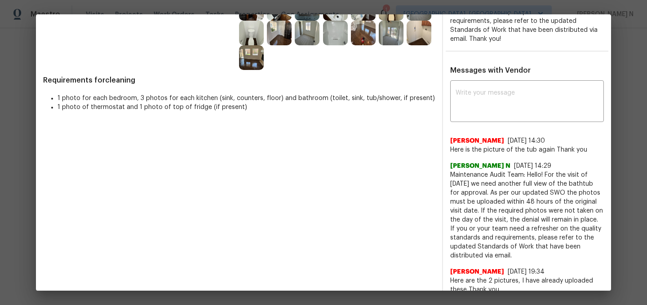
click at [471, 176] on span "Maintenance Audit Team: Hello! For the visit of 08/04/2025 we need another full…" at bounding box center [527, 216] width 154 height 90
click at [472, 180] on span "Maintenance Audit Team: Hello! For the visit of 08/04/2025 we need another full…" at bounding box center [527, 216] width 154 height 90
copy span "Maintenance Audit Team: Hello! For the visit of 08/04/2025"
click at [489, 102] on textarea at bounding box center [526, 102] width 143 height 25
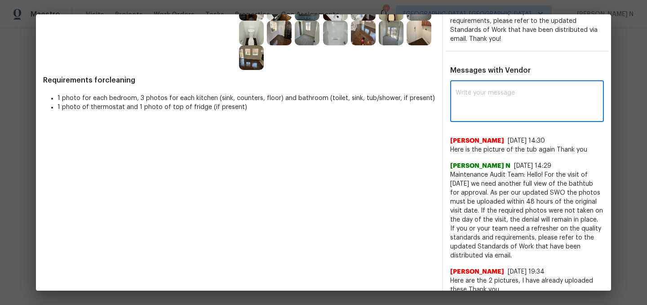
paste textarea "Maintenance Audit Team: Hello! For the visit of 08/04/2025"
type textarea "Maintenance Audit Team: Hello! For the visit of 08/04/2025 still the tub"
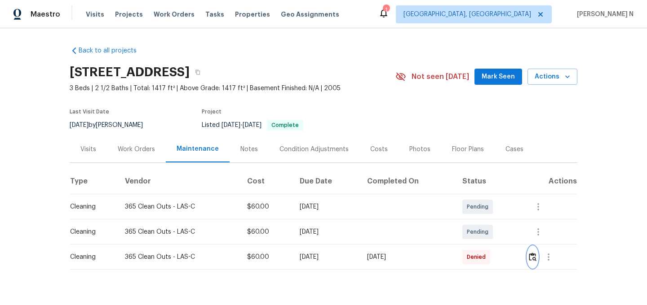
scroll to position [18, 0]
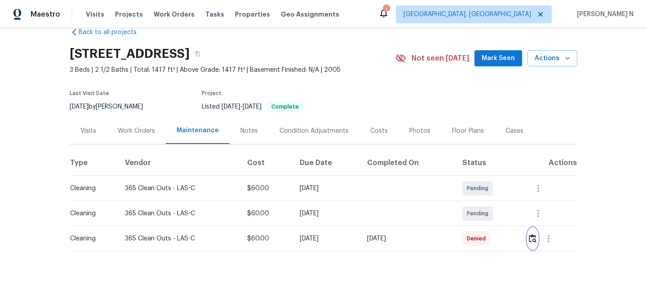
click at [536, 234] on img "button" at bounding box center [532, 238] width 8 height 9
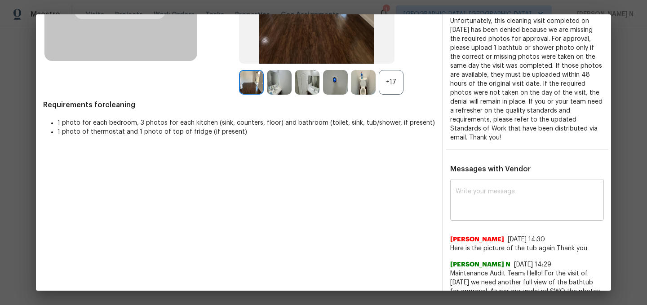
scroll to position [172, 0]
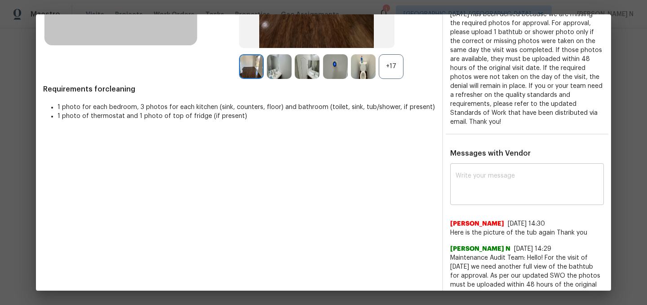
click at [478, 184] on textarea at bounding box center [526, 185] width 143 height 25
paste textarea "Maintenance Audit Team: Hello! For the visit of 08/04/2025 still the tub"
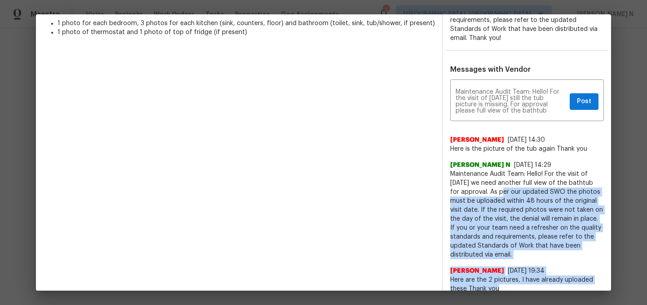
scroll to position [261, 0]
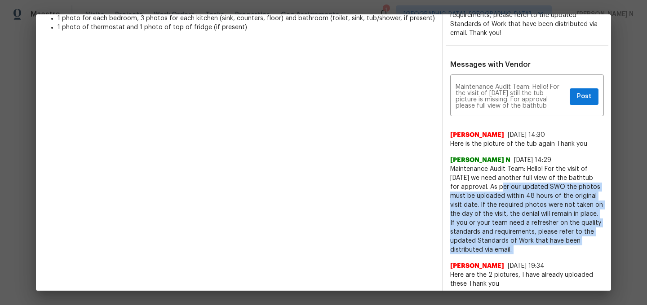
drag, startPoint x: 514, startPoint y: 245, endPoint x: 522, endPoint y: 256, distance: 13.5
click at [522, 256] on div "Abigail Rodriguez Guzman 8/8/25, 14:30 Here is the picture of the tub again Tha…" at bounding box center [527, 276] width 154 height 307
copy span "As per our updated SWO the photos must be uploaded within 48 hours of the origi…"
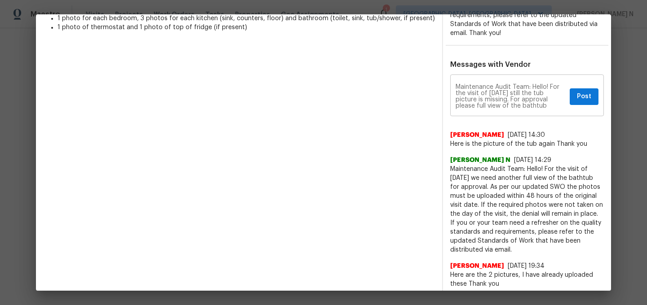
click at [567, 110] on div "Maintenance Audit Team: Hello! For the visit of 08/04/2025 still the tub pictur…" at bounding box center [527, 97] width 154 height 40
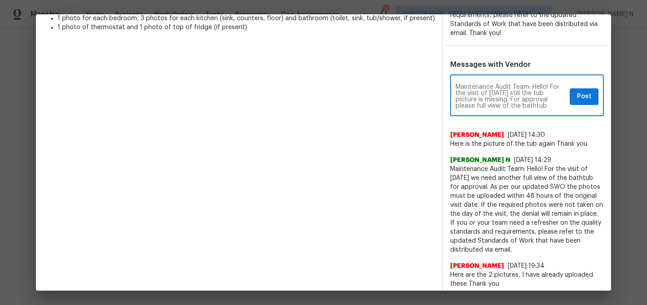
paste textarea "As per our updated SWO the photos must be uploaded within 48 hours of the origi…"
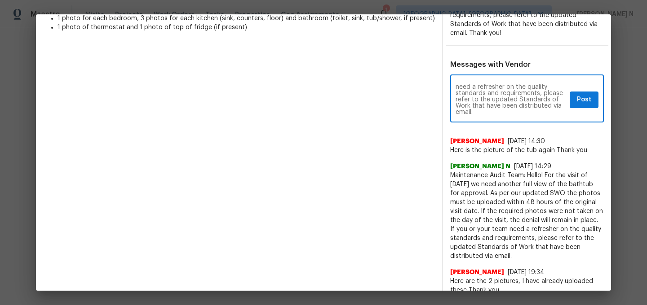
type textarea "Maintenance Audit Team: Hello! For the visit of 08/04/2025 still the tub pictur…"
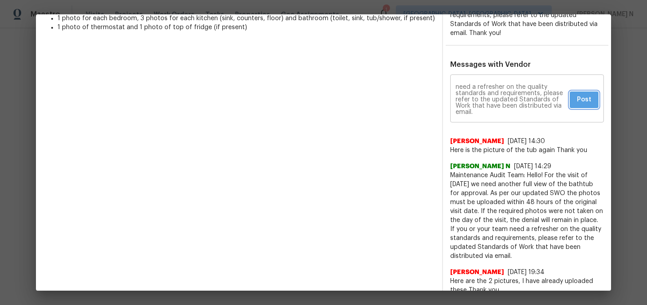
click at [578, 92] on button "Post" at bounding box center [583, 100] width 29 height 17
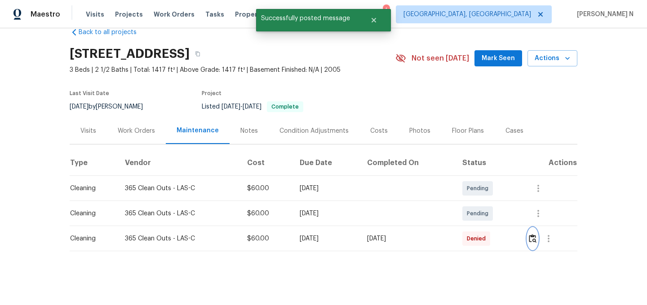
scroll to position [0, 0]
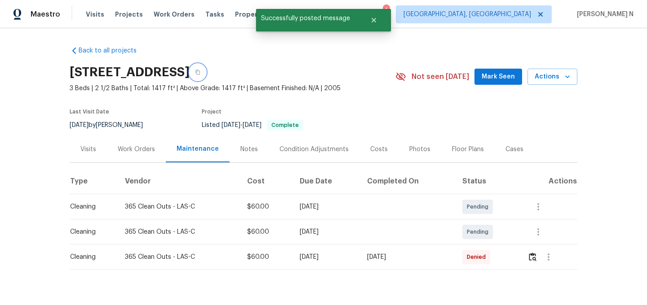
click at [200, 73] on icon "button" at bounding box center [197, 72] width 4 height 5
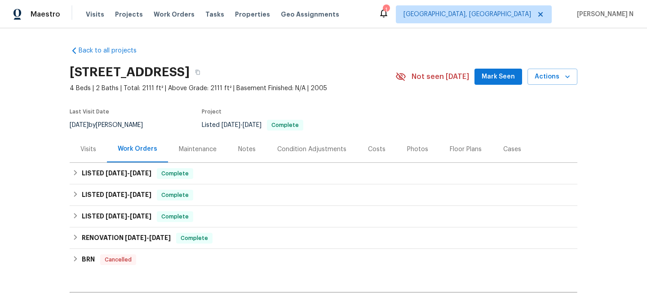
click at [200, 150] on div "Maintenance" at bounding box center [198, 149] width 38 height 9
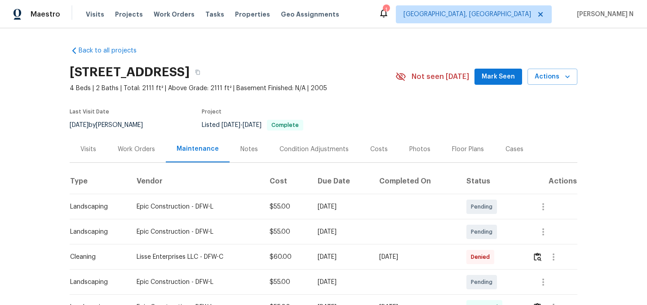
scroll to position [77, 0]
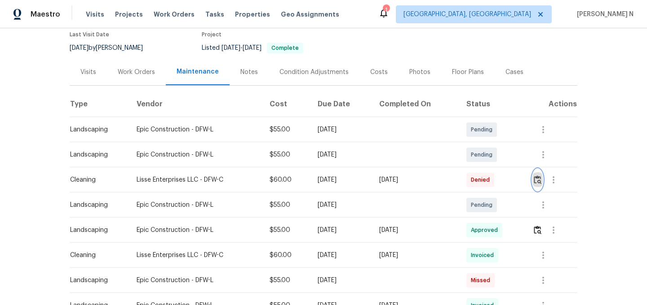
click at [539, 184] on img "button" at bounding box center [537, 180] width 8 height 9
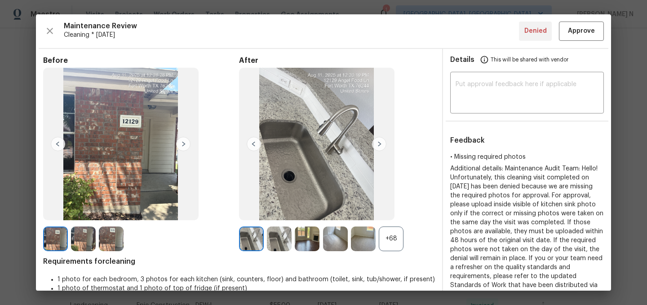
click at [383, 238] on div "+68" at bounding box center [391, 239] width 25 height 25
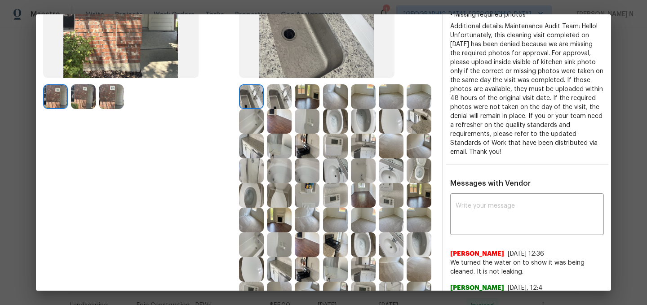
scroll to position [74, 0]
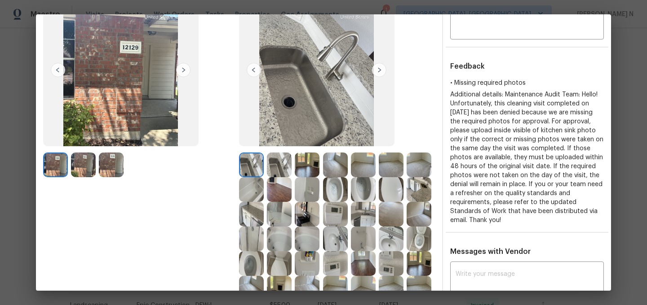
click at [279, 166] on img at bounding box center [279, 165] width 25 height 25
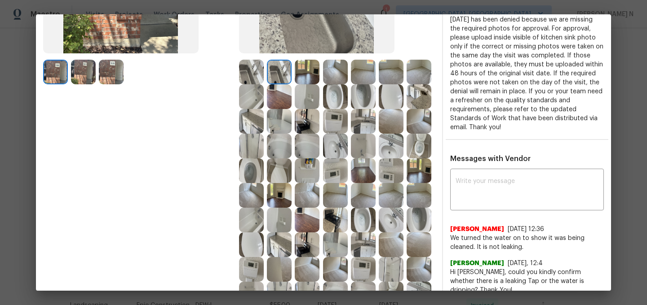
scroll to position [172, 0]
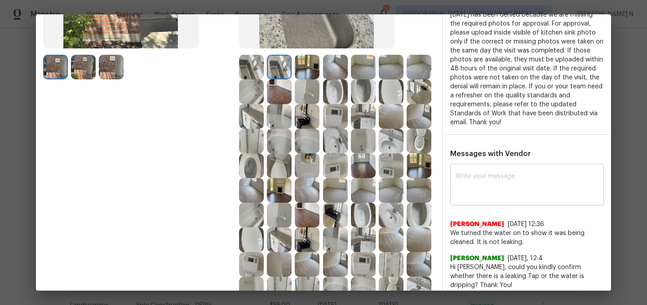
click at [509, 191] on textarea at bounding box center [526, 185] width 143 height 25
paste textarea "Maintenance Audit Team: Hello! Thank you for uploading the photo, after further…"
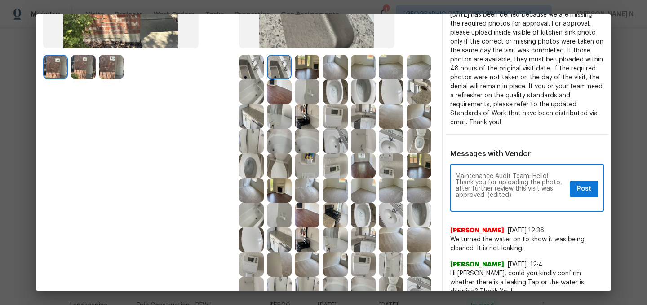
scroll to position [0, 0]
drag, startPoint x: 486, startPoint y: 194, endPoint x: 525, endPoint y: 193, distance: 39.5
click at [524, 194] on textarea "Maintenance Audit Team: Hello! Thank you for uploading the photo, after further…" at bounding box center [510, 188] width 110 height 31
type textarea "Maintenance Audit Team: Hello! Thank you for uploading the photo, after further…"
click at [585, 200] on div "Maintenance Audit Team: Hello! Thank you for uploading the photo, after further…" at bounding box center [527, 189] width 154 height 46
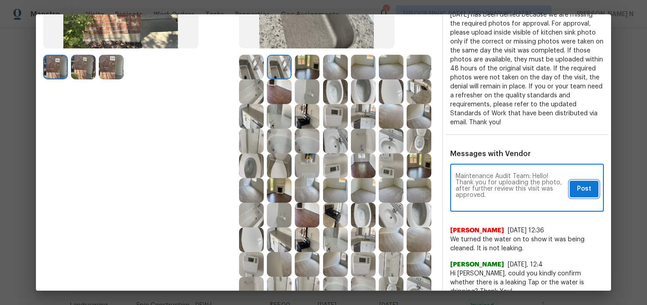
click at [585, 196] on button "Post" at bounding box center [583, 189] width 29 height 17
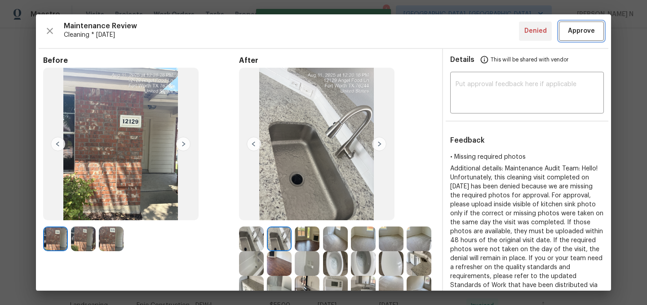
click at [569, 32] on span "Approve" at bounding box center [581, 31] width 27 height 11
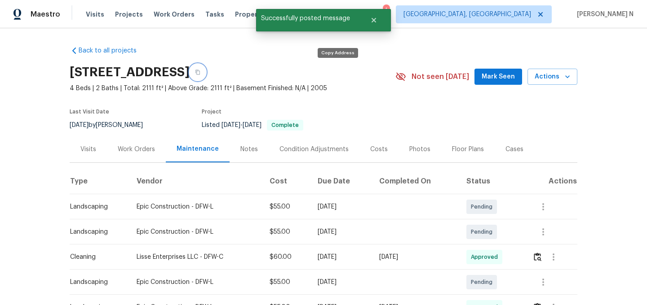
click at [206, 77] on button "button" at bounding box center [197, 72] width 16 height 16
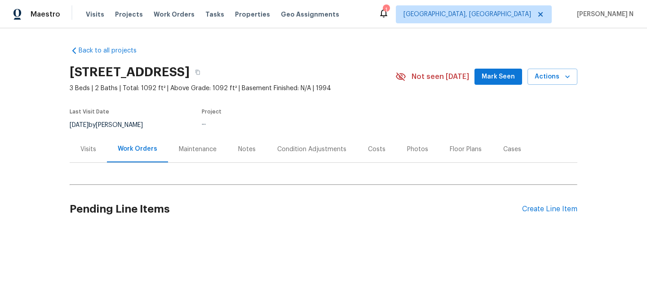
click at [203, 151] on div "Maintenance" at bounding box center [198, 149] width 38 height 9
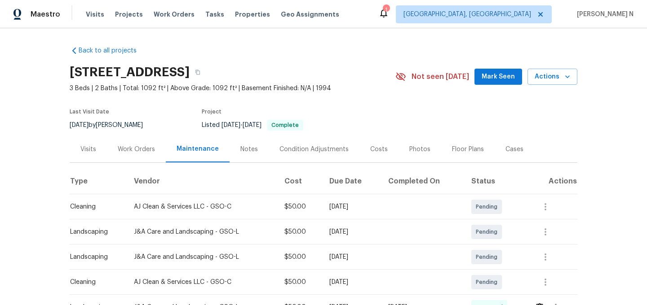
click at [353, 80] on div "2816 Cypress Park Rd, Greensboro, NC 27407" at bounding box center [233, 72] width 326 height 23
click at [206, 76] on button "button" at bounding box center [197, 72] width 16 height 16
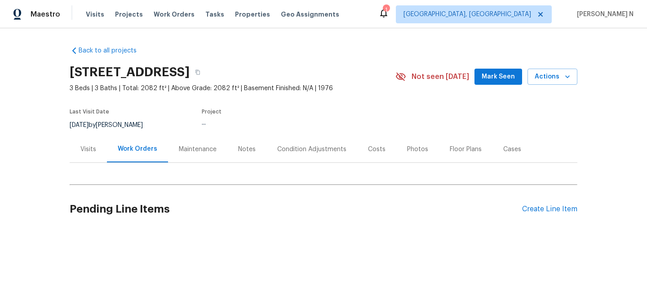
click at [193, 143] on div "Maintenance" at bounding box center [197, 149] width 59 height 26
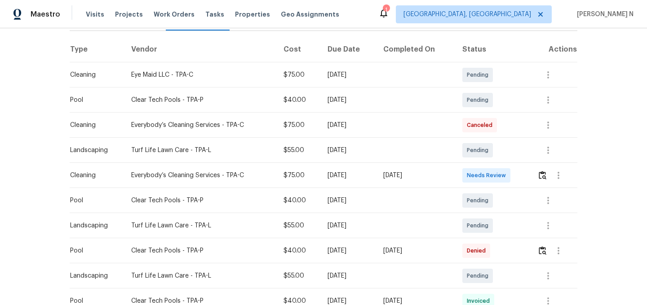
scroll to position [182, 0]
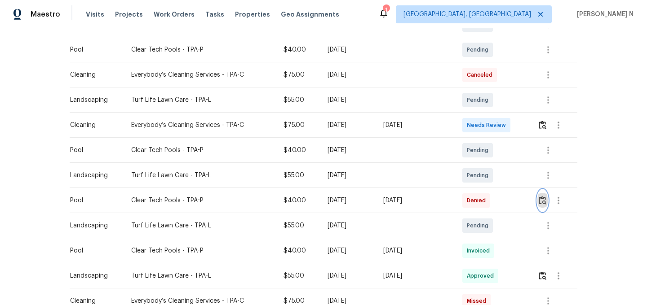
click at [545, 203] on img "button" at bounding box center [542, 200] width 8 height 9
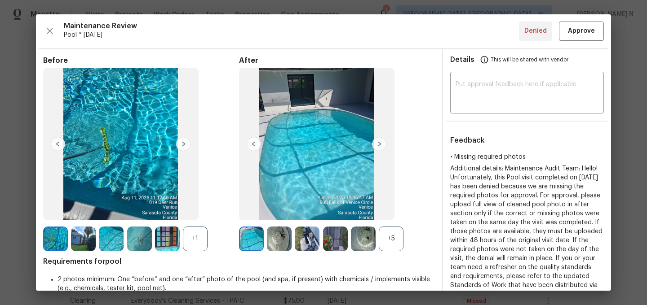
click at [400, 238] on div "+5" at bounding box center [391, 239] width 25 height 25
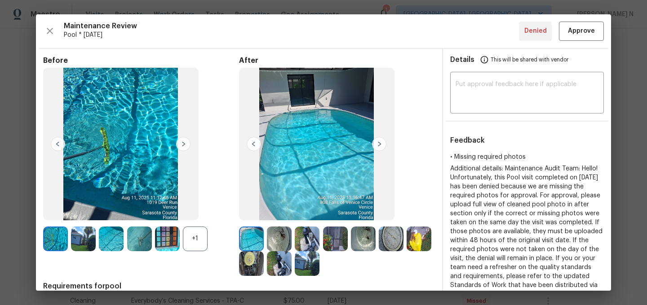
click at [201, 246] on div "+1" at bounding box center [195, 239] width 25 height 25
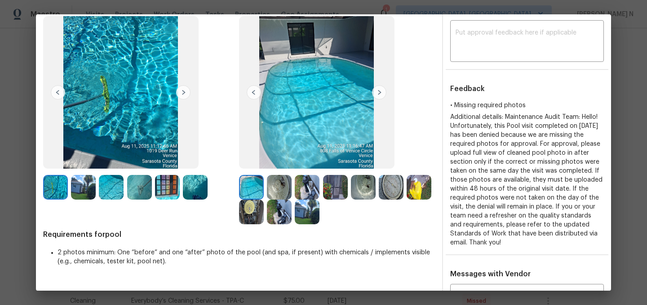
scroll to position [22, 0]
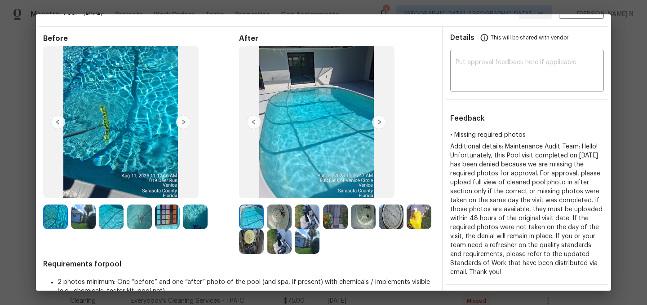
click at [193, 218] on img at bounding box center [195, 217] width 25 height 25
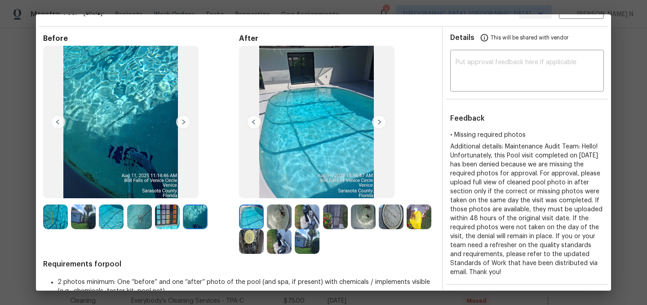
click at [79, 219] on img at bounding box center [83, 217] width 25 height 25
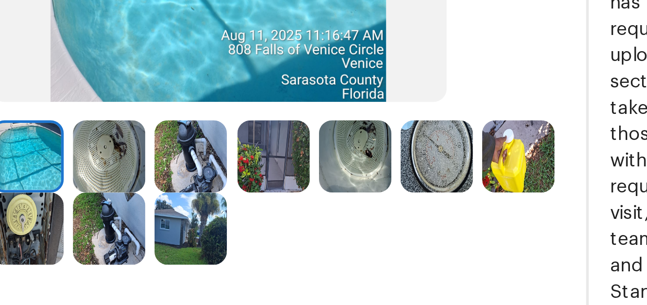
click at [342, 226] on img at bounding box center [335, 217] width 25 height 25
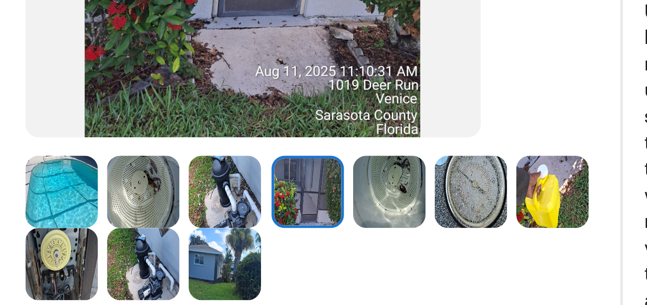
scroll to position [0, 0]
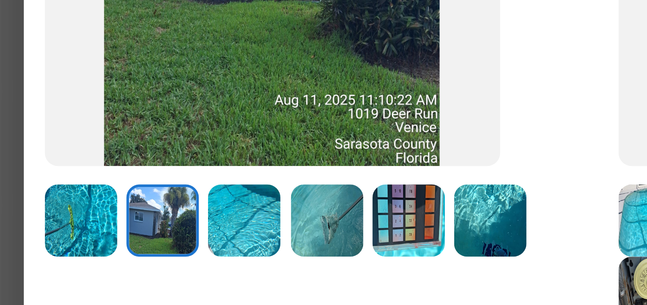
click at [106, 238] on img at bounding box center [111, 239] width 25 height 25
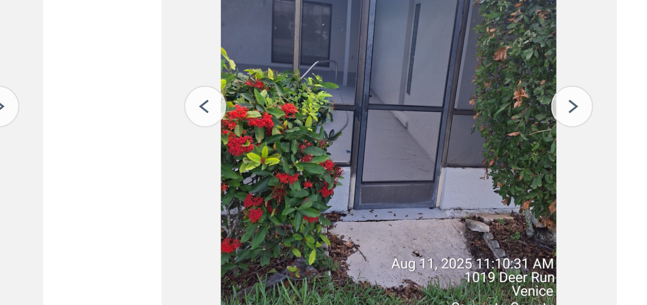
scroll to position [85, 0]
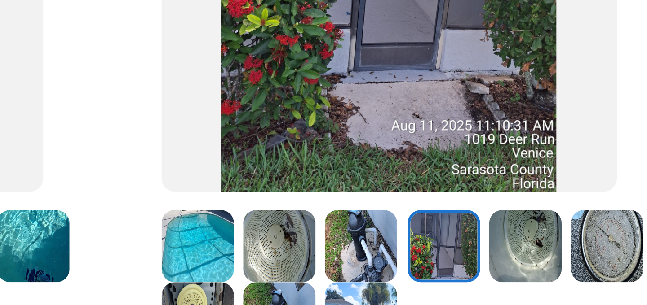
click at [252, 153] on img at bounding box center [251, 153] width 25 height 25
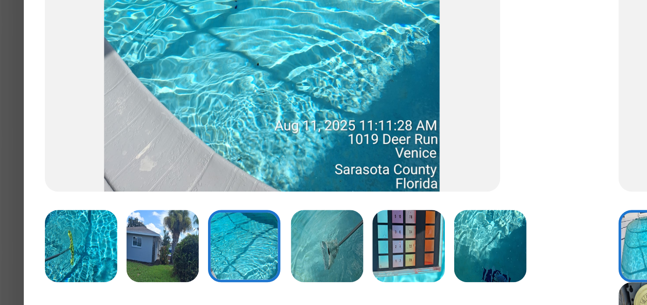
click at [69, 154] on div at bounding box center [57, 153] width 28 height 25
click at [56, 153] on img at bounding box center [55, 153] width 25 height 25
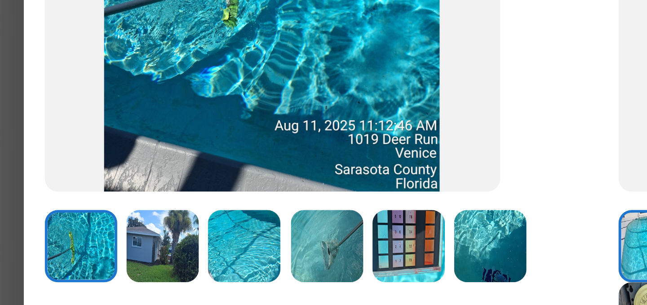
click at [92, 150] on img at bounding box center [83, 153] width 25 height 25
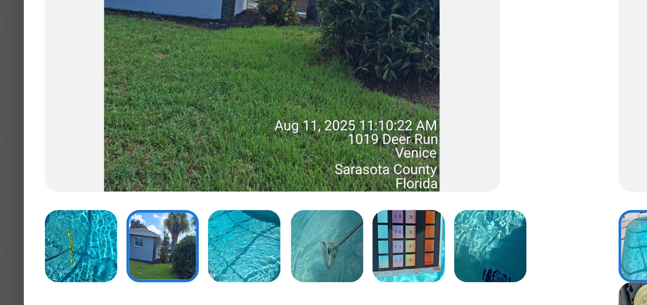
click at [110, 151] on img at bounding box center [111, 153] width 25 height 25
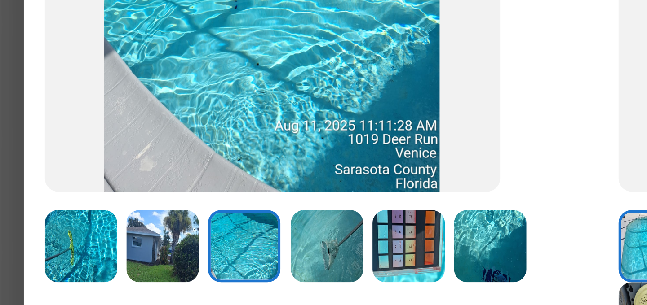
click at [131, 151] on img at bounding box center [139, 153] width 25 height 25
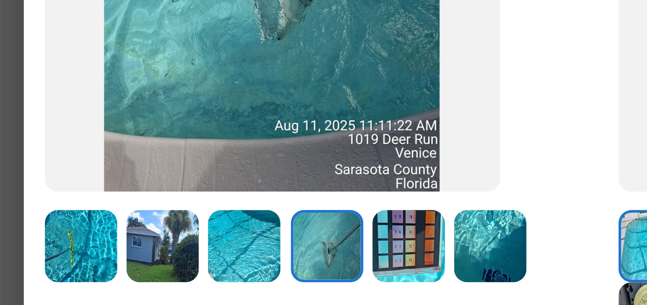
click at [192, 157] on img at bounding box center [195, 153] width 25 height 25
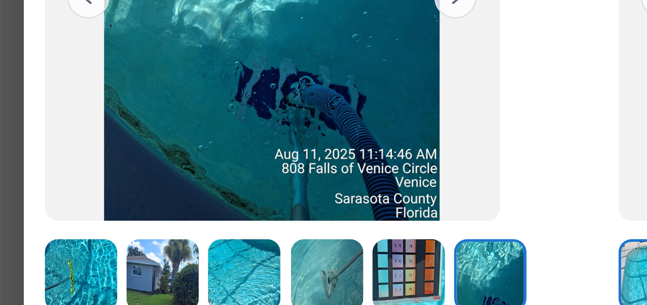
scroll to position [84, 0]
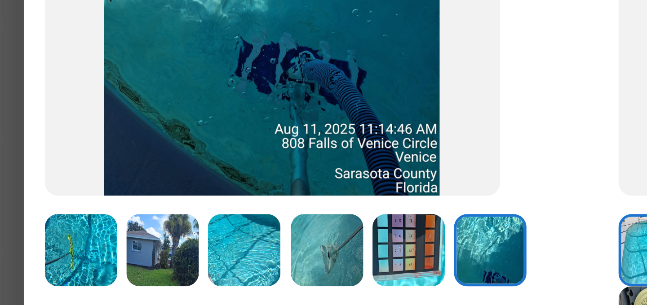
click at [55, 156] on img at bounding box center [55, 155] width 25 height 25
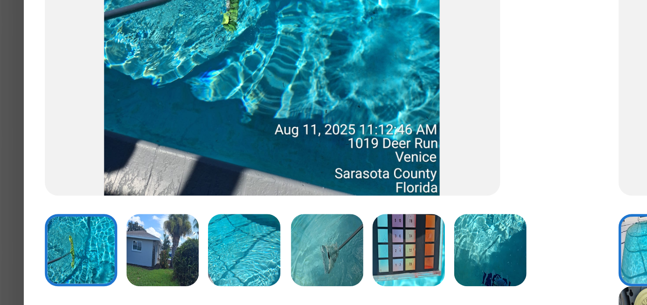
click at [199, 162] on img at bounding box center [195, 155] width 25 height 25
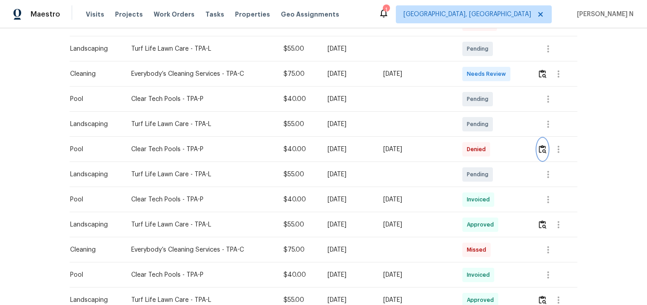
scroll to position [241, 0]
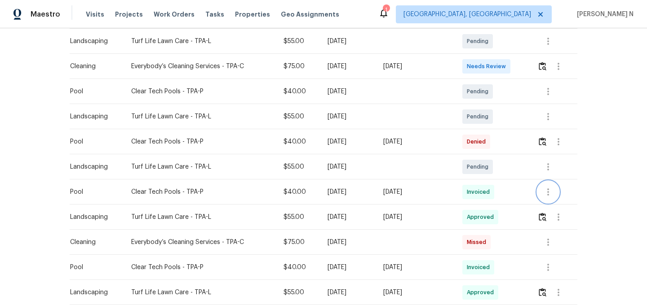
click at [552, 185] on button "button" at bounding box center [548, 192] width 22 height 22
click at [558, 211] on li "View details" at bounding box center [570, 206] width 63 height 15
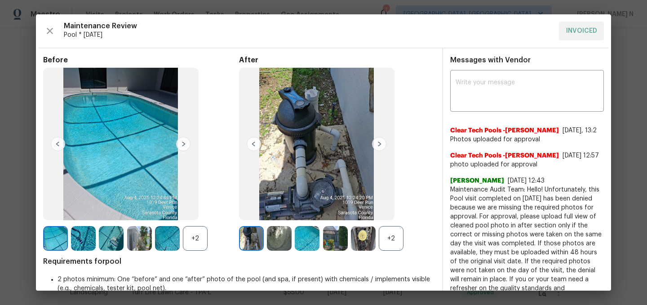
click at [393, 242] on div "+2" at bounding box center [391, 238] width 25 height 25
click at [193, 239] on div "+2" at bounding box center [195, 238] width 25 height 25
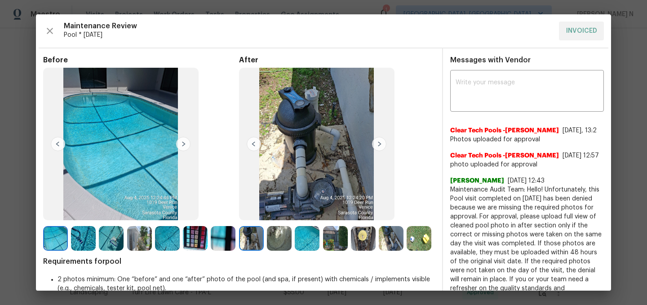
click at [300, 241] on img at bounding box center [307, 238] width 25 height 25
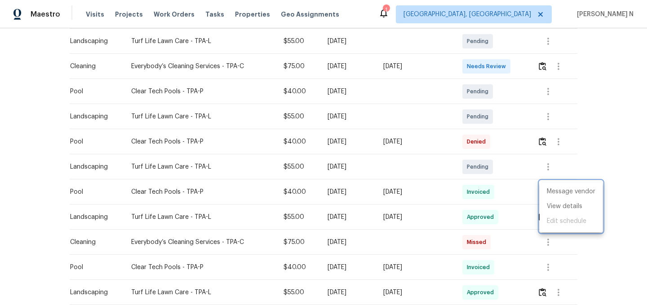
click at [539, 133] on div at bounding box center [323, 152] width 647 height 305
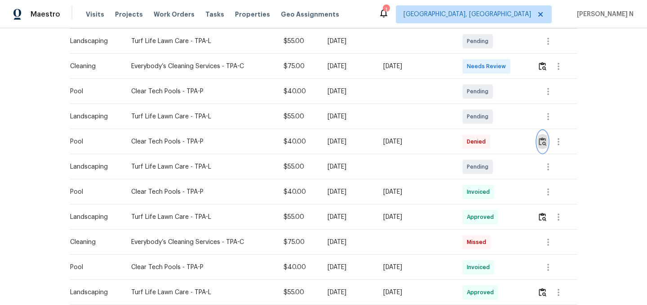
click at [543, 138] on img "button" at bounding box center [542, 141] width 8 height 9
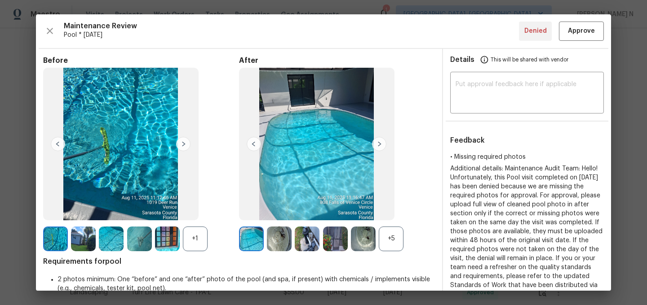
click at [402, 227] on div "+5" at bounding box center [337, 239] width 196 height 25
click at [393, 236] on div "+5" at bounding box center [391, 239] width 25 height 25
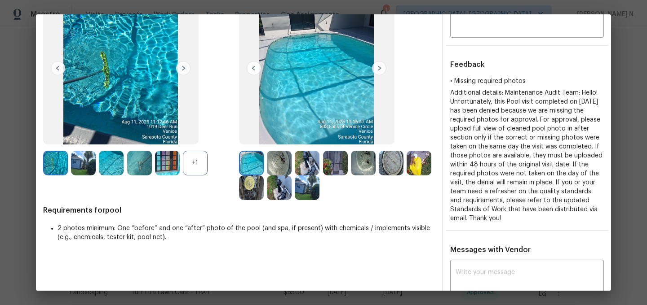
scroll to position [141, 0]
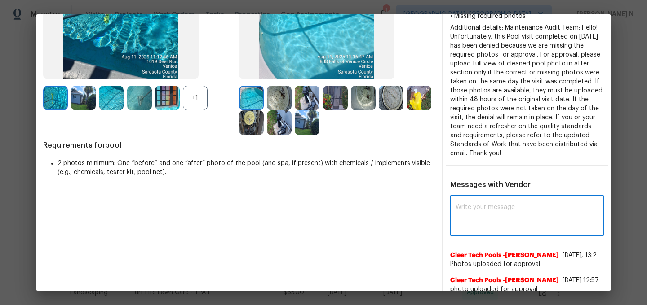
click at [487, 207] on textarea at bounding box center [526, 216] width 143 height 25
paste textarea "Maintenance Audit Team: Hello! Thank you for uploading the photo, after further…"
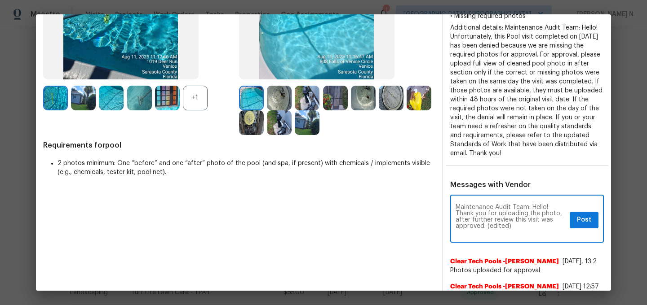
scroll to position [0, 0]
drag, startPoint x: 488, startPoint y: 225, endPoint x: 534, endPoint y: 225, distance: 46.7
click at [534, 225] on textarea "Maintenance Audit Team: Hello! Thank you for uploading the photo, after further…" at bounding box center [510, 219] width 110 height 31
type textarea "Maintenance Audit Team: Hello! Thank you for uploading the photo, after further…"
click at [586, 219] on span "Post" at bounding box center [584, 220] width 14 height 11
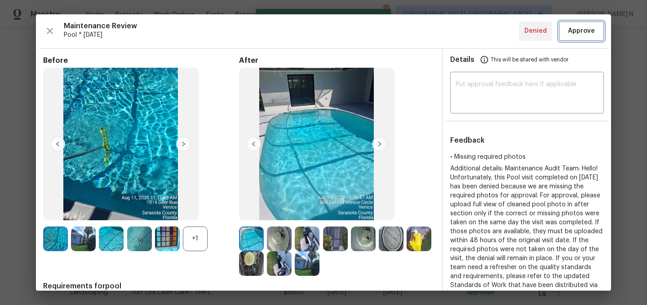
click at [576, 28] on span "Approve" at bounding box center [581, 31] width 27 height 11
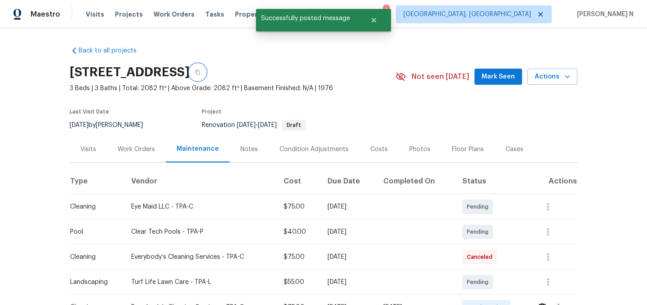
click at [206, 69] on button "button" at bounding box center [197, 72] width 16 height 16
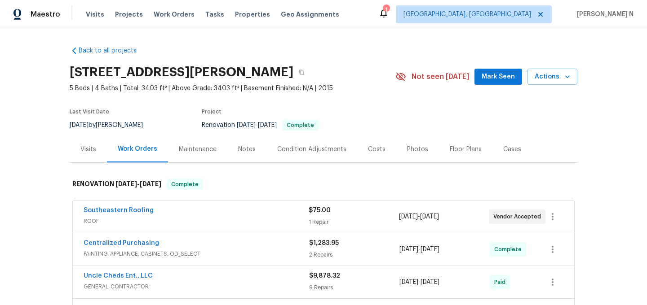
click at [206, 154] on div "Maintenance" at bounding box center [197, 149] width 59 height 26
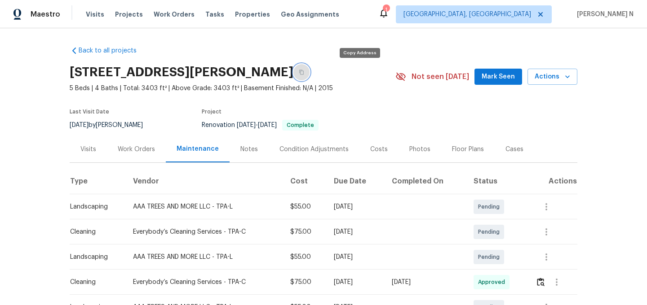
click at [304, 73] on icon "button" at bounding box center [301, 72] width 5 height 5
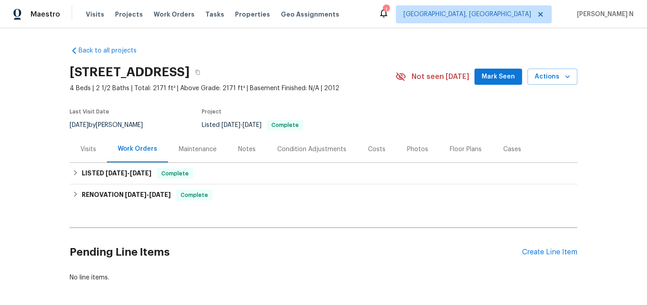
click at [204, 149] on div "Maintenance" at bounding box center [198, 149] width 38 height 9
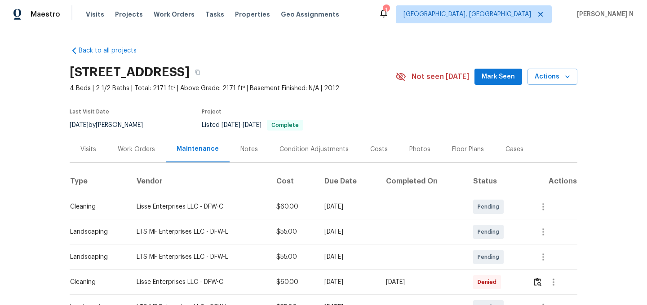
scroll to position [69, 0]
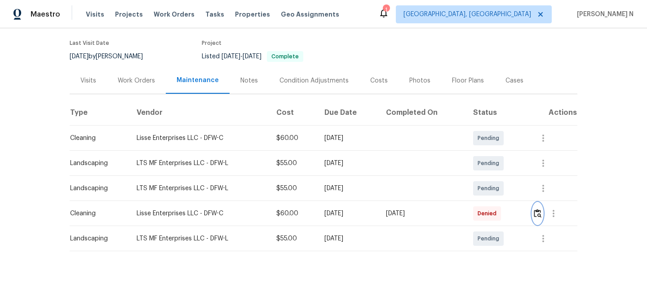
click at [538, 216] on img "button" at bounding box center [537, 213] width 8 height 9
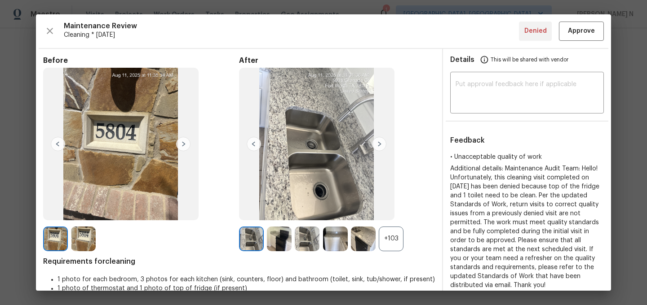
click at [391, 246] on div "+103" at bounding box center [391, 239] width 25 height 25
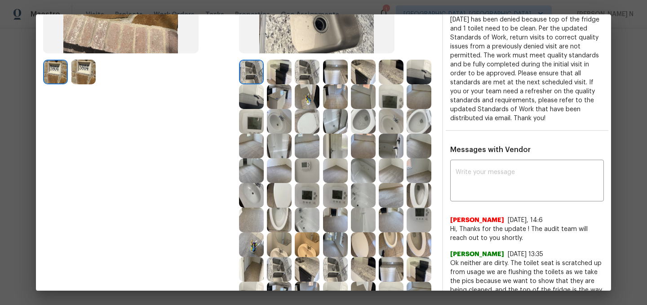
scroll to position [151, 0]
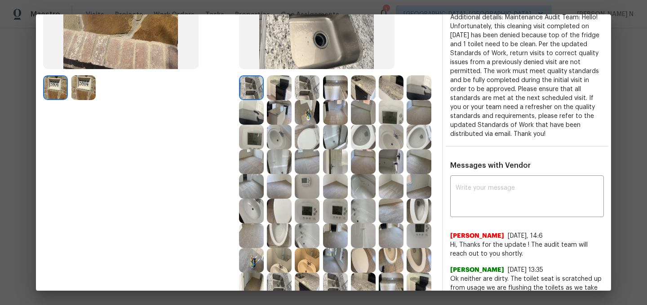
click at [416, 80] on img at bounding box center [418, 87] width 25 height 25
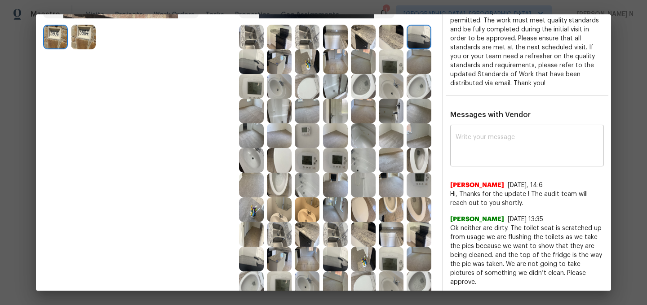
scroll to position [211, 0]
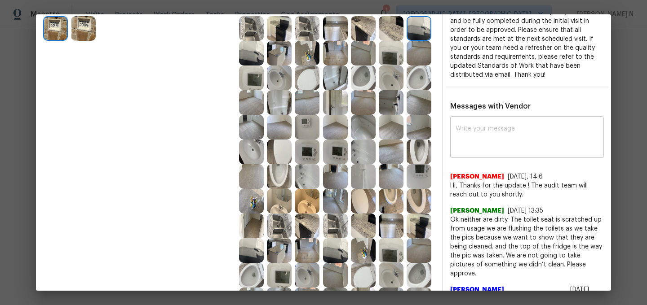
click at [488, 157] on div "x ​" at bounding box center [527, 139] width 154 height 40
paste textarea "Maintenance Audit Team: Hello! Thank you for the feedback after further review …"
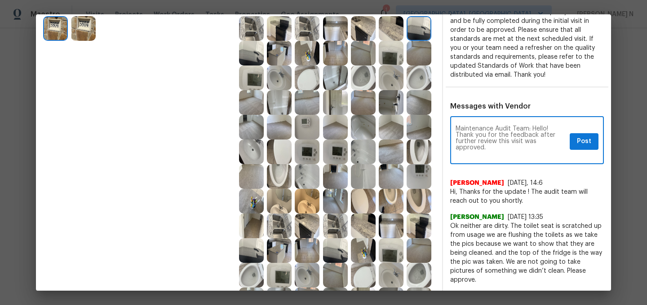
scroll to position [0, 0]
type textarea "Maintenance Audit Team: Hello! Thank you for the feedback after further review …"
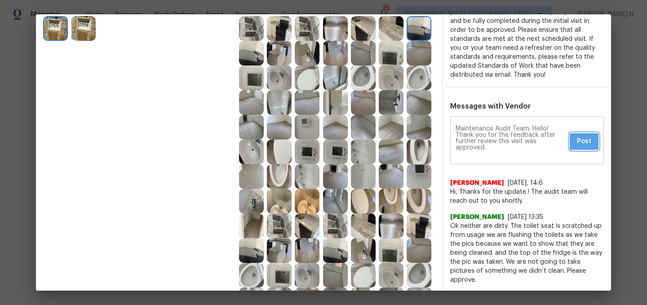
click at [584, 146] on span "Post" at bounding box center [584, 141] width 14 height 11
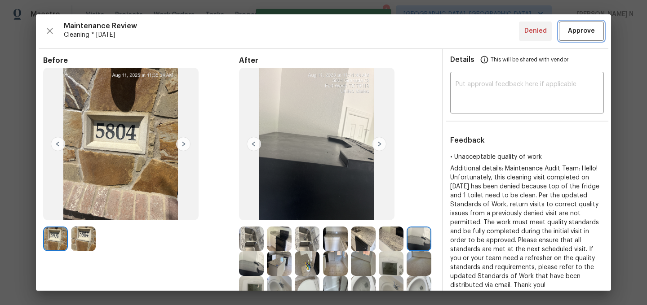
click at [578, 35] on span "Approve" at bounding box center [581, 31] width 27 height 11
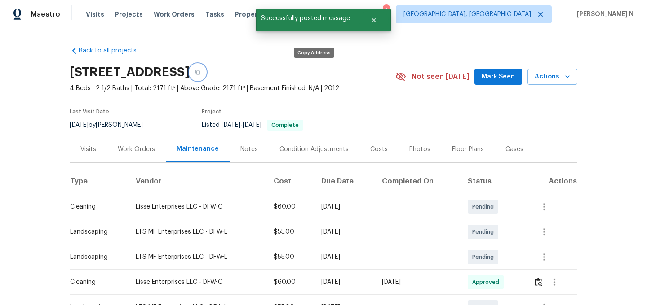
click at [206, 79] on button "button" at bounding box center [197, 72] width 16 height 16
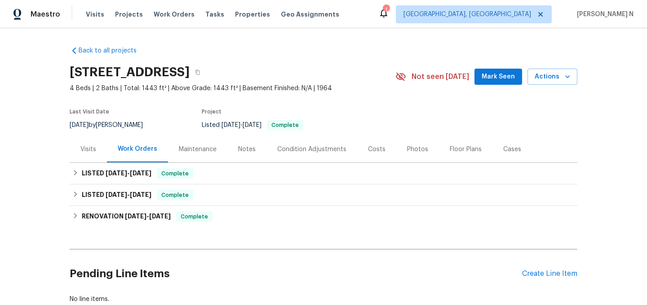
click at [201, 150] on div "Maintenance" at bounding box center [198, 149] width 38 height 9
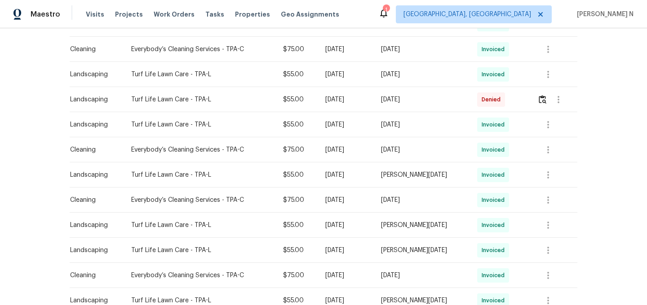
scroll to position [361, 0]
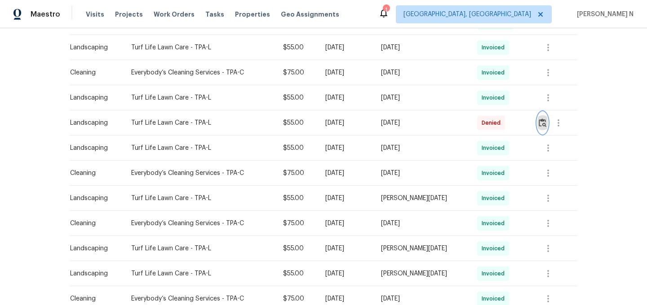
click at [544, 124] on img "button" at bounding box center [542, 123] width 8 height 9
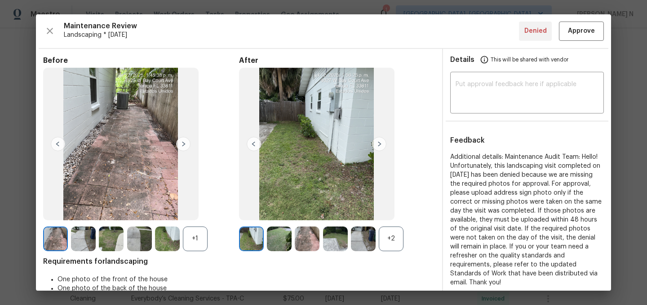
click at [391, 244] on div "+2" at bounding box center [391, 239] width 25 height 25
click at [197, 227] on div "+1" at bounding box center [195, 239] width 25 height 25
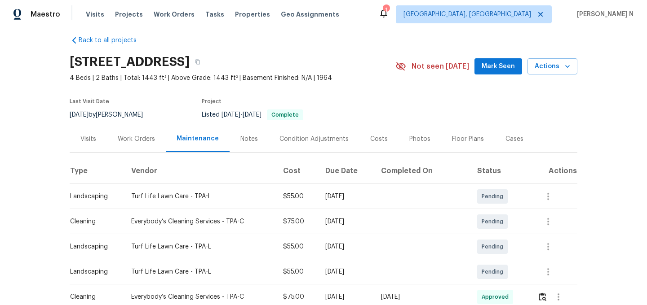
scroll to position [0, 0]
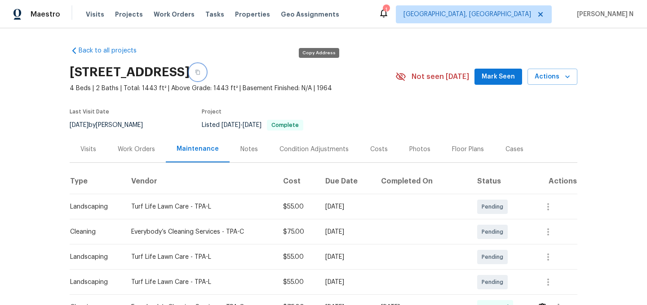
click at [200, 74] on icon "button" at bounding box center [197, 72] width 4 height 5
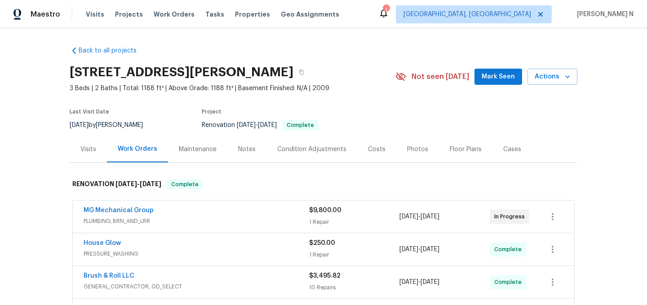
click at [202, 148] on div "Maintenance" at bounding box center [198, 149] width 38 height 9
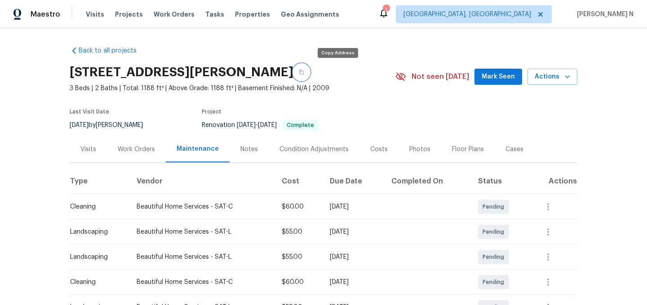
click at [309, 77] on button "button" at bounding box center [301, 72] width 16 height 16
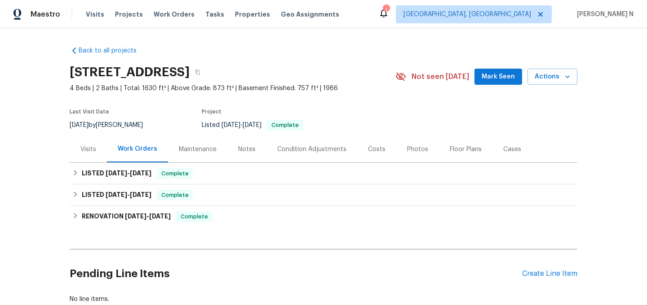
click at [186, 150] on div "Maintenance" at bounding box center [198, 149] width 38 height 9
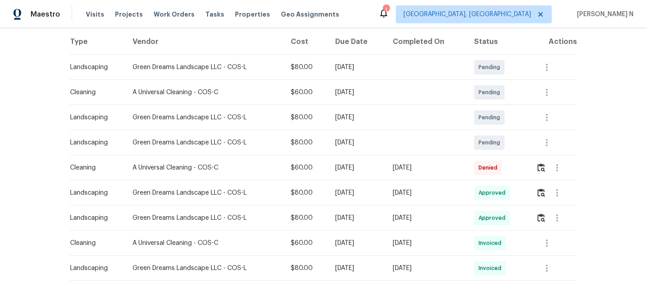
scroll to position [141, 0]
click at [542, 171] on button "button" at bounding box center [541, 167] width 10 height 22
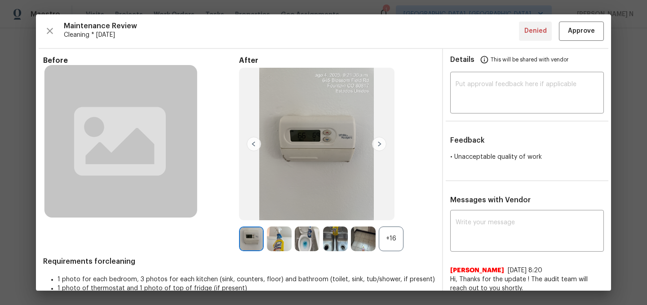
click at [394, 246] on div "+16" at bounding box center [391, 239] width 25 height 25
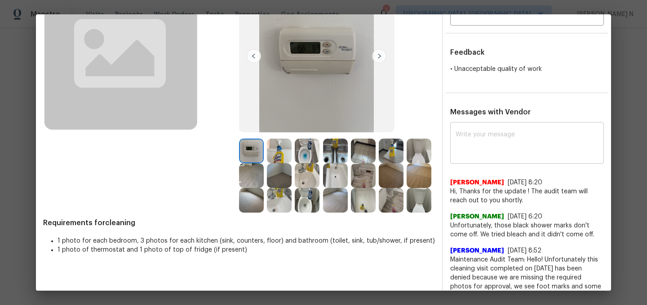
scroll to position [109, 0]
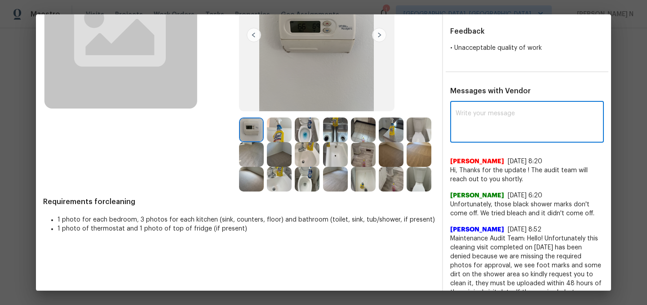
click at [488, 116] on textarea at bounding box center [526, 122] width 143 height 25
paste textarea "Maintenance Audit Team: Hello! Thank you for the feedback after further review …"
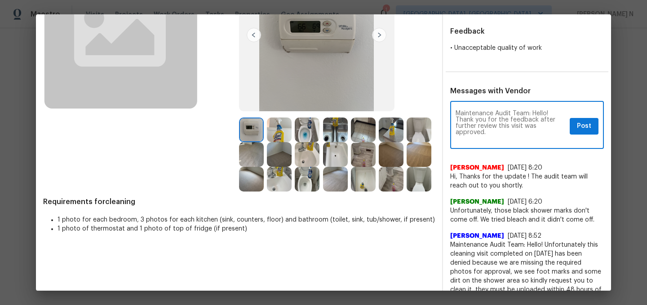
scroll to position [0, 0]
type textarea "Maintenance Audit Team: Hello! Thank you for the feedback after further review …"
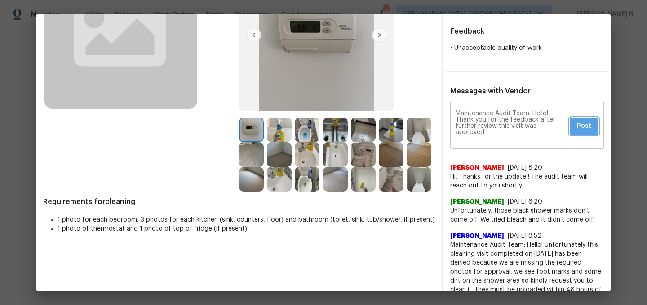
click at [582, 121] on span "Post" at bounding box center [584, 126] width 14 height 11
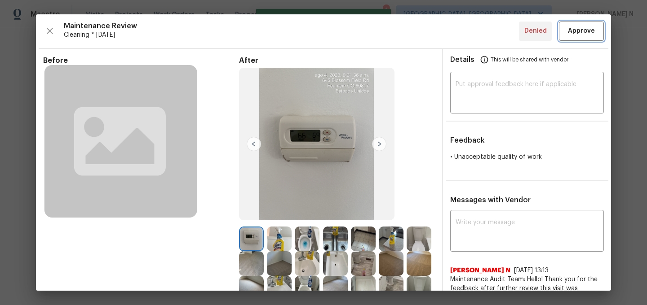
click at [582, 34] on span "Approve" at bounding box center [581, 31] width 27 height 11
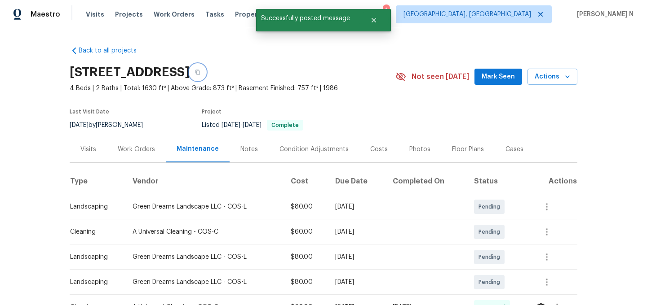
click at [200, 70] on icon "button" at bounding box center [197, 72] width 4 height 5
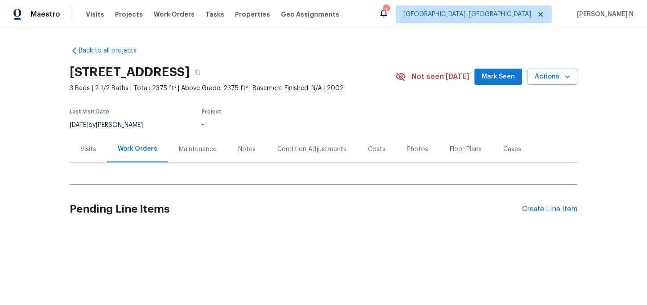
click at [189, 149] on div "Maintenance" at bounding box center [198, 149] width 38 height 9
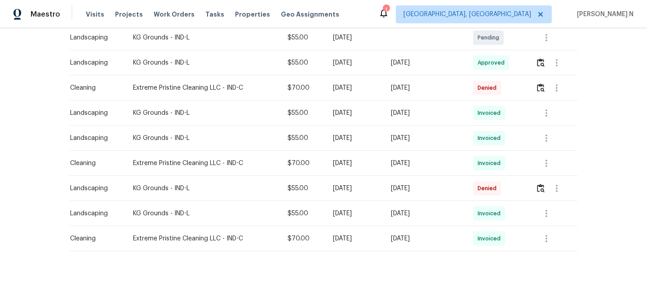
scroll to position [229, 0]
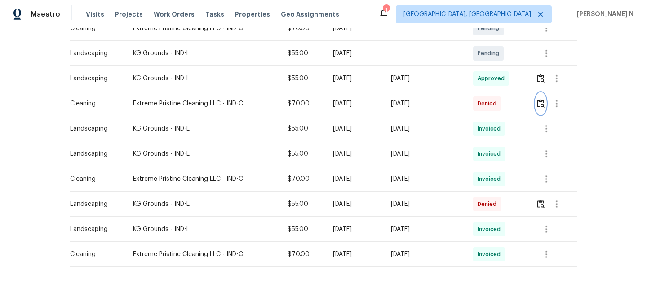
click at [541, 104] on img "button" at bounding box center [541, 103] width 8 height 9
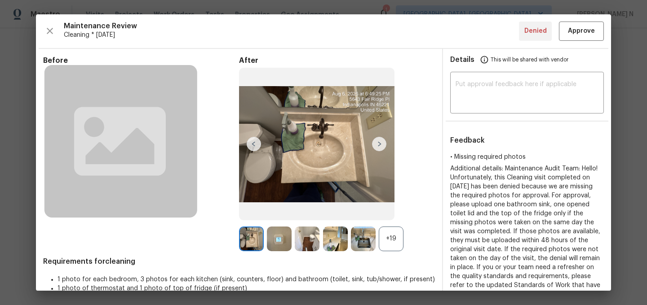
click at [394, 246] on div "+19" at bounding box center [391, 239] width 25 height 25
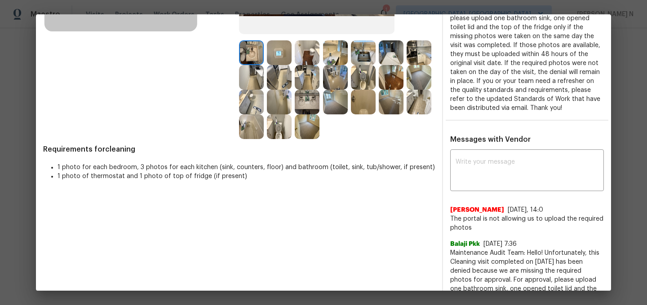
scroll to position [211, 0]
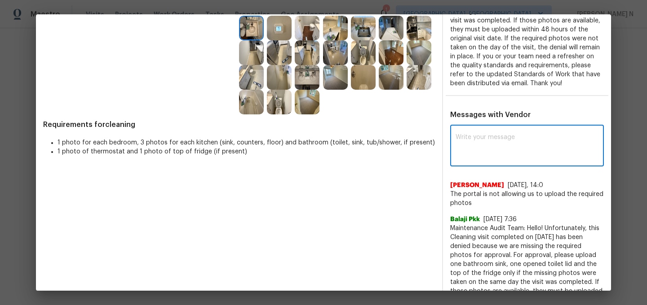
click at [526, 154] on textarea at bounding box center [526, 146] width 143 height 25
paste textarea "Maintenance Audit Team: Hello! Can you please send the missing photos to our HO…"
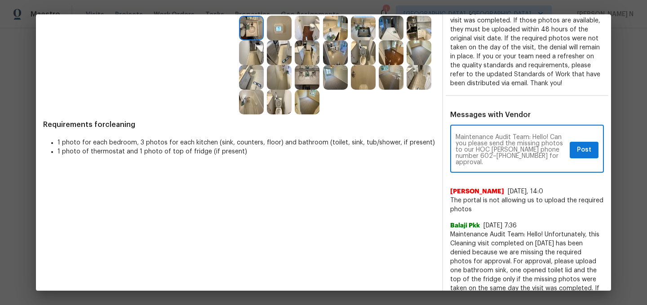
scroll to position [0, 0]
type textarea "Maintenance Audit Team: Hello! Can you please send the missing photos to our HO…"
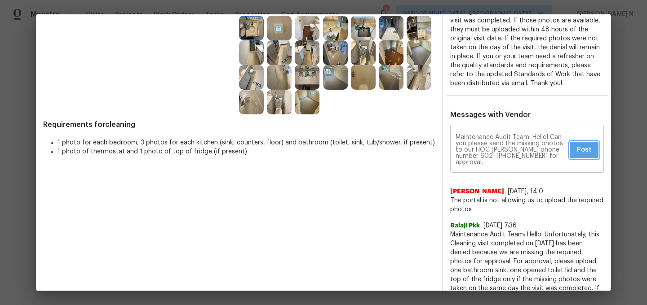
click at [587, 155] on button "Post" at bounding box center [583, 150] width 29 height 17
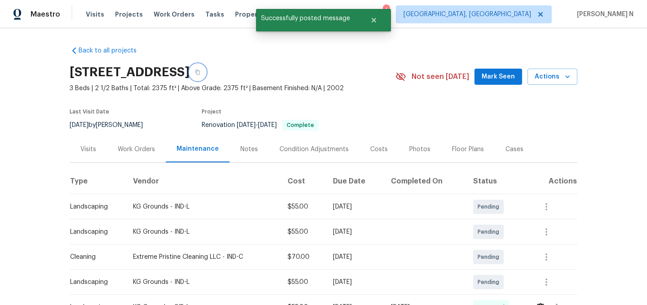
click at [206, 75] on button "button" at bounding box center [197, 72] width 16 height 16
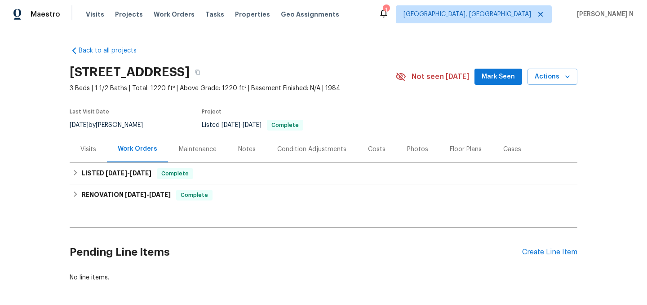
click at [202, 154] on div "Maintenance" at bounding box center [198, 149] width 38 height 9
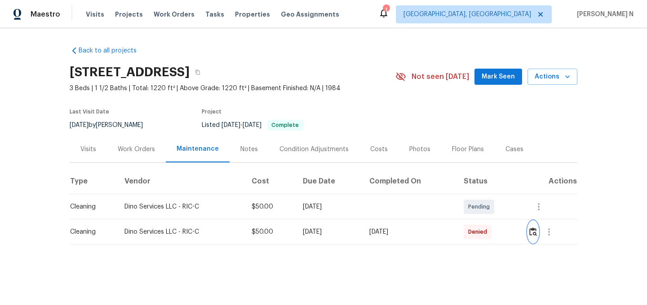
click at [537, 234] on img "button" at bounding box center [533, 232] width 8 height 9
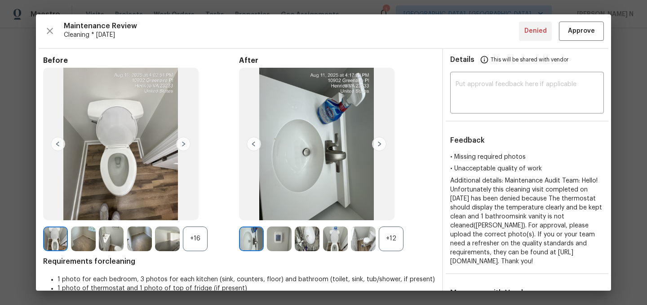
click at [390, 247] on div "+12" at bounding box center [391, 239] width 25 height 25
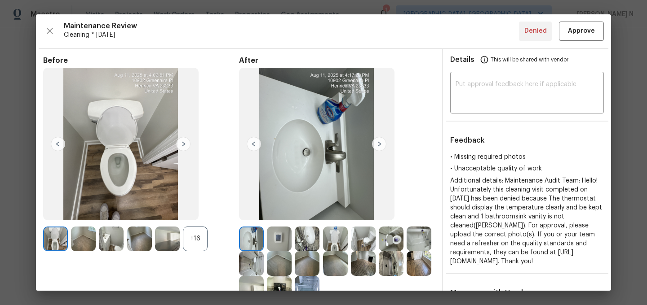
click at [206, 233] on div "+16" at bounding box center [195, 239] width 25 height 25
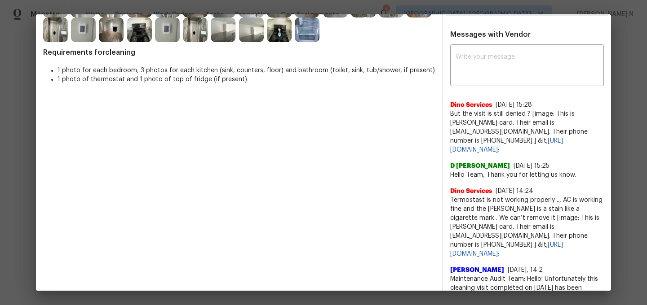
scroll to position [260, 0]
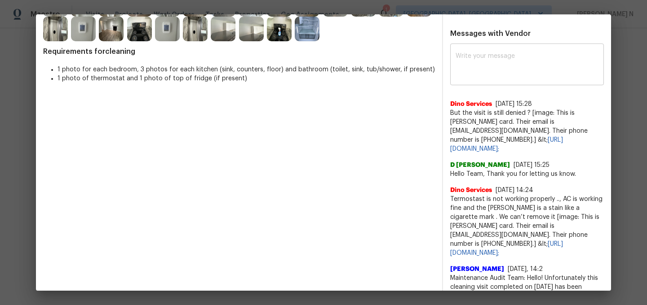
click at [491, 66] on textarea at bounding box center [526, 65] width 143 height 25
paste textarea "Maintenance Audit Team: Hello! Thank you for the feedback after further review …"
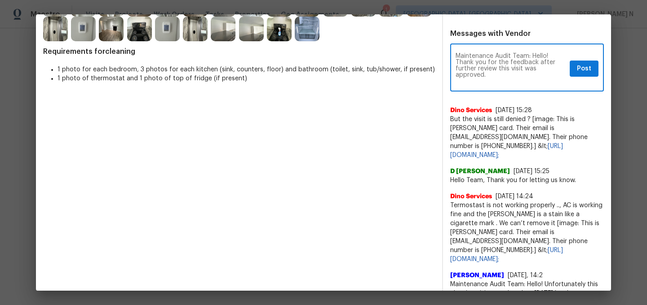
scroll to position [0, 0]
type textarea "Maintenance Audit Team: Hello! Thank you for the feedback after further review …"
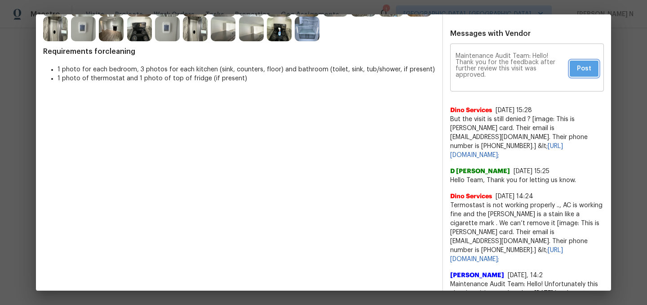
click at [582, 75] on span "Post" at bounding box center [584, 68] width 14 height 11
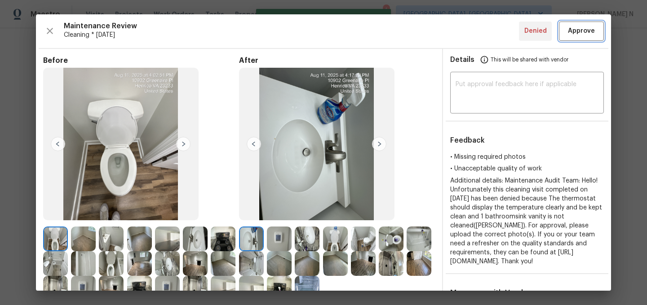
click at [582, 35] on span "Approve" at bounding box center [581, 31] width 27 height 11
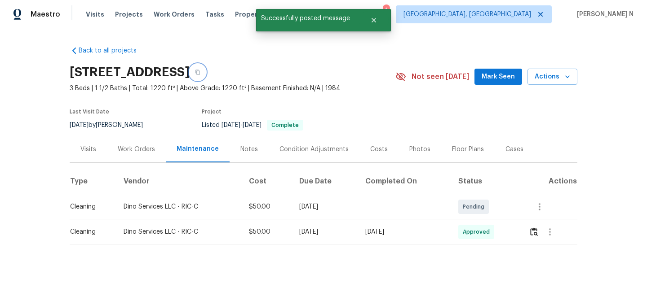
click at [206, 75] on button "button" at bounding box center [197, 72] width 16 height 16
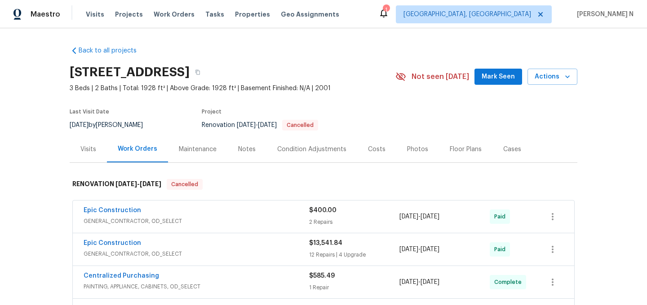
click at [199, 148] on div "Maintenance" at bounding box center [198, 149] width 38 height 9
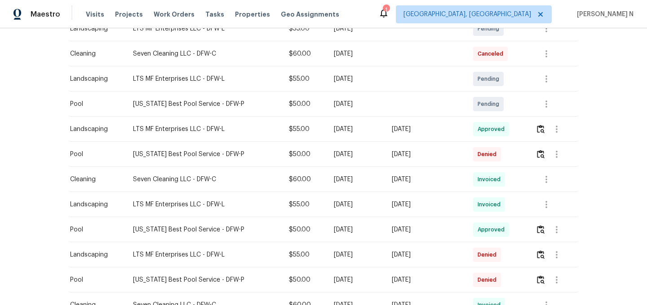
scroll to position [297, 0]
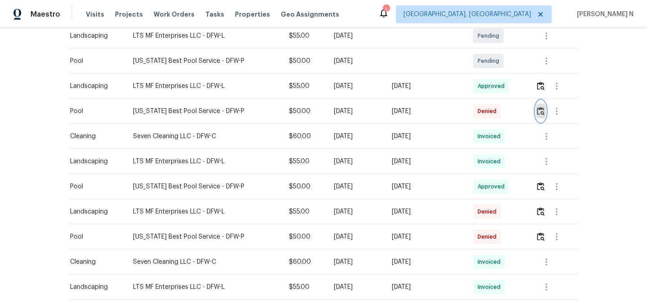
click at [537, 116] on button "button" at bounding box center [540, 112] width 10 height 22
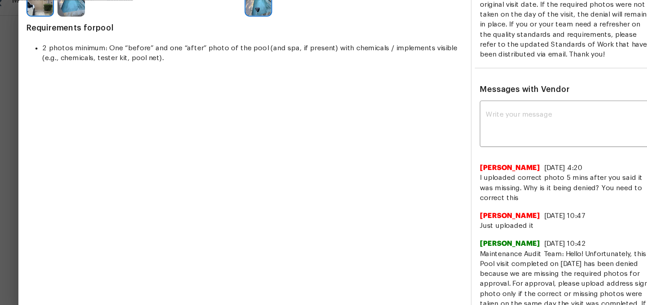
scroll to position [231, 0]
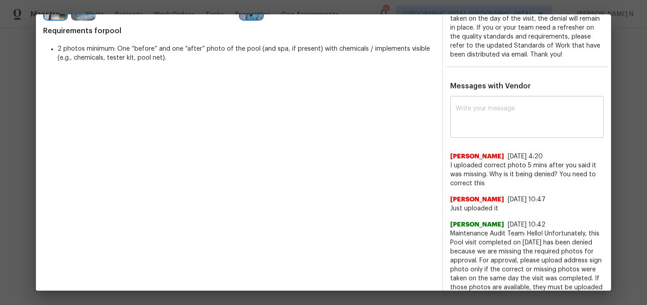
click at [508, 126] on textarea at bounding box center [526, 118] width 143 height 25
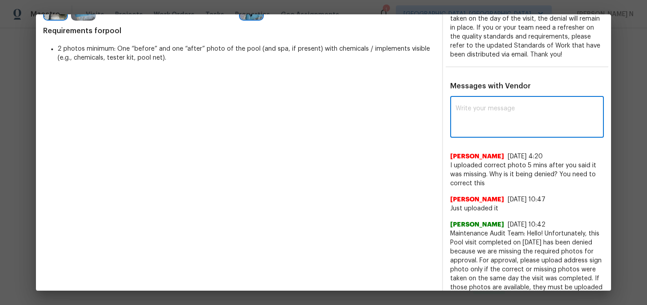
paste textarea "Maintenance Audit Team: Hello! Thank you for uploading the photo, after further…"
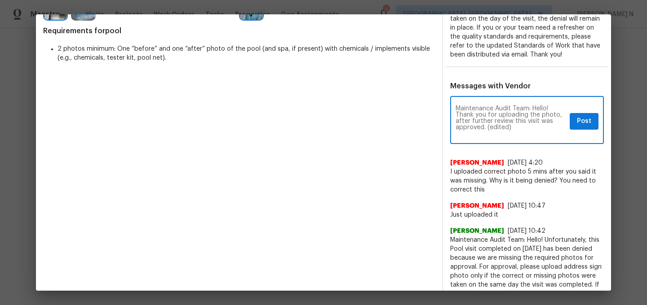
scroll to position [0, 0]
drag, startPoint x: 487, startPoint y: 135, endPoint x: 563, endPoint y: 128, distance: 76.7
click at [561, 134] on textarea "Maintenance Audit Team: Hello! Thank you for uploading the photo, after further…" at bounding box center [510, 121] width 110 height 31
type textarea "Maintenance Audit Team: Hello! Thank you for uploading the photo, after further…"
click at [572, 129] on button "Post" at bounding box center [583, 121] width 29 height 17
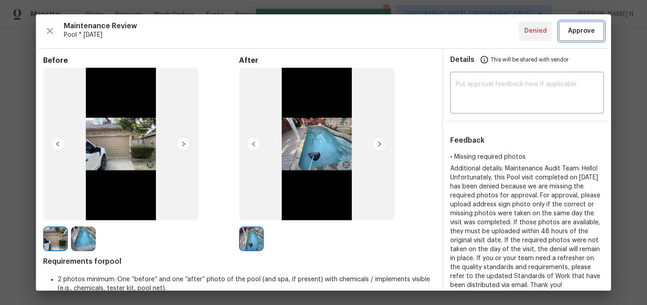
click at [583, 36] on span "Approve" at bounding box center [581, 31] width 27 height 11
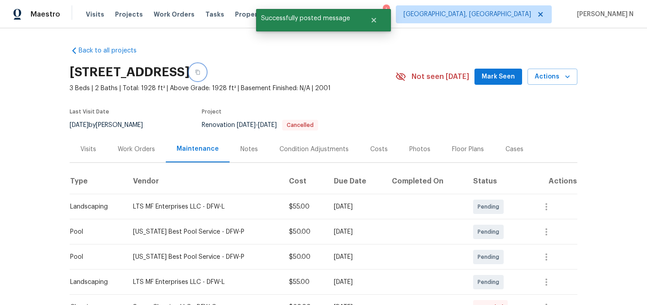
click at [200, 72] on icon "button" at bounding box center [197, 72] width 5 height 5
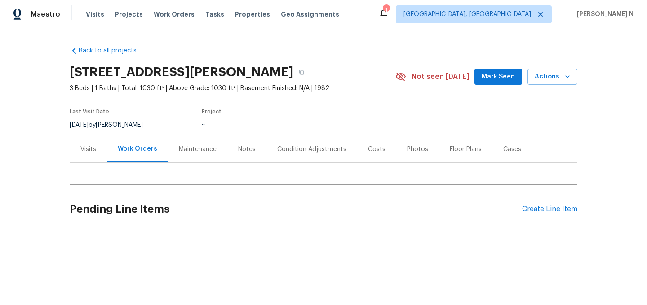
click at [185, 146] on div "Maintenance" at bounding box center [198, 149] width 38 height 9
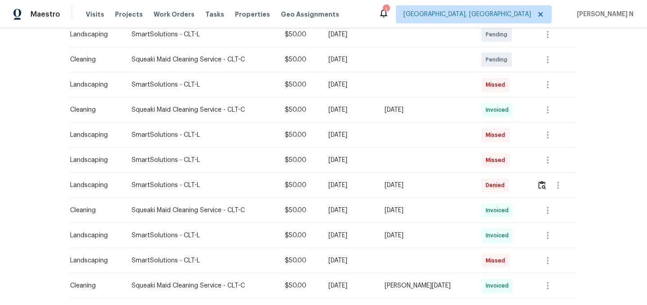
scroll to position [295, 0]
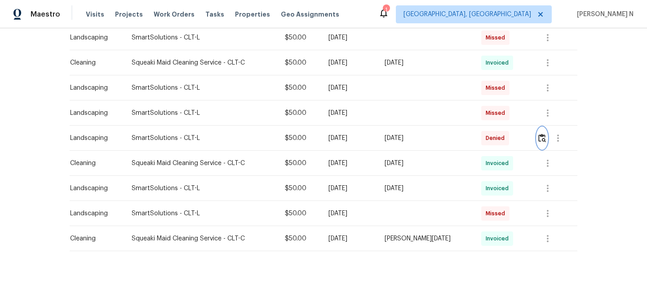
click at [541, 141] on img "button" at bounding box center [542, 138] width 8 height 9
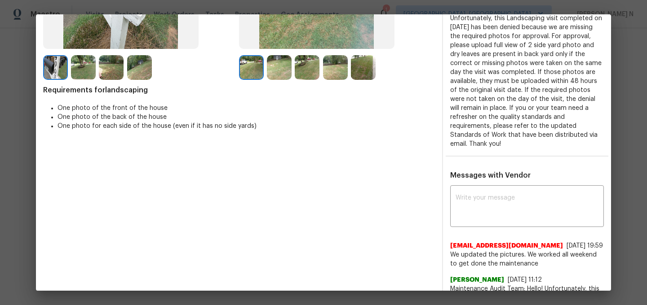
scroll to position [151, 0]
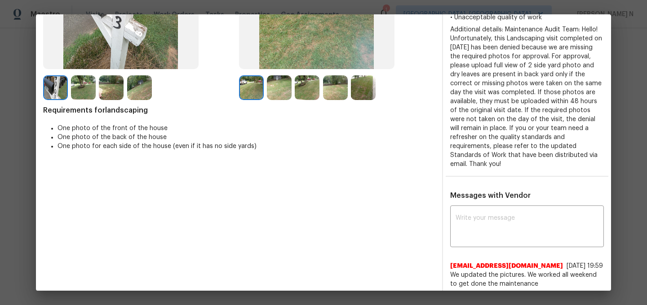
click at [284, 94] on img at bounding box center [279, 87] width 25 height 25
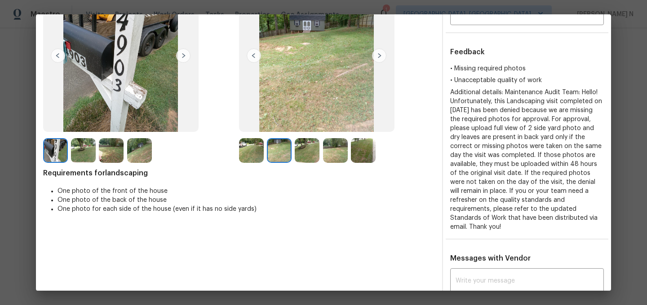
scroll to position [9, 0]
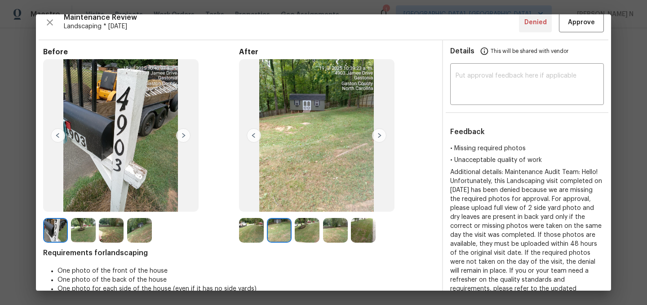
click at [259, 226] on img at bounding box center [251, 230] width 25 height 25
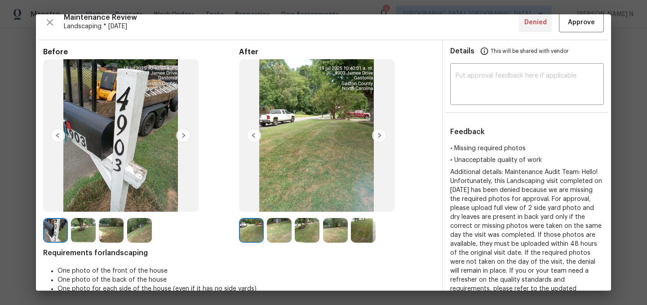
click at [275, 229] on img at bounding box center [279, 230] width 25 height 25
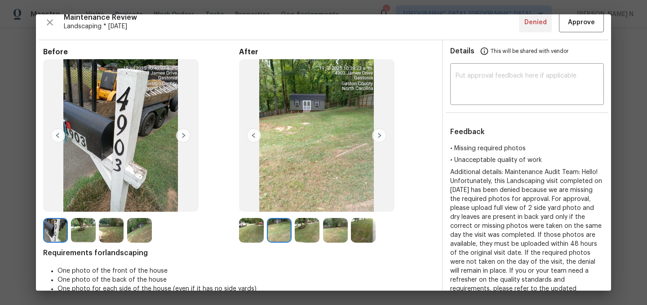
click at [314, 234] on img at bounding box center [307, 230] width 25 height 25
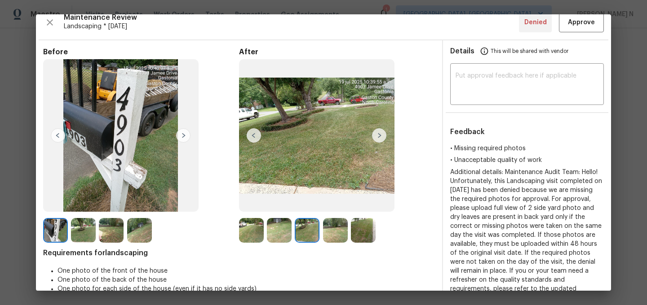
click at [339, 235] on img at bounding box center [335, 230] width 25 height 25
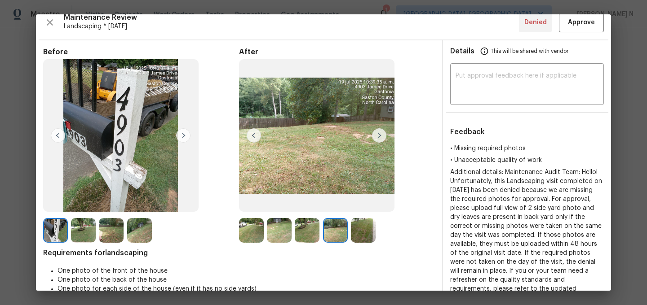
click at [369, 238] on img at bounding box center [363, 230] width 25 height 25
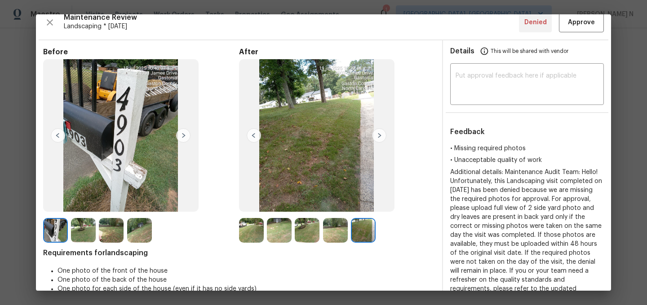
click at [104, 235] on img at bounding box center [111, 230] width 25 height 25
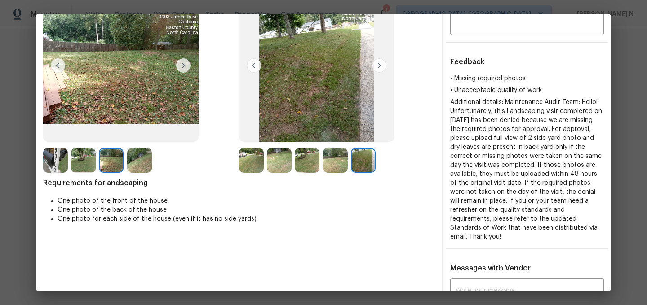
scroll to position [31, 0]
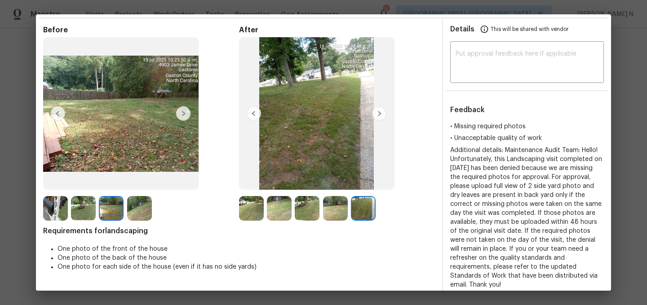
click at [255, 207] on img at bounding box center [251, 208] width 25 height 25
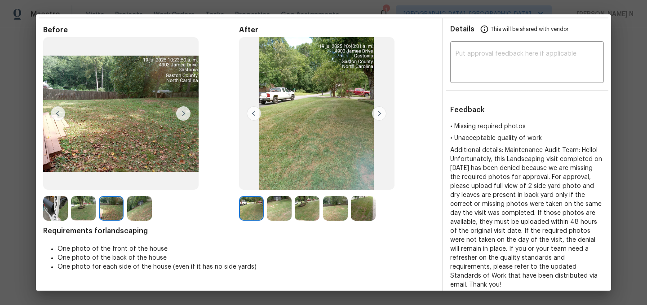
click at [60, 203] on img at bounding box center [55, 208] width 25 height 25
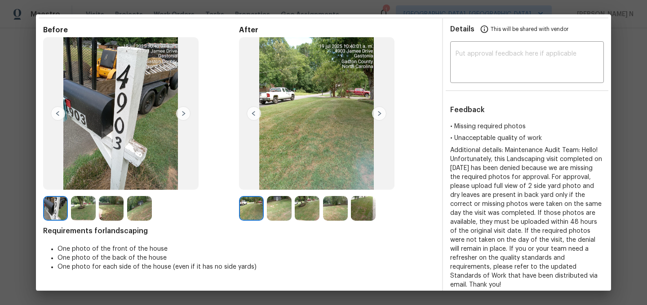
click at [270, 208] on img at bounding box center [279, 208] width 25 height 25
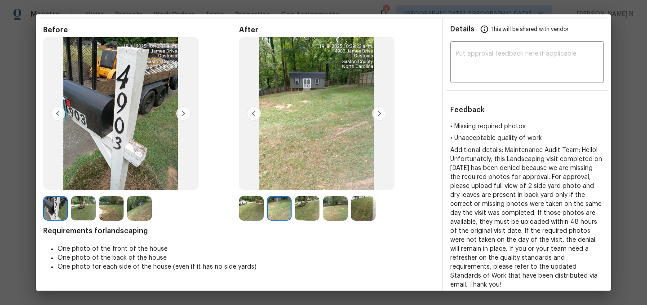
click at [255, 204] on img at bounding box center [251, 208] width 25 height 25
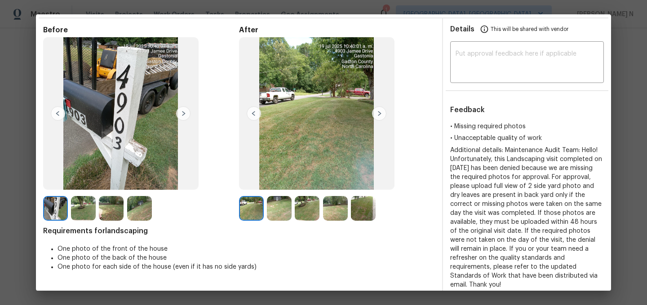
click at [315, 210] on img at bounding box center [307, 208] width 25 height 25
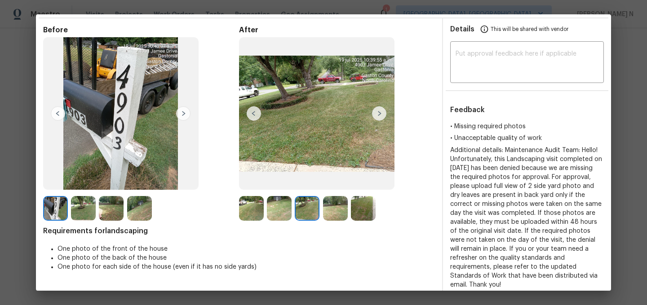
click at [332, 211] on img at bounding box center [335, 208] width 25 height 25
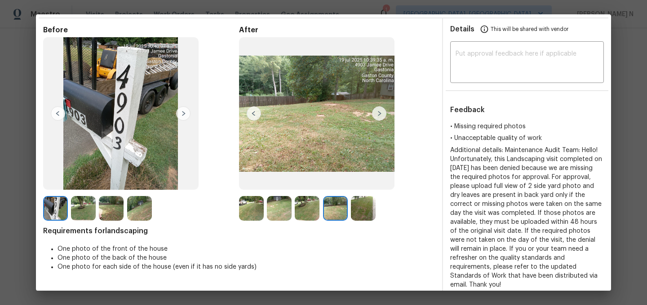
click at [366, 213] on img at bounding box center [363, 208] width 25 height 25
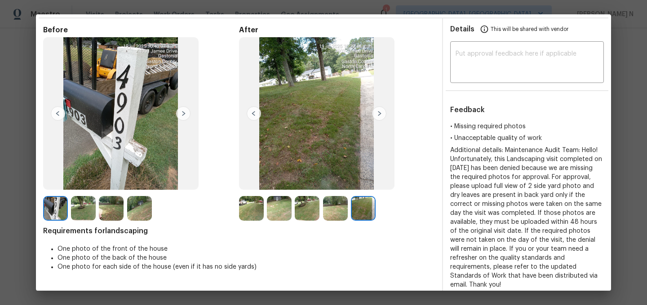
click at [84, 207] on img at bounding box center [83, 208] width 25 height 25
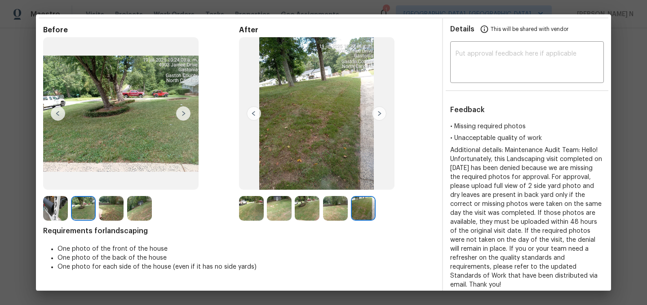
click at [117, 211] on img at bounding box center [111, 208] width 25 height 25
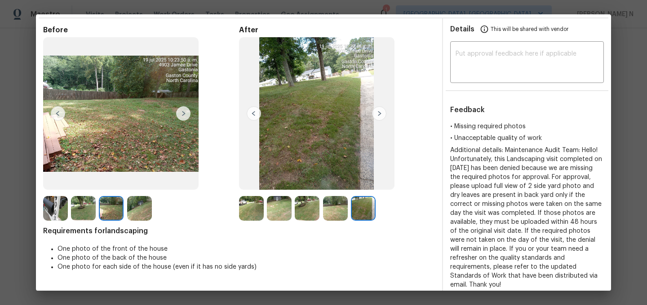
click at [139, 212] on img at bounding box center [139, 208] width 25 height 25
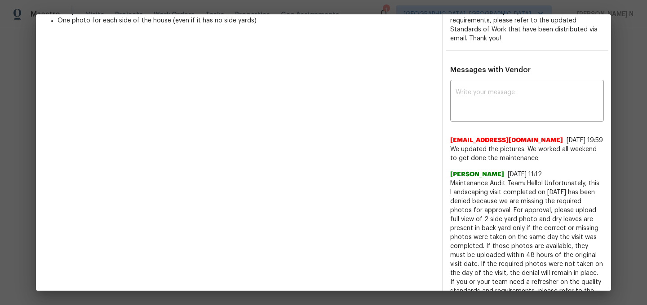
scroll to position [307, 0]
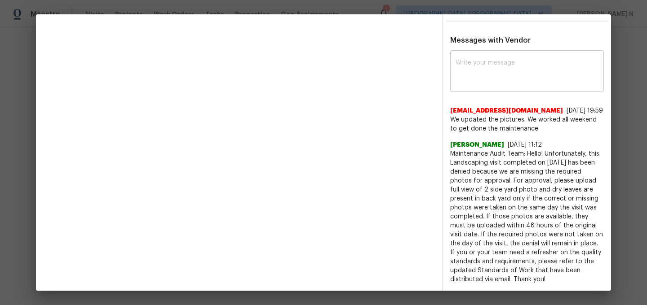
click at [485, 78] on textarea at bounding box center [526, 72] width 143 height 25
paste textarea "Maintenance Audit Team: Hello! Thank you for the feedback after further review …"
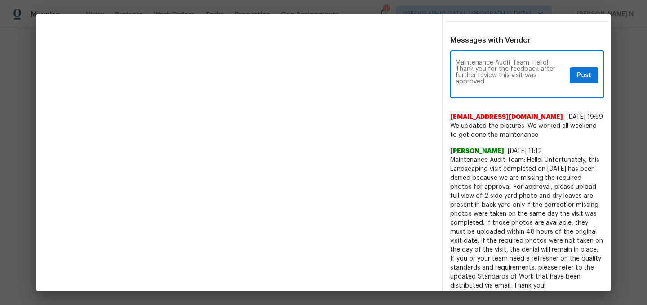
scroll to position [0, 0]
type textarea "Maintenance Audit Team: Hello! Thank you for the feedback after further review …"
click at [590, 77] on span "Post" at bounding box center [584, 75] width 14 height 11
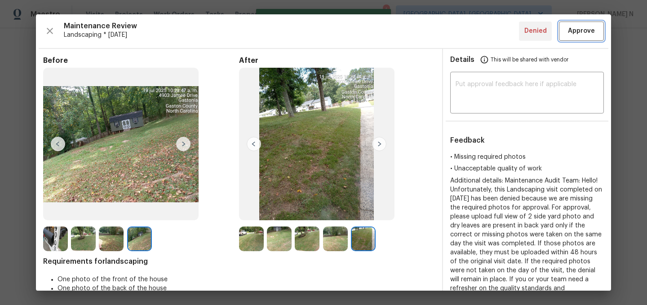
click at [583, 40] on button "Approve" at bounding box center [581, 31] width 45 height 19
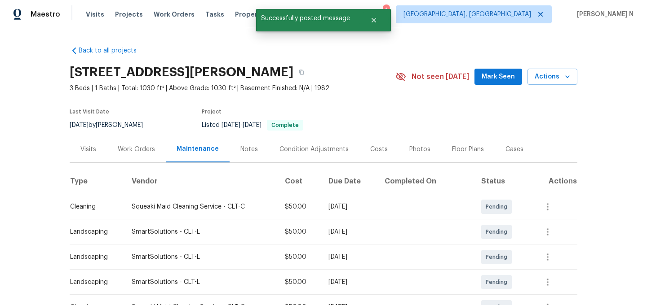
click at [306, 75] on div "4903 Jamee Dr, Gastonia, NC 28056" at bounding box center [233, 72] width 326 height 23
click at [302, 75] on button "button" at bounding box center [301, 72] width 16 height 16
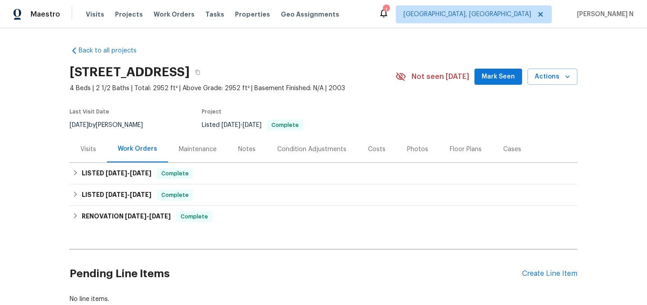
click at [189, 148] on div "Maintenance" at bounding box center [198, 149] width 38 height 9
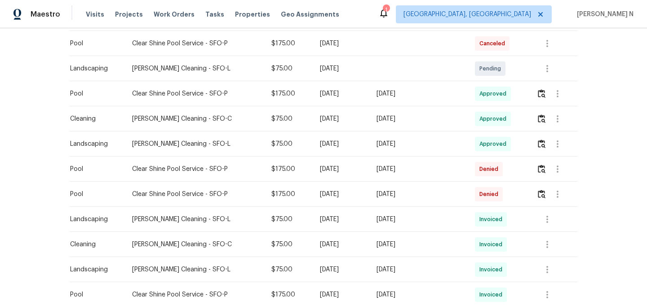
scroll to position [348, 0]
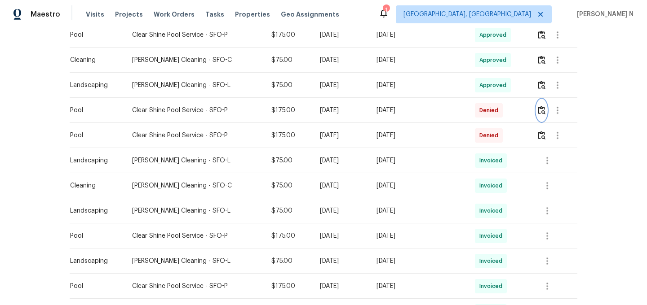
click at [541, 109] on img "button" at bounding box center [541, 110] width 8 height 9
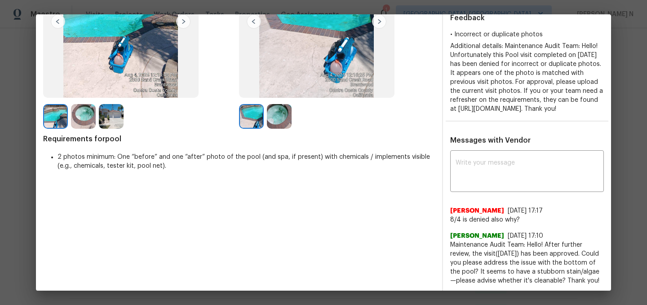
scroll to position [61, 0]
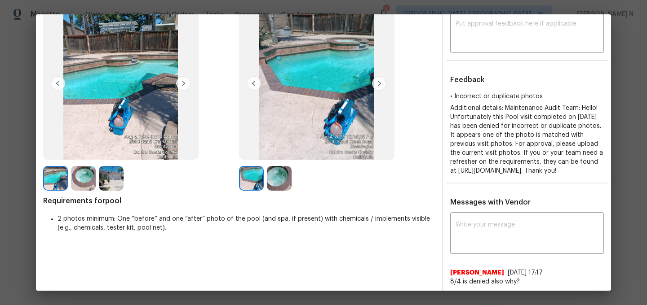
click at [281, 182] on img at bounding box center [279, 178] width 25 height 25
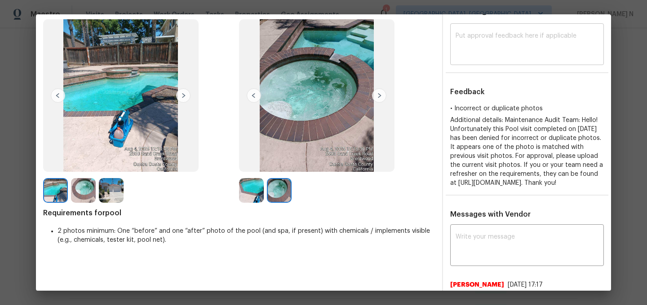
scroll to position [0, 0]
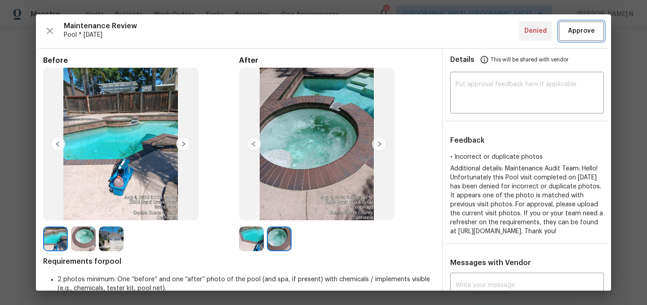
click at [577, 31] on span "Approve" at bounding box center [581, 31] width 27 height 11
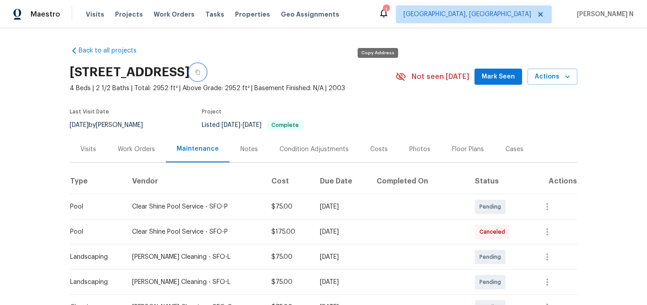
click at [200, 71] on icon "button" at bounding box center [197, 72] width 5 height 5
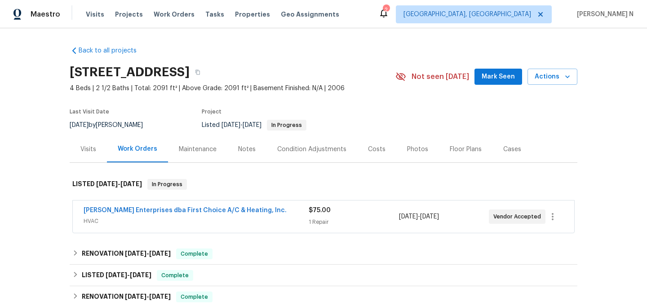
click at [200, 155] on div "Maintenance" at bounding box center [197, 149] width 59 height 26
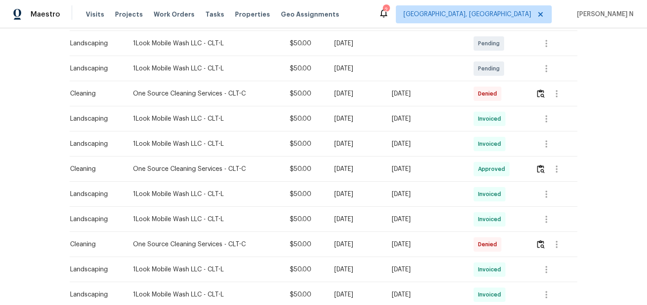
scroll to position [220, 0]
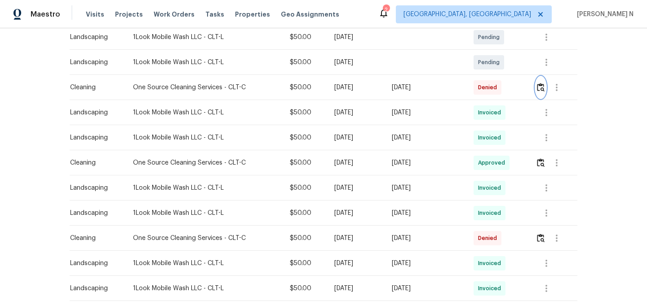
click at [539, 89] on img "button" at bounding box center [541, 87] width 8 height 9
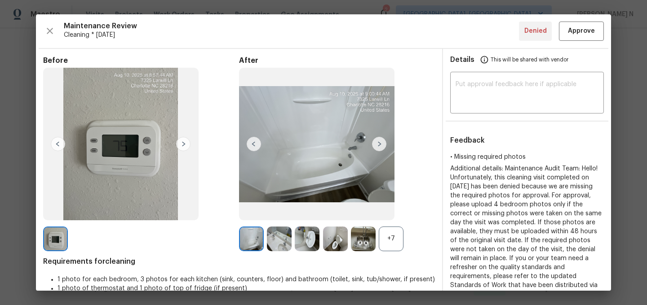
click at [386, 242] on div "+7" at bounding box center [391, 239] width 25 height 25
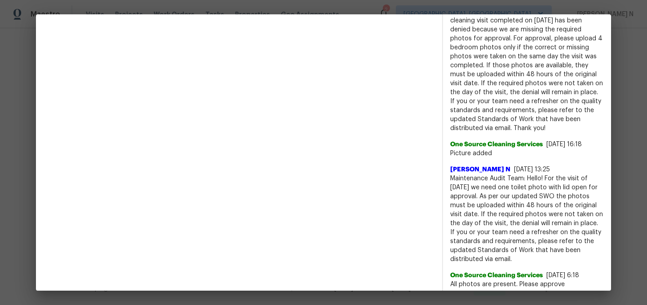
scroll to position [418, 0]
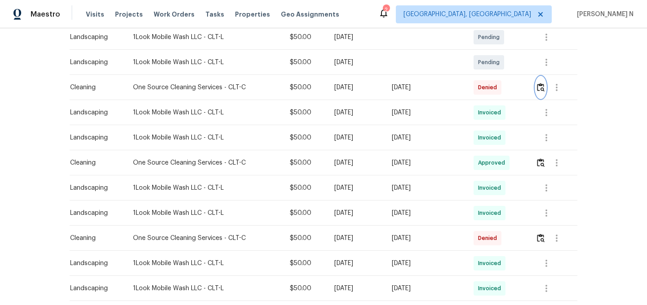
click at [541, 79] on button "button" at bounding box center [540, 88] width 10 height 22
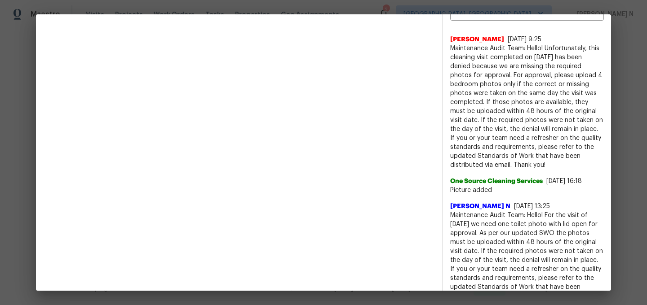
scroll to position [366, 0]
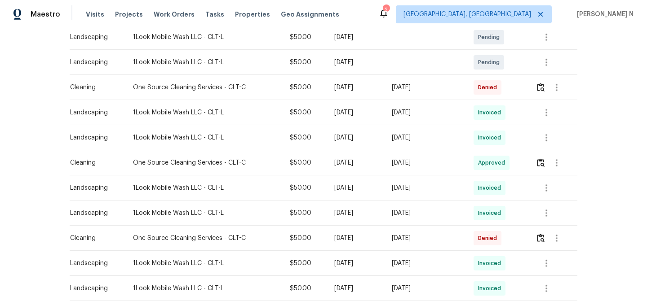
click at [548, 242] on div at bounding box center [557, 239] width 22 height 22
click at [544, 242] on img "button" at bounding box center [541, 238] width 8 height 9
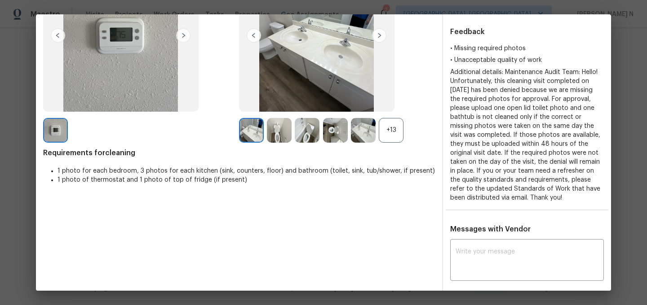
scroll to position [125, 0]
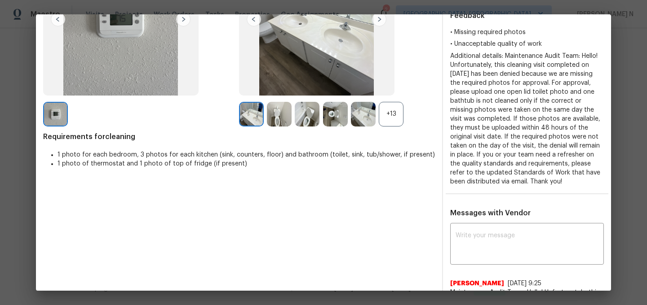
click at [392, 108] on div "+13" at bounding box center [391, 114] width 25 height 25
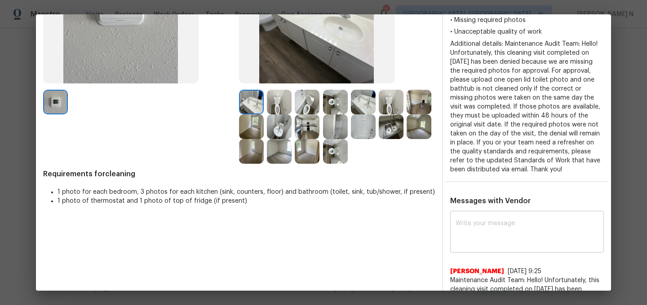
scroll to position [144, 0]
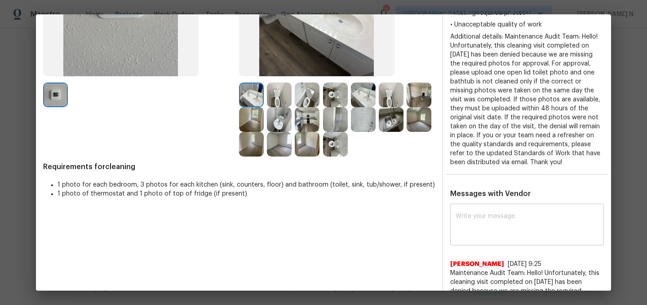
click at [486, 234] on textarea at bounding box center [526, 225] width 143 height 25
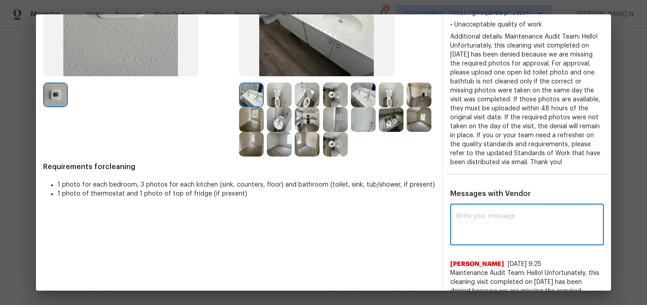
paste textarea "Maintenance Audit Team: Hello! Thank you for the feedback after further review …"
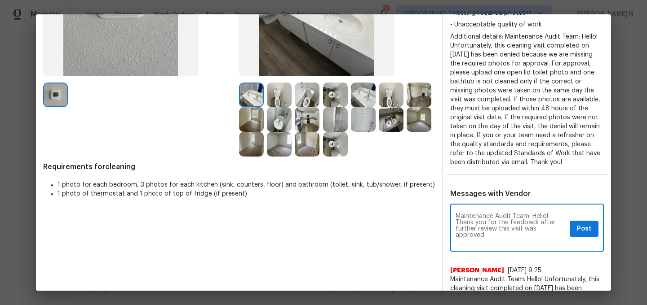
scroll to position [0, 0]
type textarea "Maintenance Audit Team: Hello! Thank you for the feedback after further review …"
click at [580, 229] on span "Post" at bounding box center [584, 229] width 14 height 11
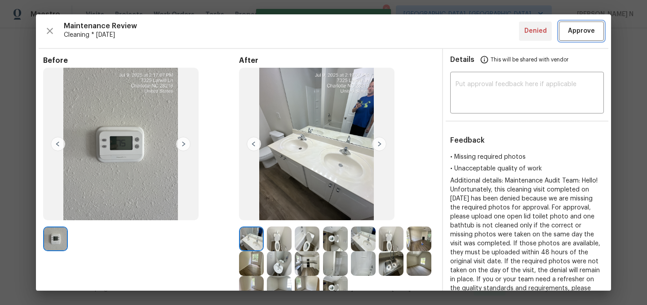
click at [577, 35] on span "Approve" at bounding box center [581, 31] width 27 height 11
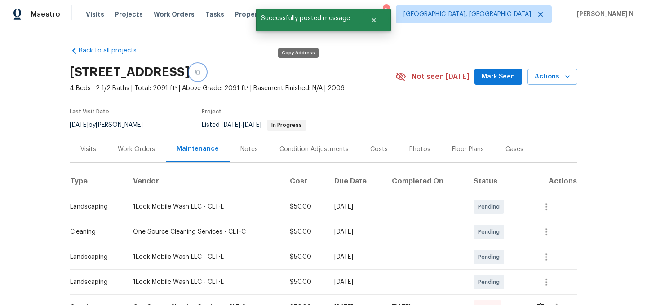
click at [200, 74] on icon "button" at bounding box center [197, 72] width 5 height 5
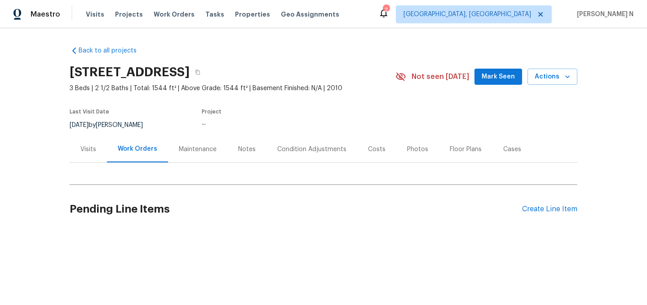
click at [191, 153] on div "Maintenance" at bounding box center [198, 149] width 38 height 9
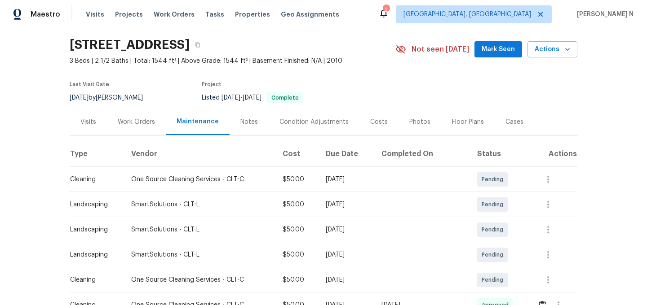
scroll to position [17, 0]
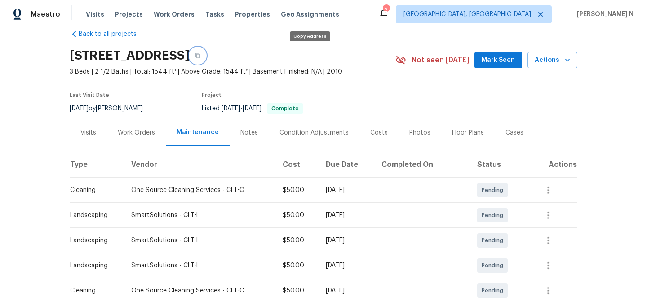
click at [206, 59] on button "button" at bounding box center [197, 56] width 16 height 16
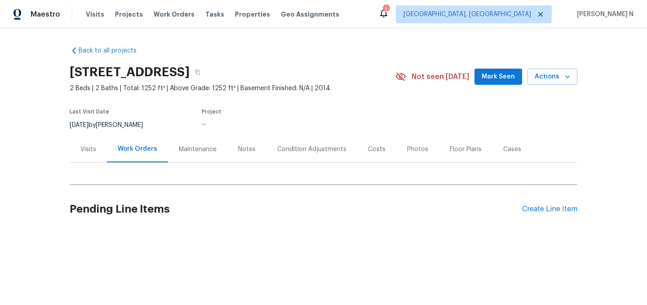
click at [208, 151] on div "Maintenance" at bounding box center [198, 149] width 38 height 9
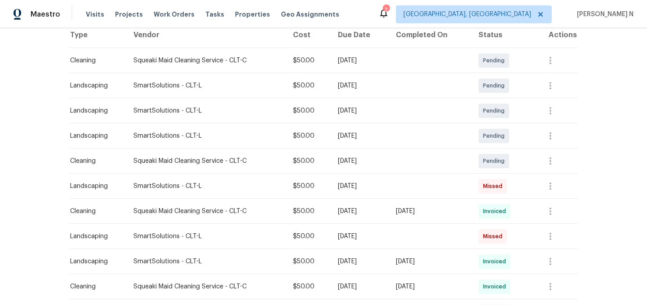
scroll to position [167, 0]
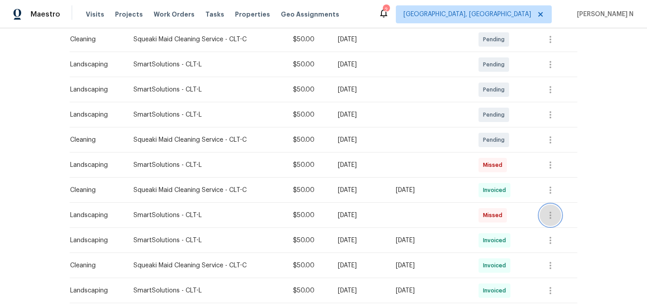
click at [551, 214] on icon "button" at bounding box center [550, 215] width 2 height 7
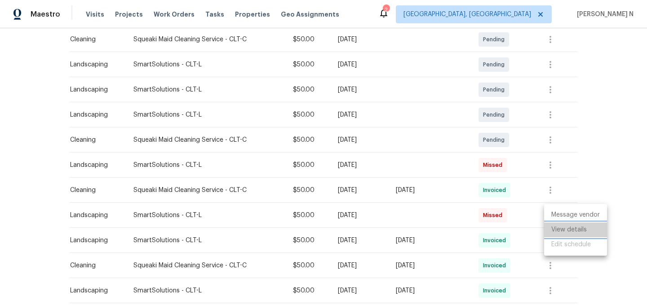
click at [563, 227] on li "View details" at bounding box center [575, 230] width 63 height 15
click at [551, 165] on div at bounding box center [323, 152] width 647 height 305
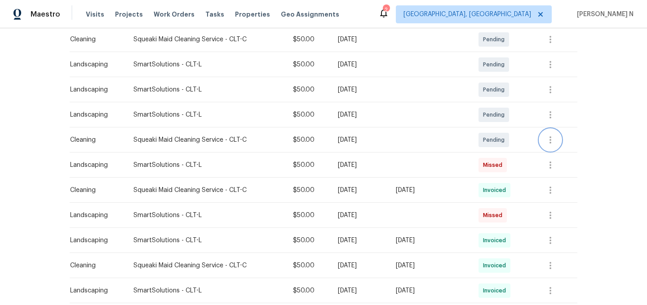
click at [551, 140] on icon "button" at bounding box center [550, 139] width 2 height 7
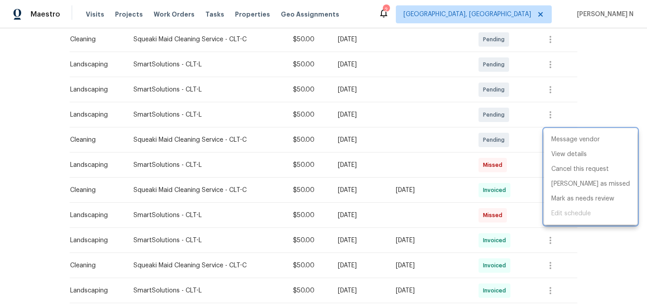
click at [553, 110] on div at bounding box center [323, 152] width 647 height 305
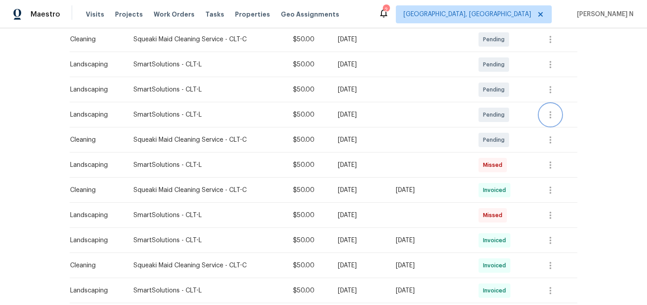
click at [551, 114] on icon "button" at bounding box center [550, 114] width 2 height 7
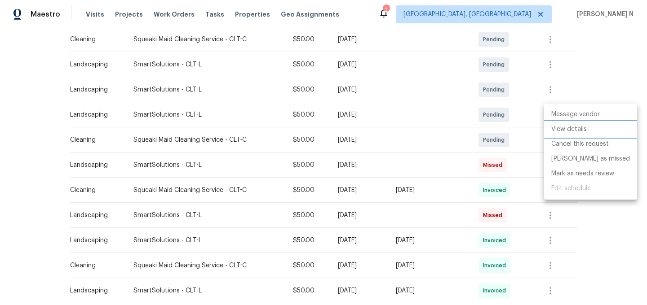
click at [558, 134] on li "View details" at bounding box center [590, 129] width 93 height 15
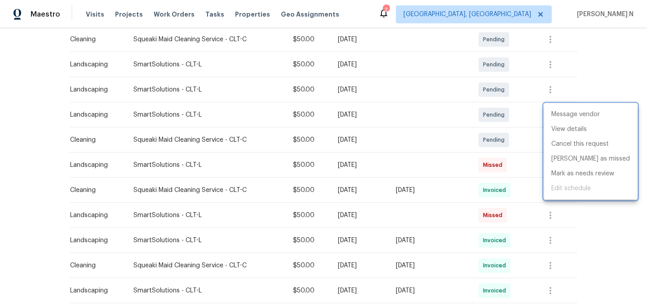
click at [433, 217] on div at bounding box center [323, 152] width 647 height 305
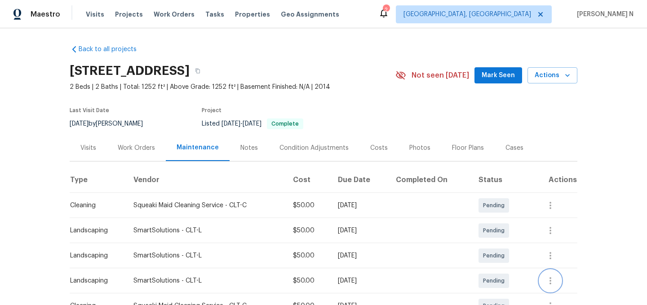
scroll to position [0, 0]
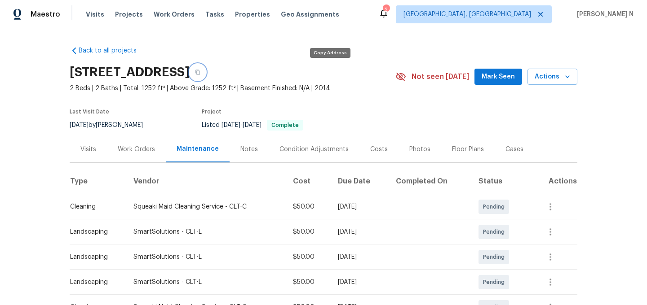
click at [200, 75] on icon "button" at bounding box center [197, 72] width 5 height 5
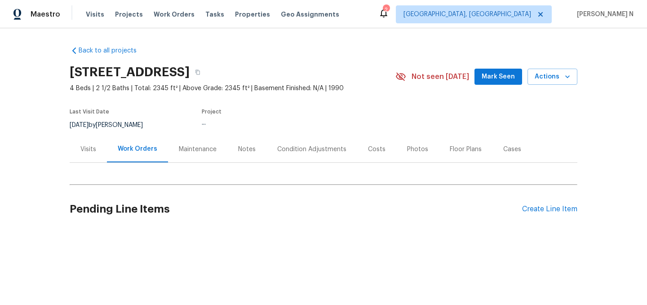
click at [198, 154] on div "Maintenance" at bounding box center [197, 149] width 59 height 26
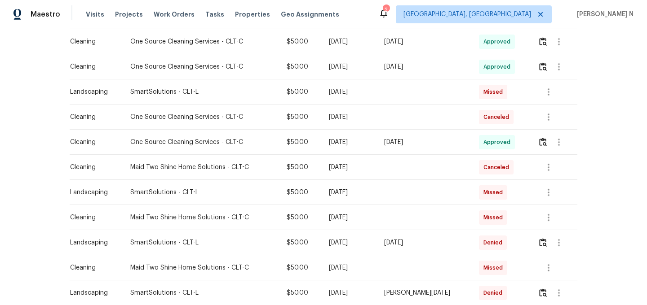
scroll to position [215, 0]
click at [542, 99] on button "button" at bounding box center [548, 93] width 22 height 22
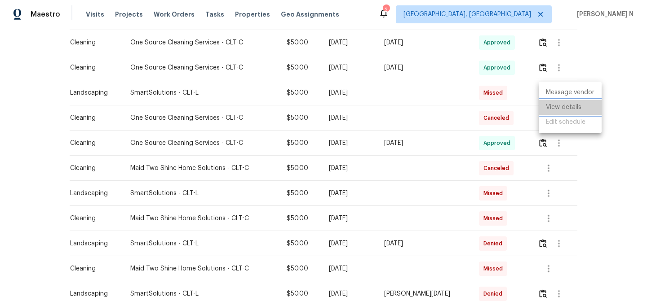
click at [553, 111] on li "View details" at bounding box center [569, 107] width 63 height 15
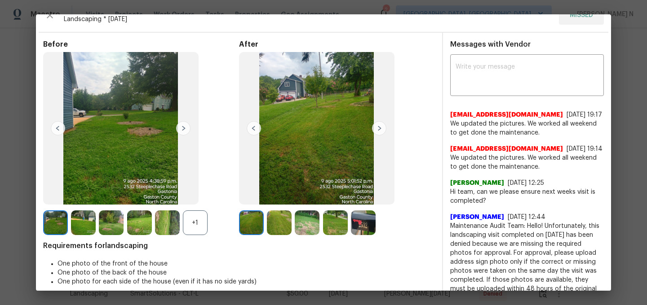
scroll to position [16, 0]
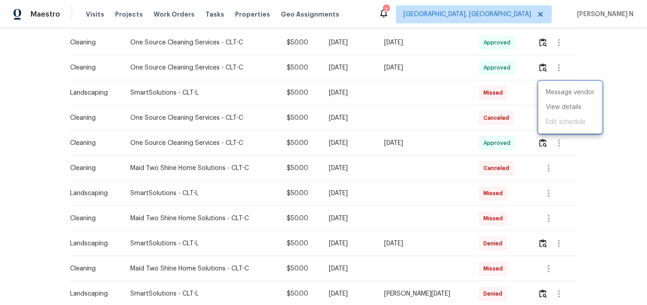
click at [539, 242] on div at bounding box center [323, 152] width 647 height 305
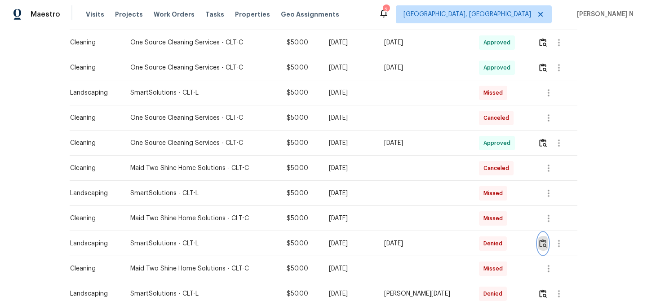
click at [541, 243] on img "button" at bounding box center [543, 243] width 8 height 9
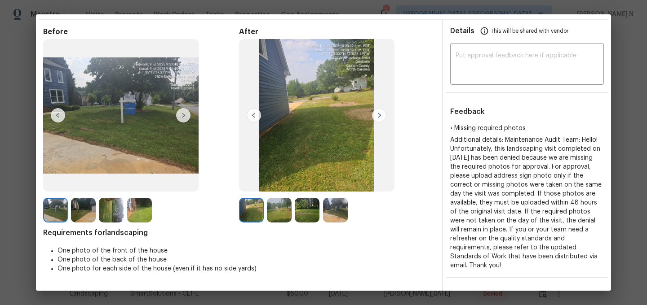
scroll to position [40, 0]
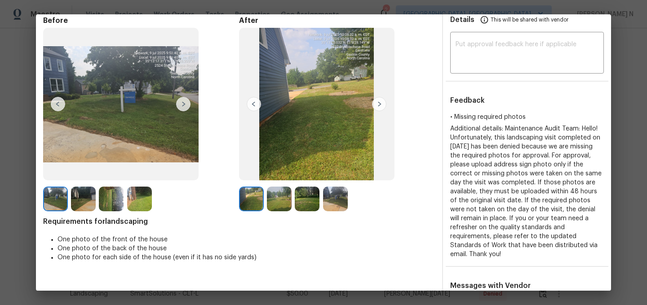
click at [83, 194] on img at bounding box center [83, 199] width 25 height 25
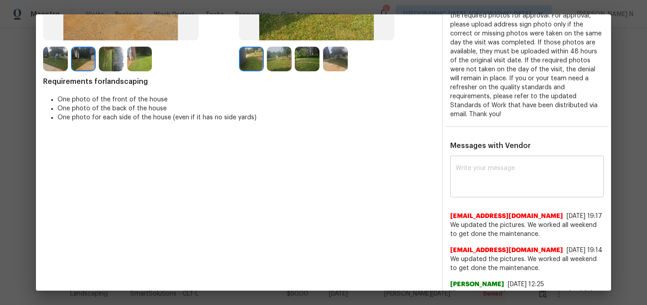
scroll to position [336, 0]
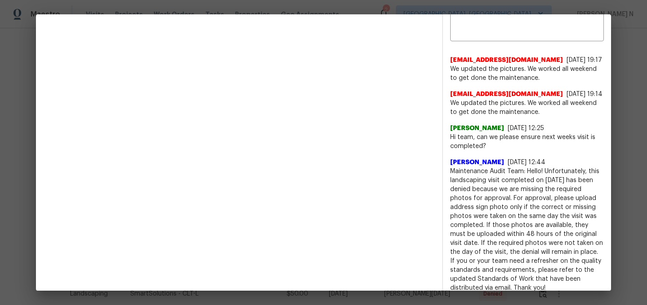
click at [475, 170] on span "Maintenance Audit Team: Hello! Unfortunately, this landscaping visit completed …" at bounding box center [527, 230] width 154 height 126
drag, startPoint x: 475, startPoint y: 170, endPoint x: 539, endPoint y: 171, distance: 64.2
click at [539, 172] on span "Maintenance Audit Team: Hello! Unfortunately, this landscaping visit completed …" at bounding box center [527, 230] width 154 height 126
copy span "Maintenance Audit Team: Hello!"
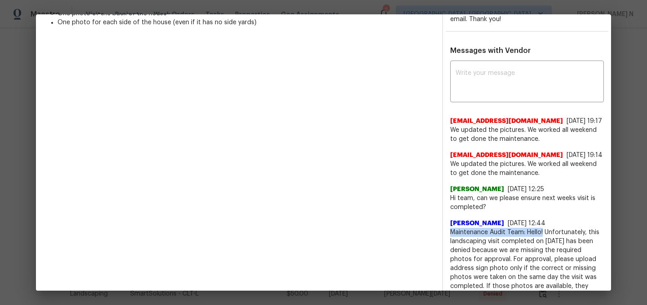
scroll to position [219, 0]
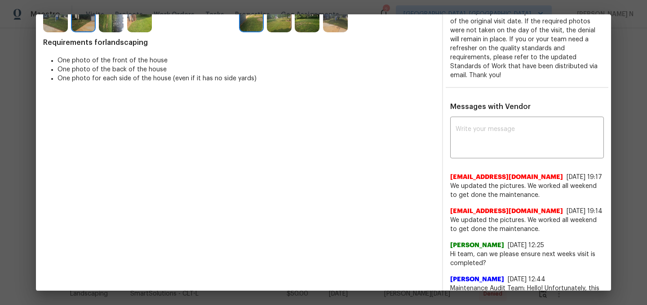
click at [513, 99] on div "Details This will be shared with vendor ​ Feedback • Missing required photos Ad…" at bounding box center [527, 185] width 168 height 710
click at [511, 142] on textarea at bounding box center [526, 138] width 143 height 25
paste textarea "Maintenance Audit Team: Hello!"
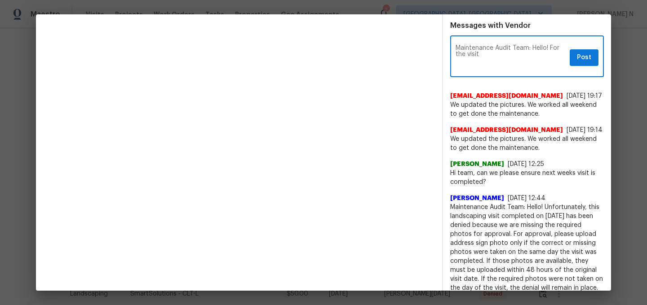
scroll to position [310, 0]
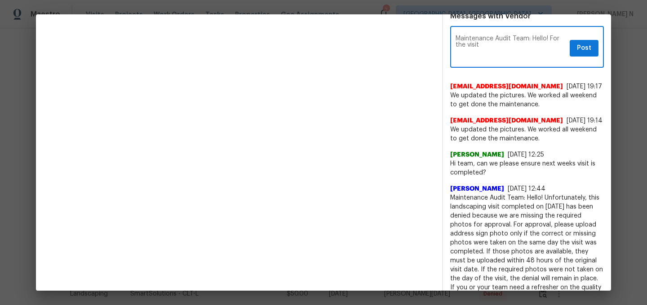
click at [546, 207] on span "Maintenance Audit Team: Hello! Unfortunately, this landscaping visit completed …" at bounding box center [527, 257] width 154 height 126
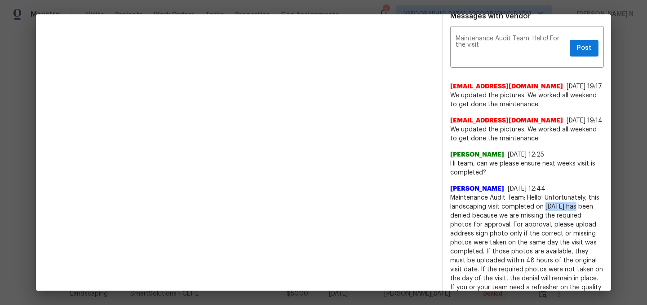
drag, startPoint x: 546, startPoint y: 207, endPoint x: 567, endPoint y: 207, distance: 21.1
click at [567, 207] on span "Maintenance Audit Team: Hello! Unfortunately, this landscaping visit completed …" at bounding box center [527, 257] width 154 height 126
copy span "[DATE]"
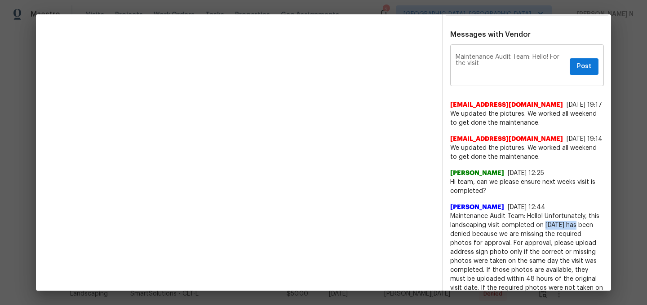
scroll to position [276, 0]
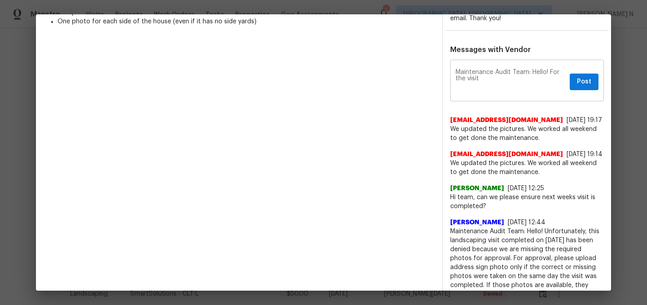
click at [492, 86] on textarea "Maintenance Audit Team: Hello! For the visit" at bounding box center [510, 81] width 110 height 25
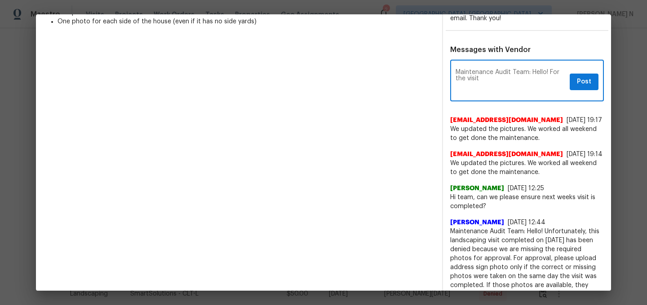
paste textarea "[DATE]"
paste textarea "As per our updated SWO the photos must be uploaded within 48 hours of the origi…"
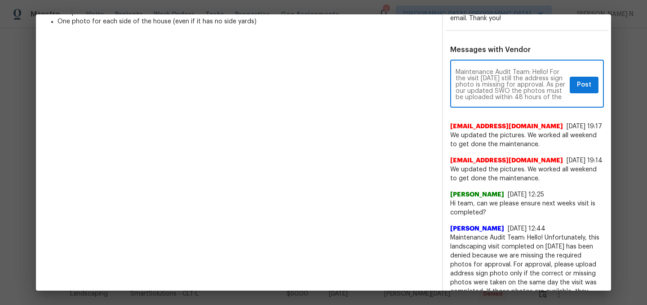
scroll to position [50, 0]
type textarea "Maintenance Audit Team: Hello! For the visit [DATE] still the address sign phot…"
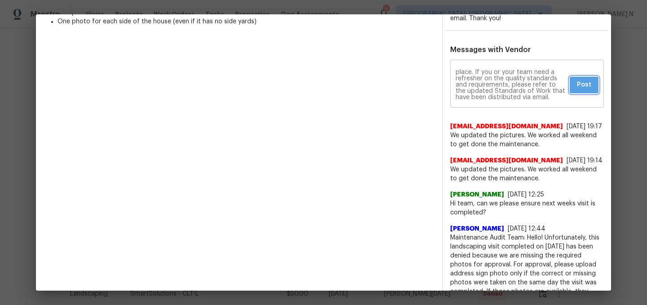
click at [581, 79] on span "Post" at bounding box center [584, 84] width 14 height 11
click at [608, 114] on div "Maintenance Audit Team: Hello! For the visit [DATE] still the address sign phot…" at bounding box center [527, 271] width 168 height 419
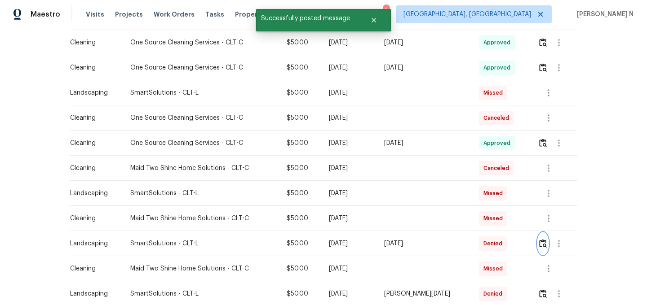
scroll to position [0, 0]
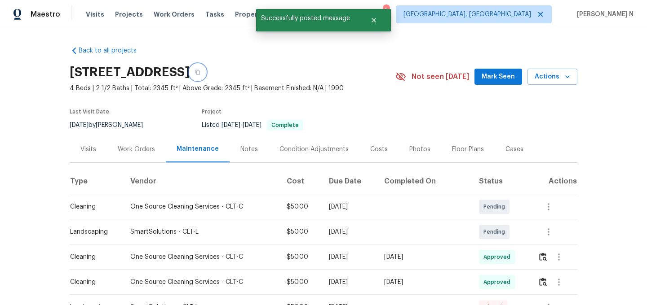
click at [206, 75] on button "button" at bounding box center [197, 72] width 16 height 16
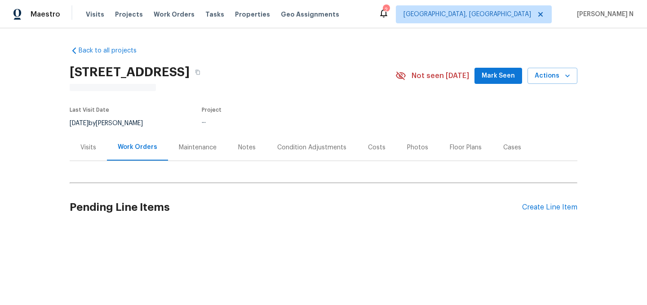
click at [184, 147] on div "Maintenance" at bounding box center [198, 147] width 38 height 9
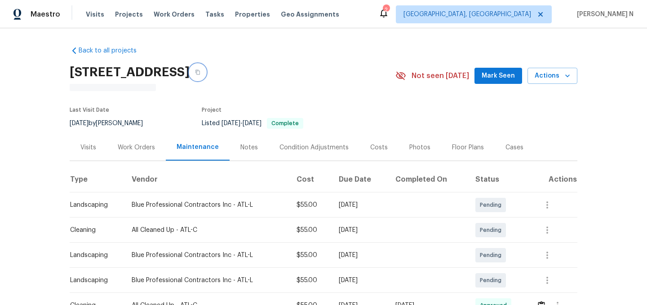
click at [200, 74] on icon "button" at bounding box center [197, 72] width 5 height 5
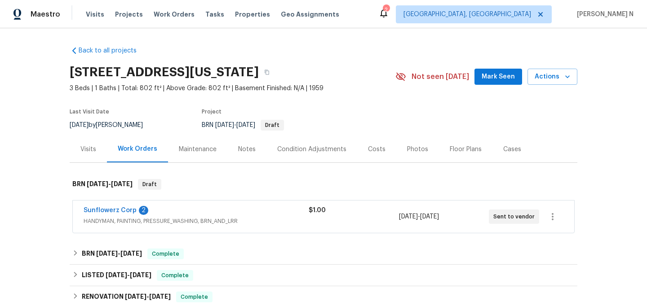
click at [213, 144] on div "Maintenance" at bounding box center [197, 149] width 59 height 26
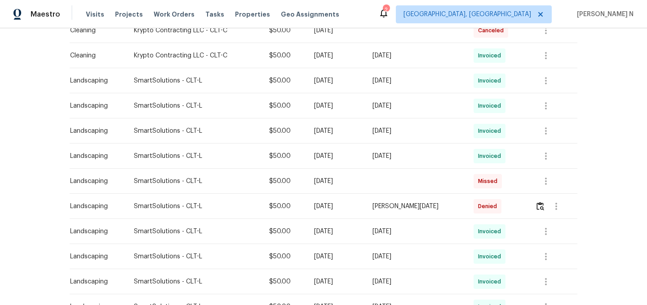
scroll to position [305, 0]
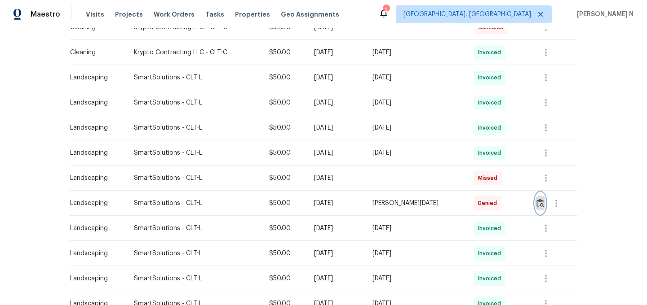
click at [537, 205] on button "button" at bounding box center [540, 204] width 10 height 22
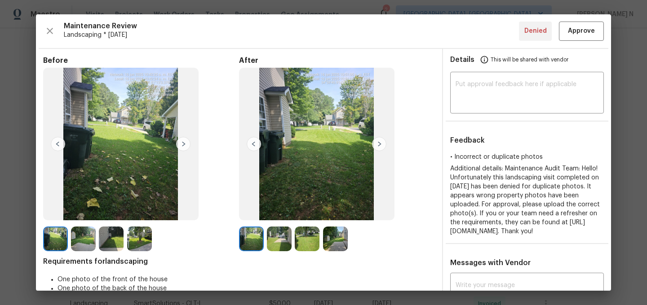
click at [393, 239] on div at bounding box center [337, 239] width 196 height 25
